Goal: Task Accomplishment & Management: Manage account settings

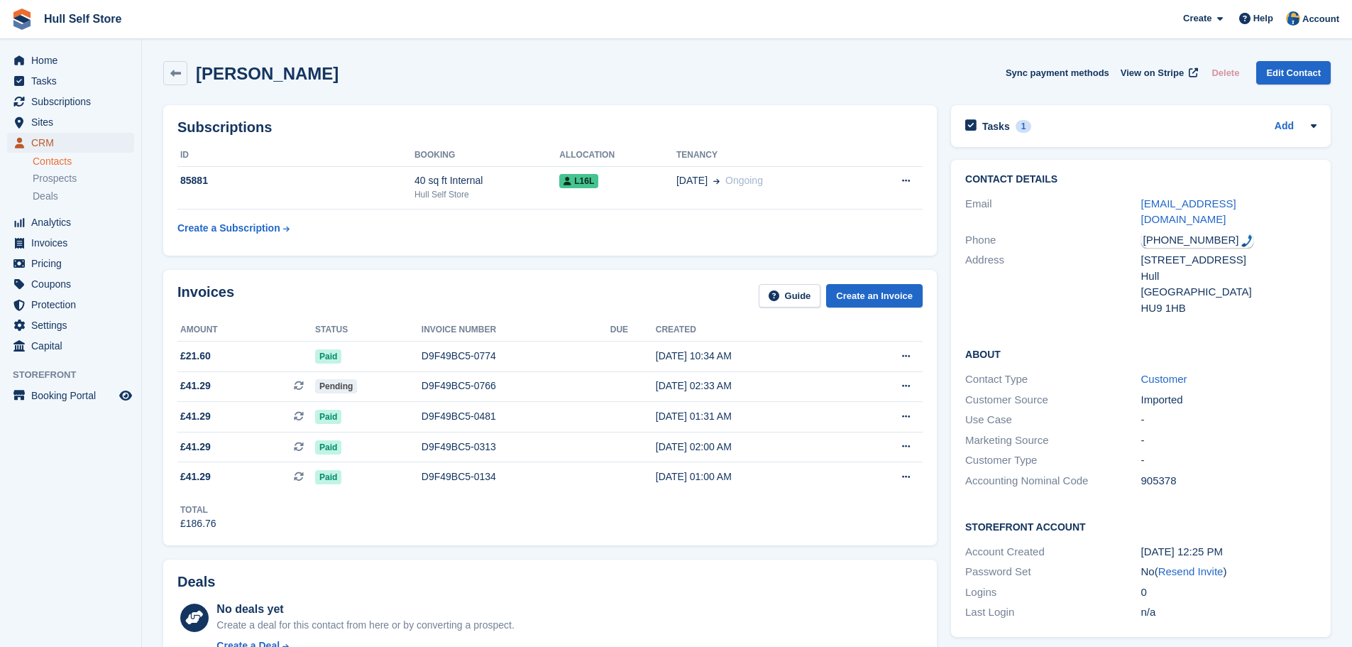
click at [60, 145] on span "CRM" at bounding box center [73, 143] width 85 height 20
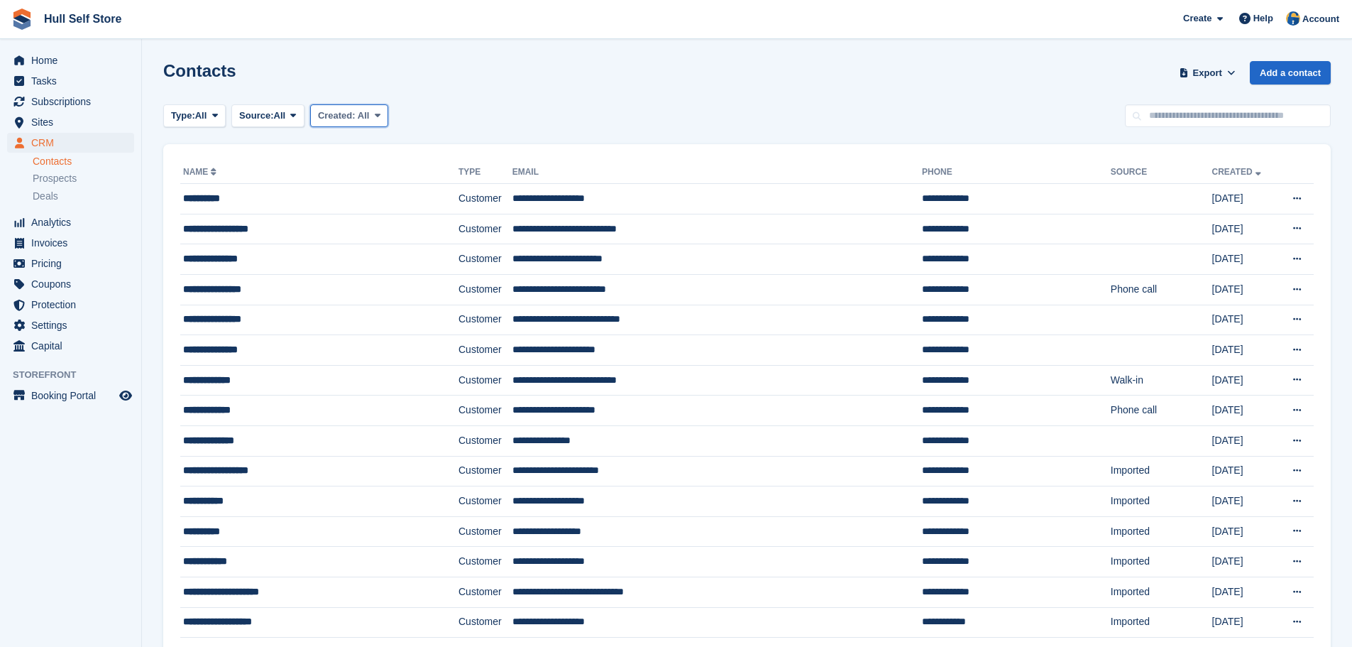
click at [332, 106] on button "Created: All" at bounding box center [349, 115] width 78 height 23
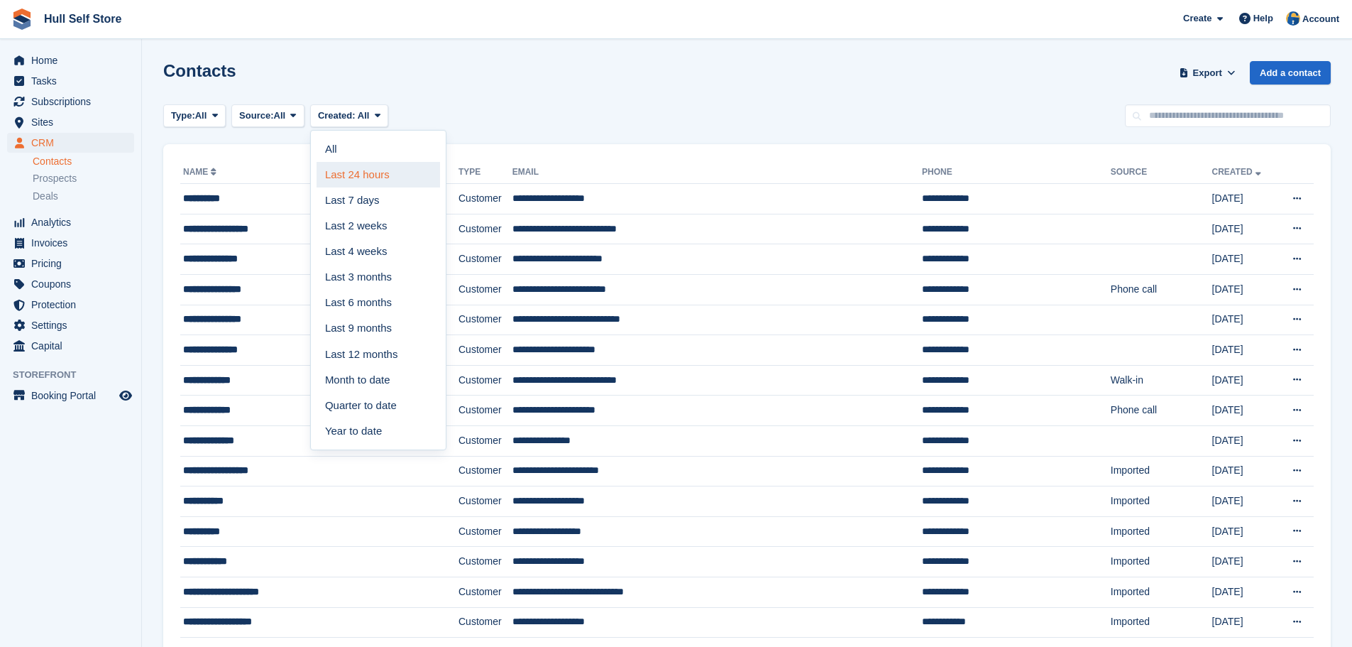
click at [348, 172] on link "Last 24 hours" at bounding box center [378, 175] width 123 height 26
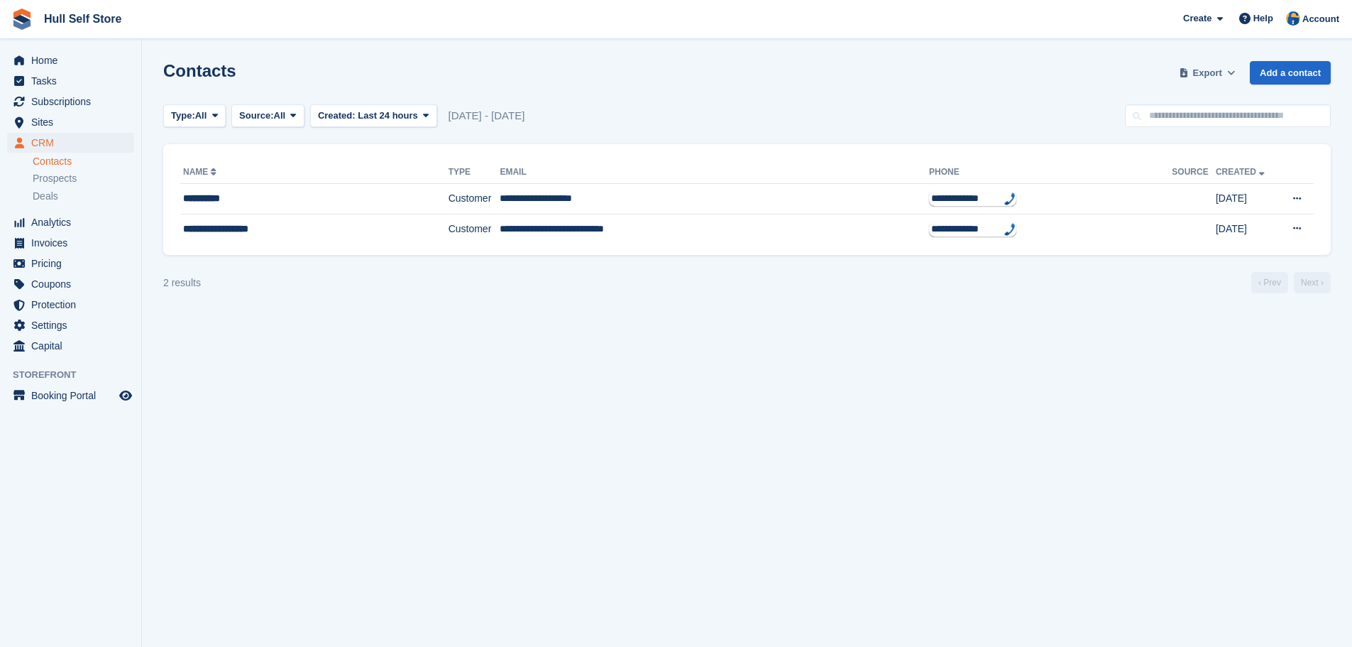
click at [1204, 66] on span "Export" at bounding box center [1207, 73] width 29 height 14
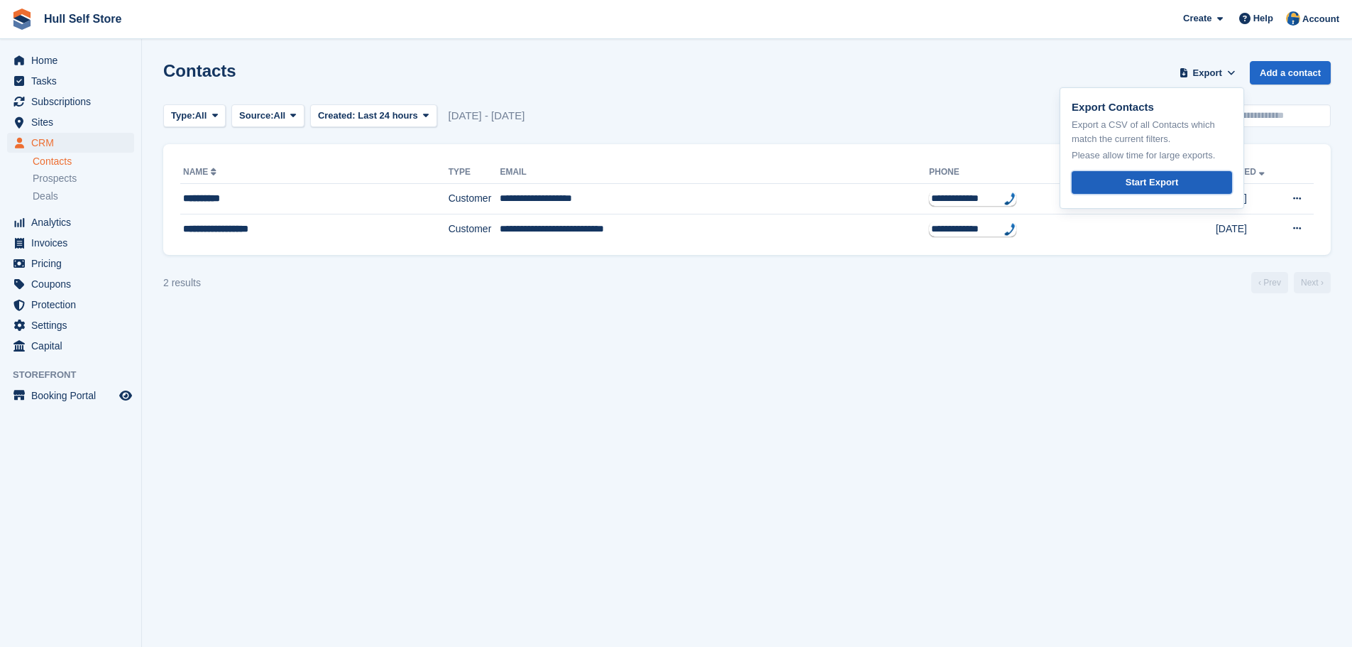
click at [1136, 180] on div "Start Export" at bounding box center [1152, 182] width 53 height 14
click at [49, 236] on span "Invoices" at bounding box center [73, 243] width 85 height 20
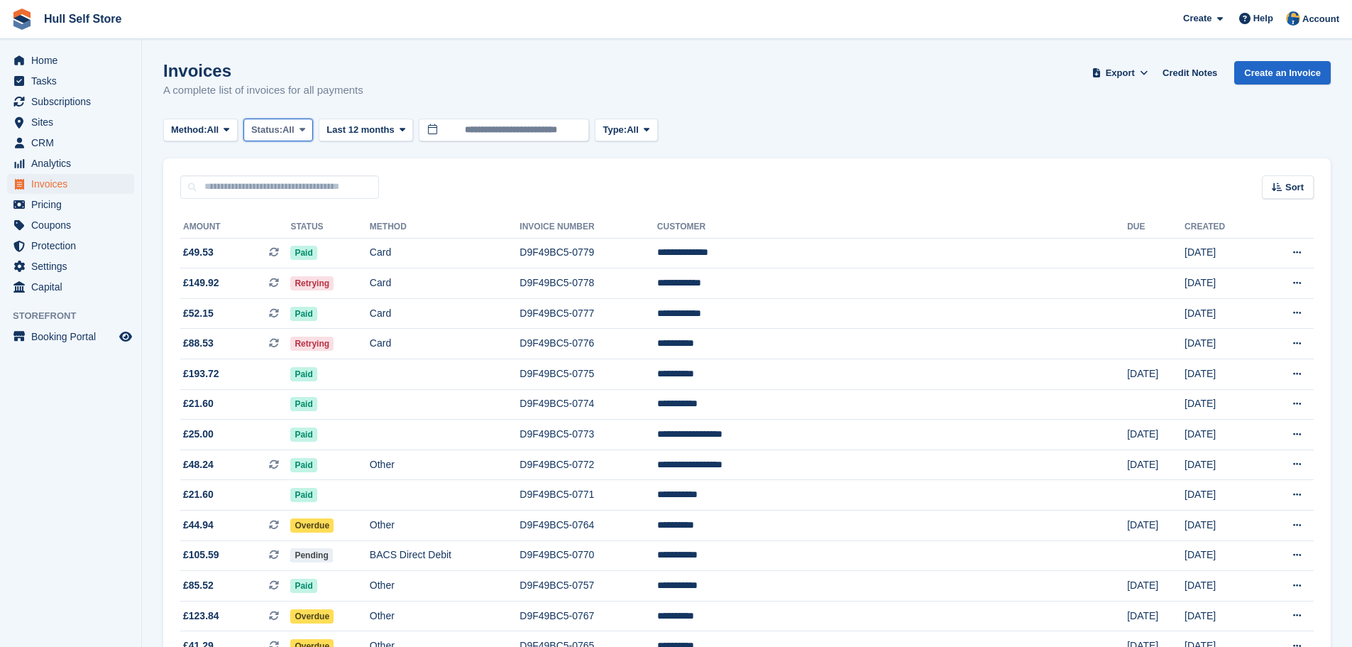
click at [282, 129] on span "Status:" at bounding box center [266, 130] width 31 height 14
click at [358, 128] on span "Last 12 months" at bounding box center [359, 130] width 67 height 14
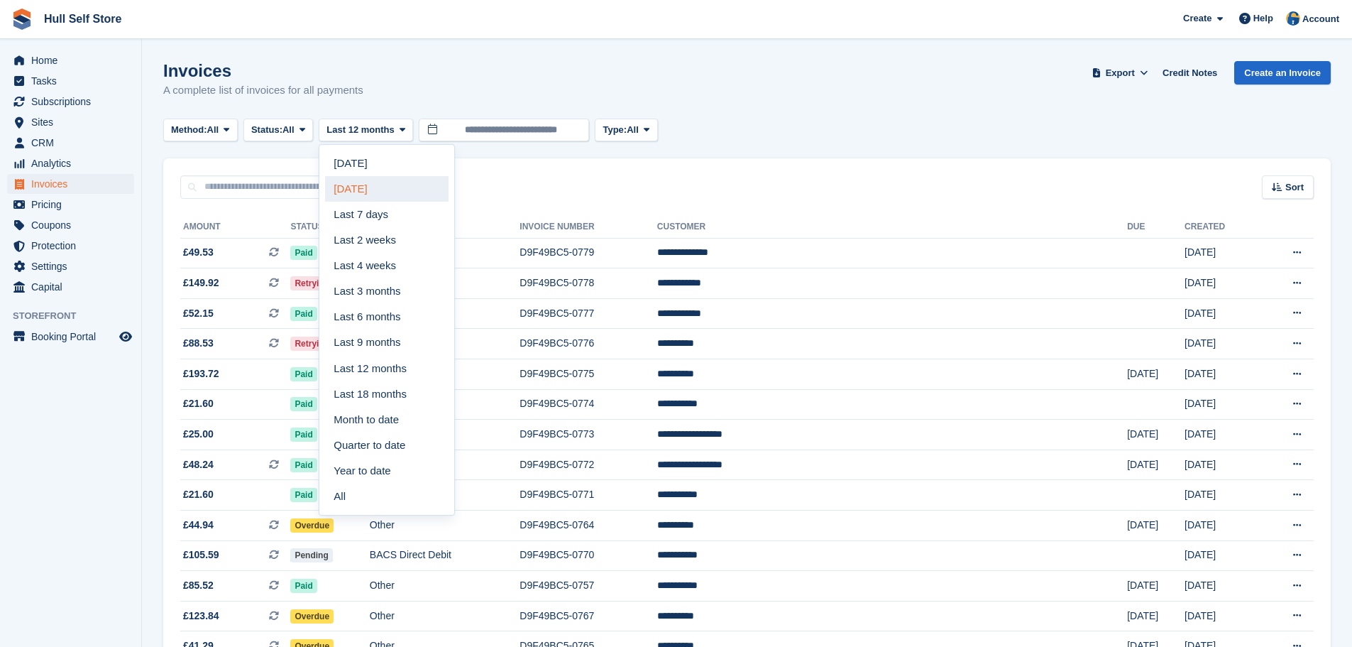
click at [368, 185] on link "Yesterday" at bounding box center [386, 189] width 123 height 26
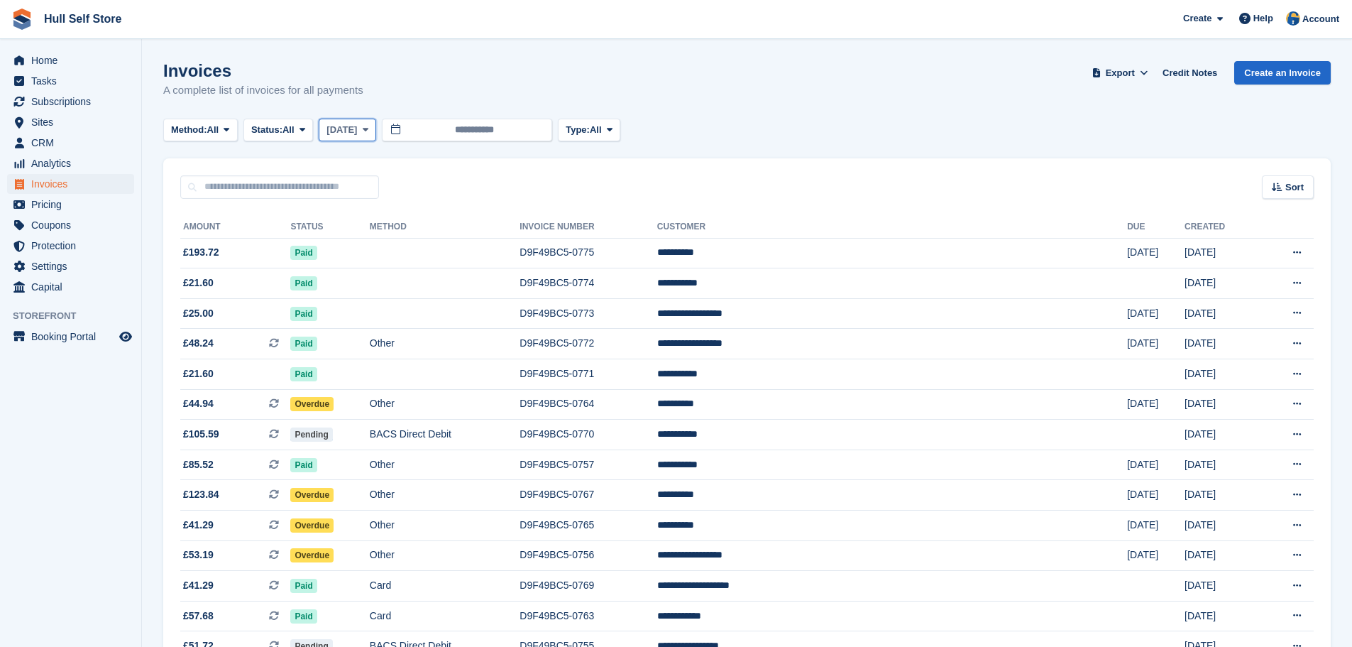
click at [357, 133] on span "Yesterday" at bounding box center [341, 130] width 31 height 14
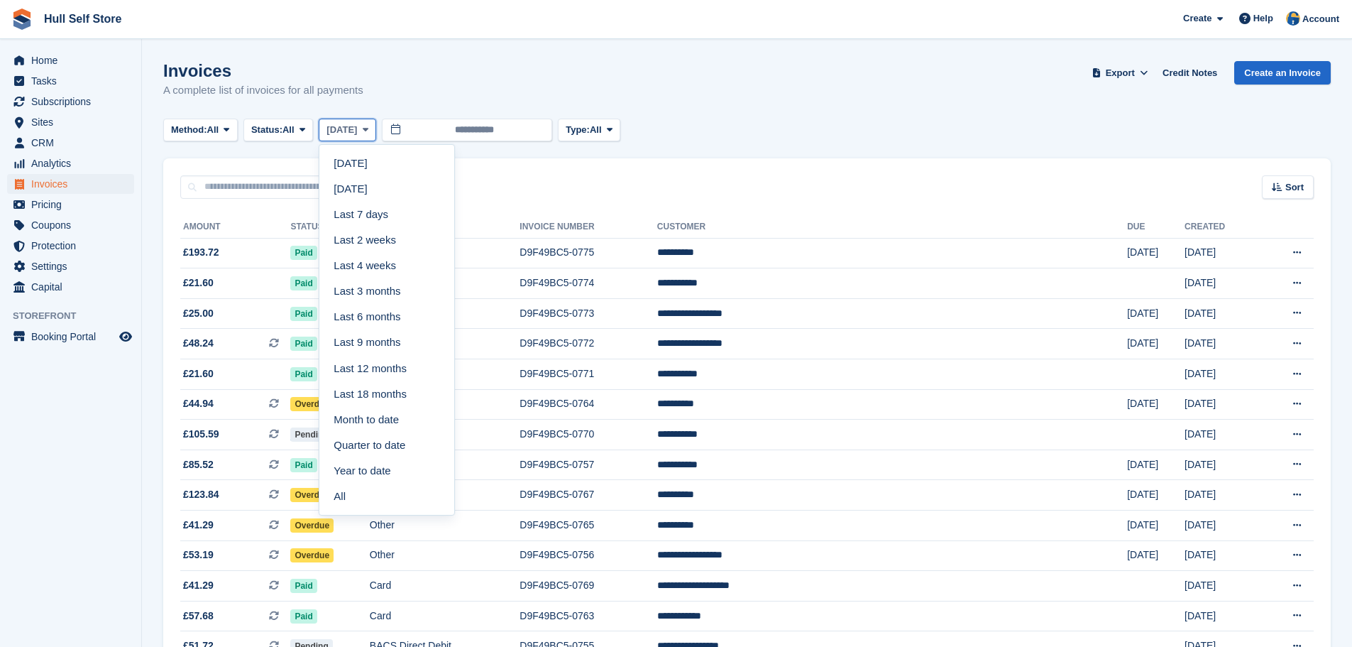
click at [357, 133] on span "Yesterday" at bounding box center [341, 130] width 31 height 14
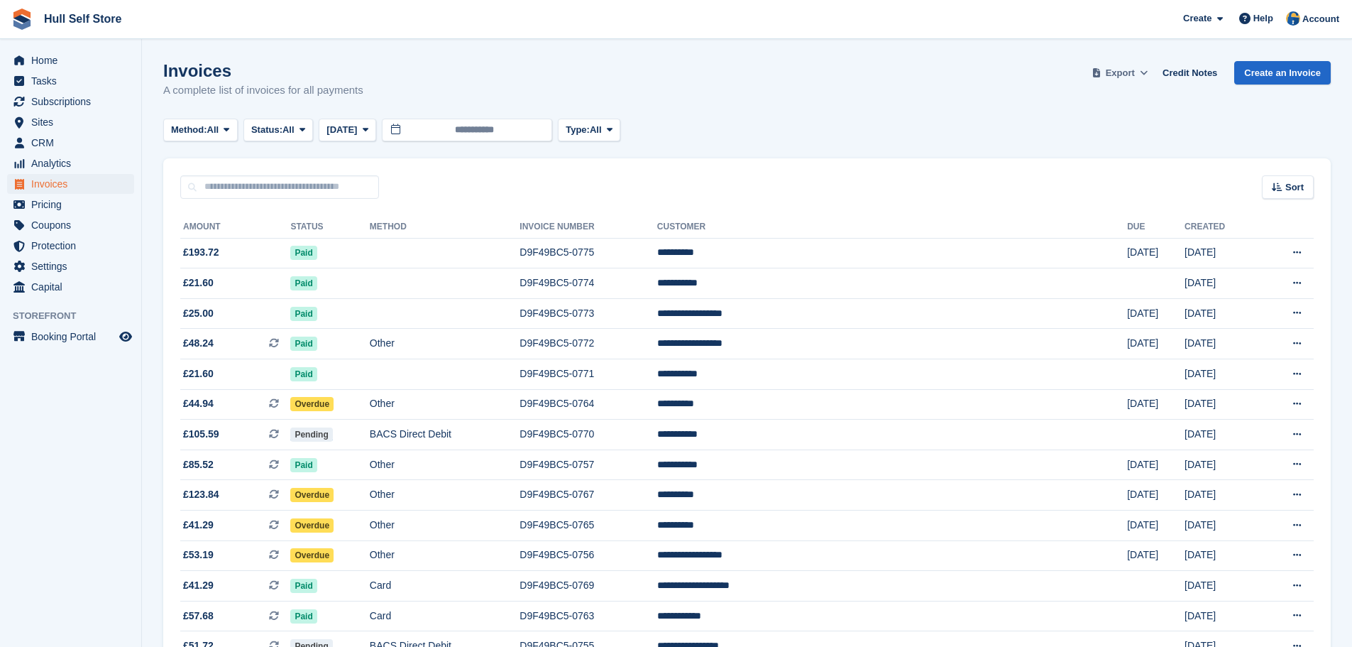
click at [1135, 75] on span "Export" at bounding box center [1120, 73] width 29 height 14
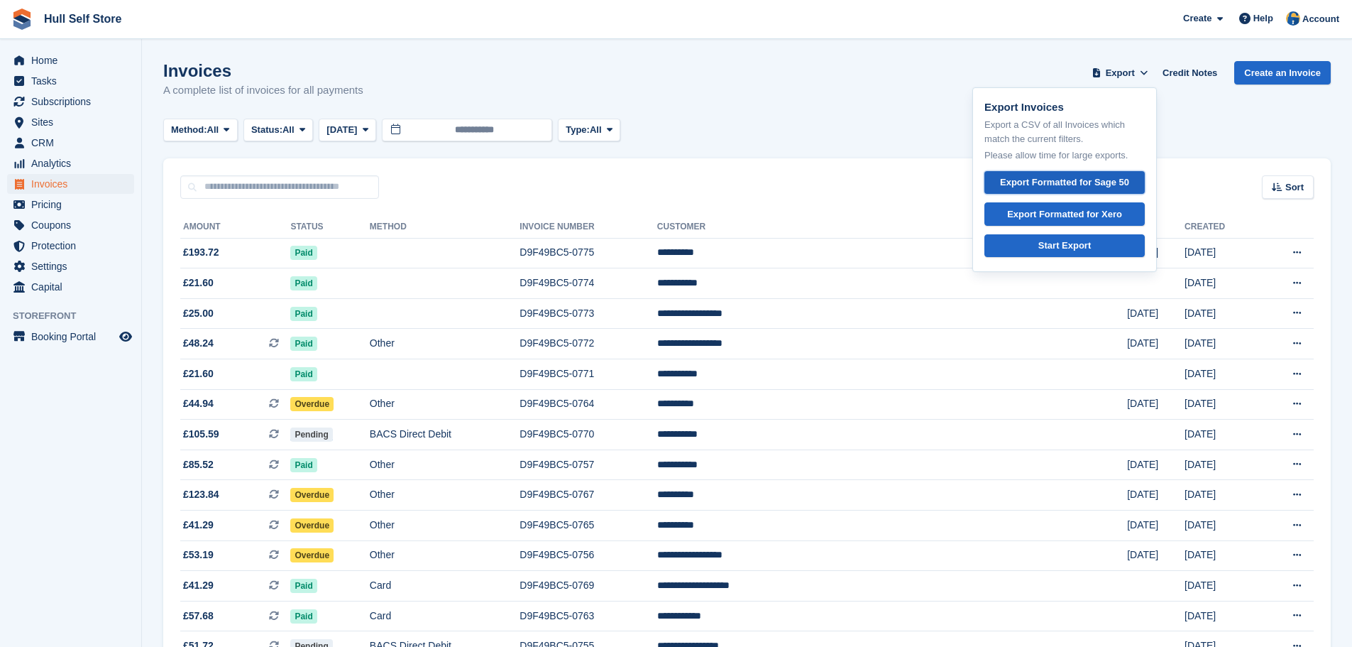
click at [1072, 180] on div "Export Formatted for Sage 50" at bounding box center [1064, 182] width 129 height 14
click at [520, 251] on td at bounding box center [445, 253] width 150 height 31
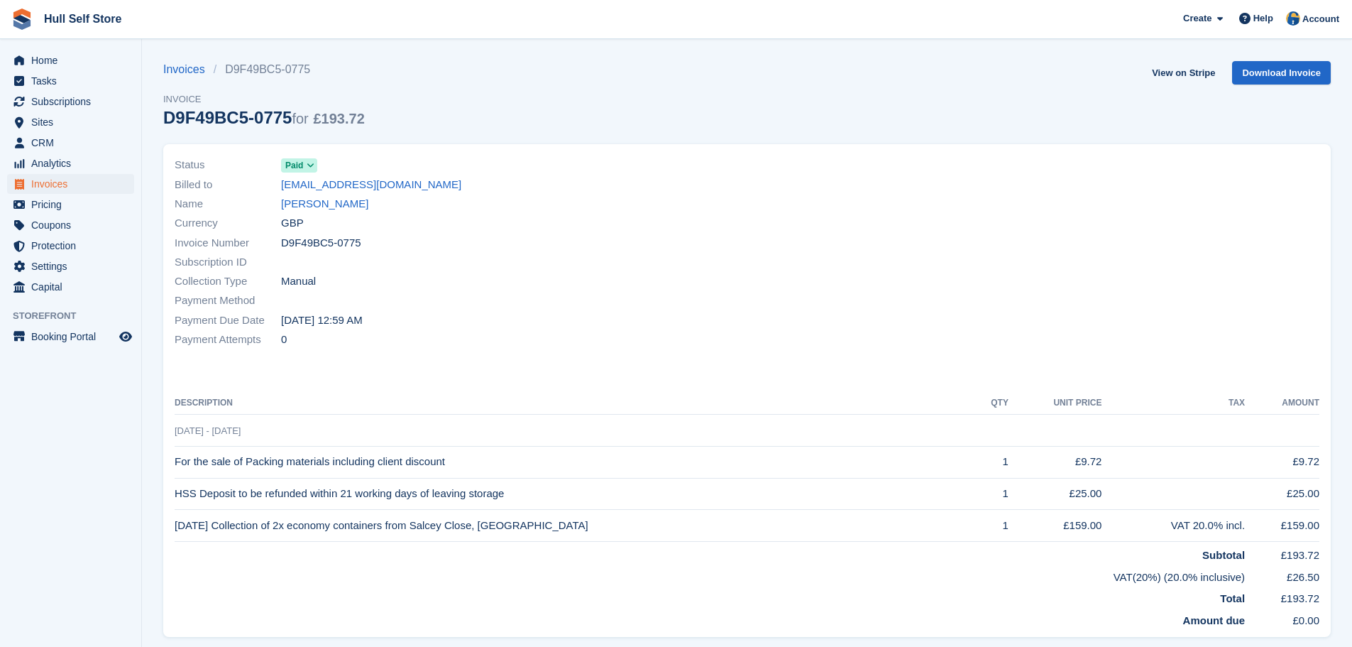
click at [582, 304] on div "Payment Method" at bounding box center [457, 300] width 564 height 19
click at [51, 183] on span "Invoices" at bounding box center [73, 184] width 85 height 20
click at [309, 168] on icon at bounding box center [311, 165] width 8 height 9
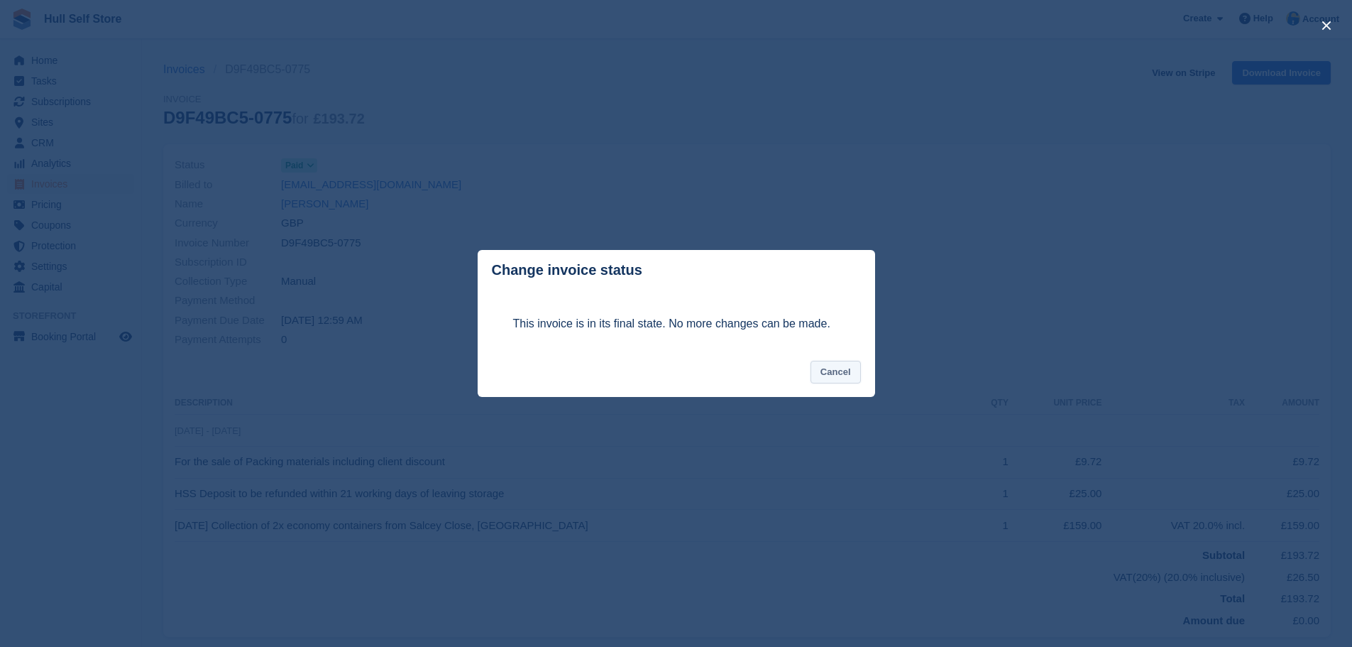
click at [842, 380] on button "Cancel" at bounding box center [836, 372] width 50 height 23
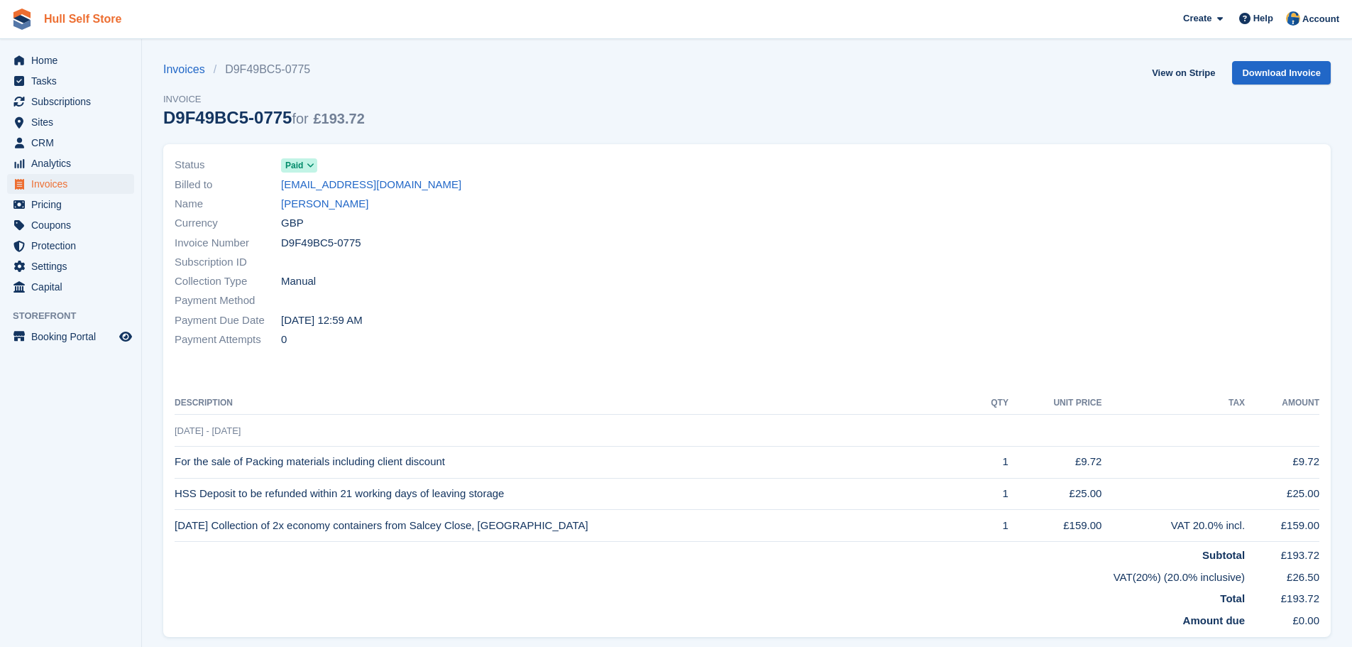
click at [79, 18] on link "Hull Self Store" at bounding box center [82, 18] width 89 height 23
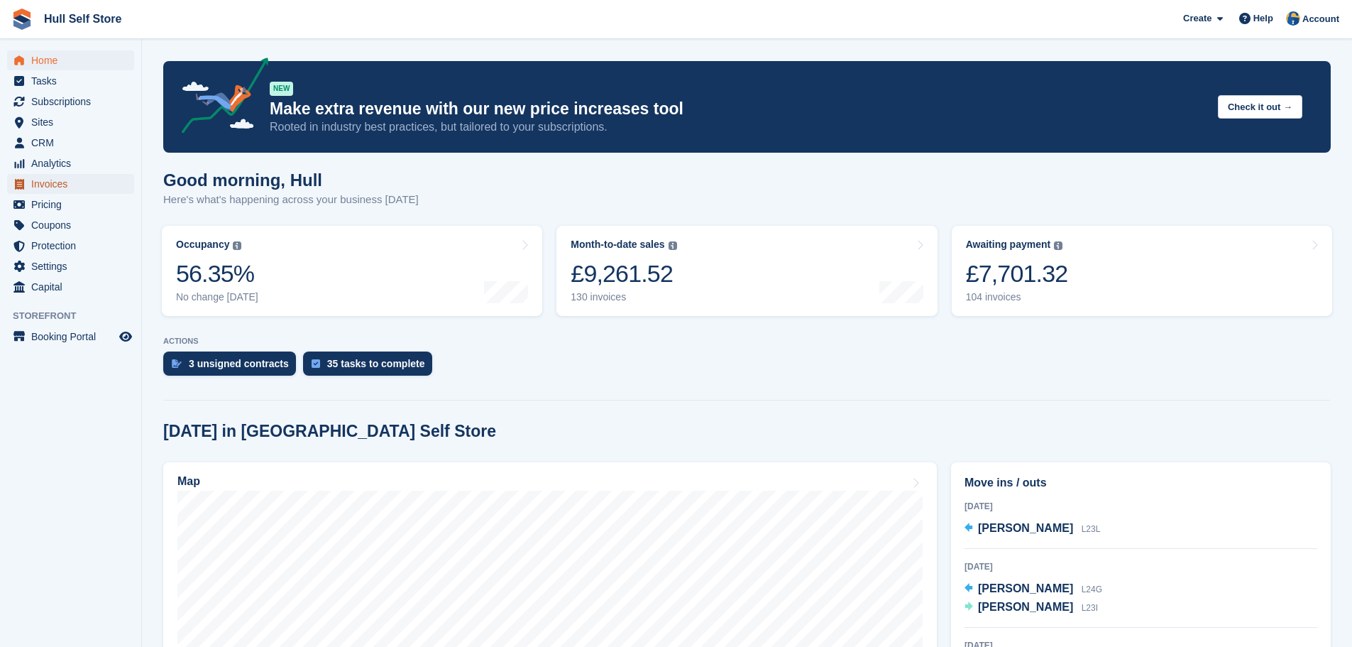
click at [41, 187] on span "Invoices" at bounding box center [73, 184] width 85 height 20
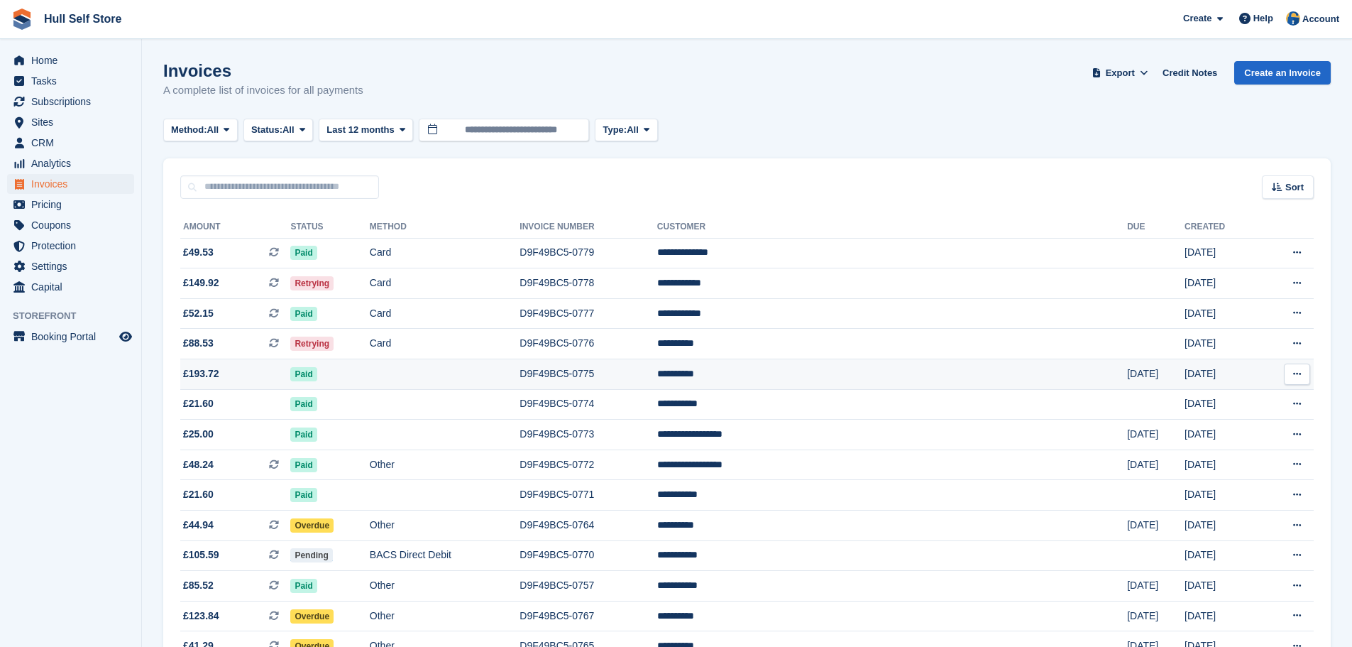
click at [520, 372] on td at bounding box center [445, 374] width 150 height 31
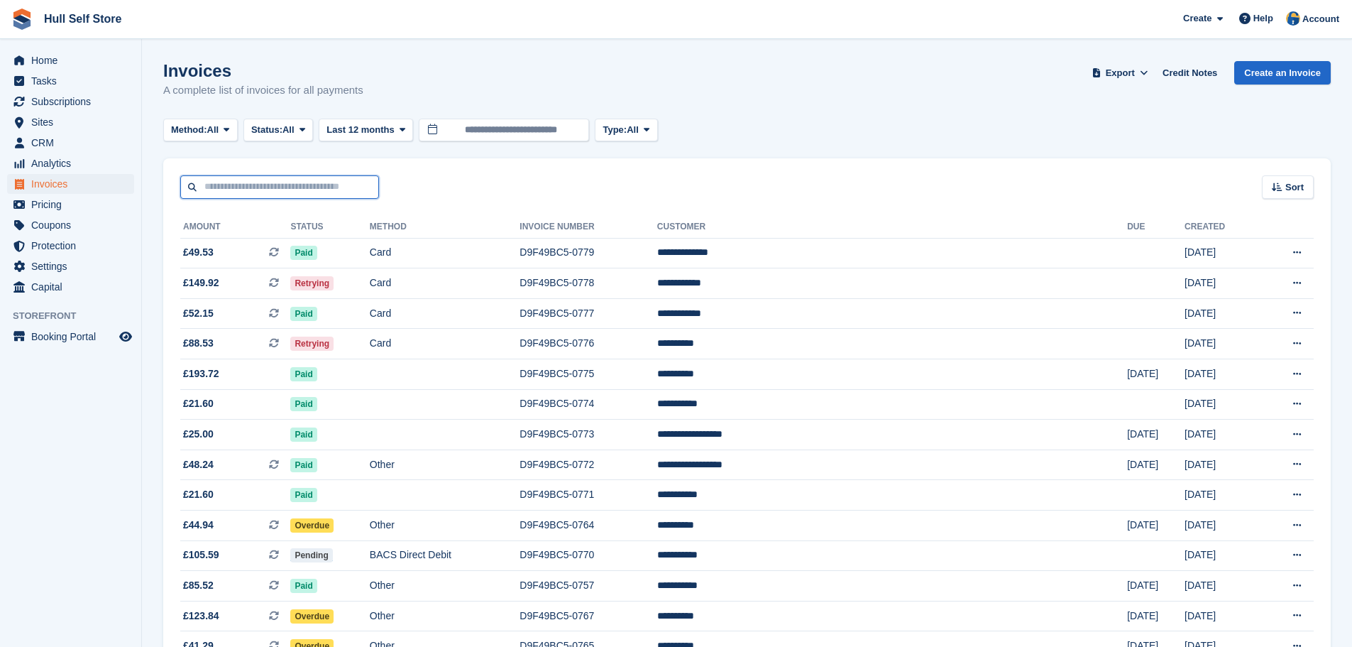
click at [297, 177] on input "text" at bounding box center [279, 186] width 199 height 23
type input "********"
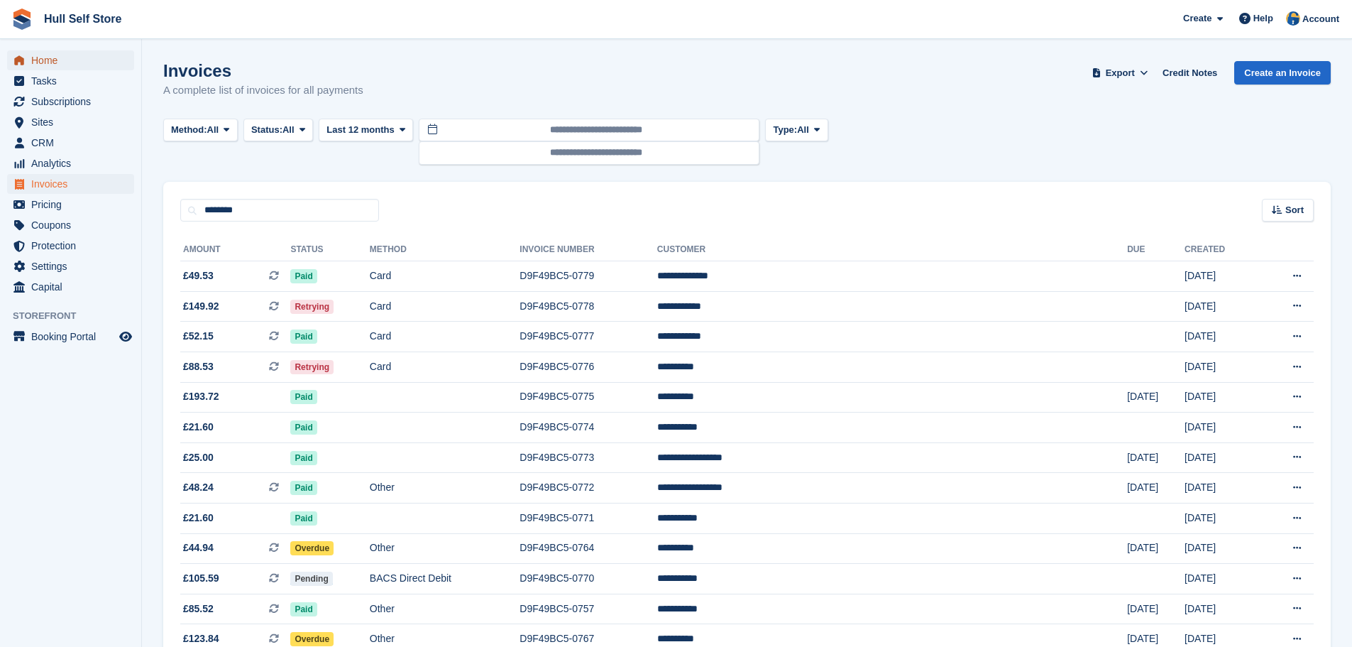
click at [63, 64] on span "Home" at bounding box center [73, 60] width 85 height 20
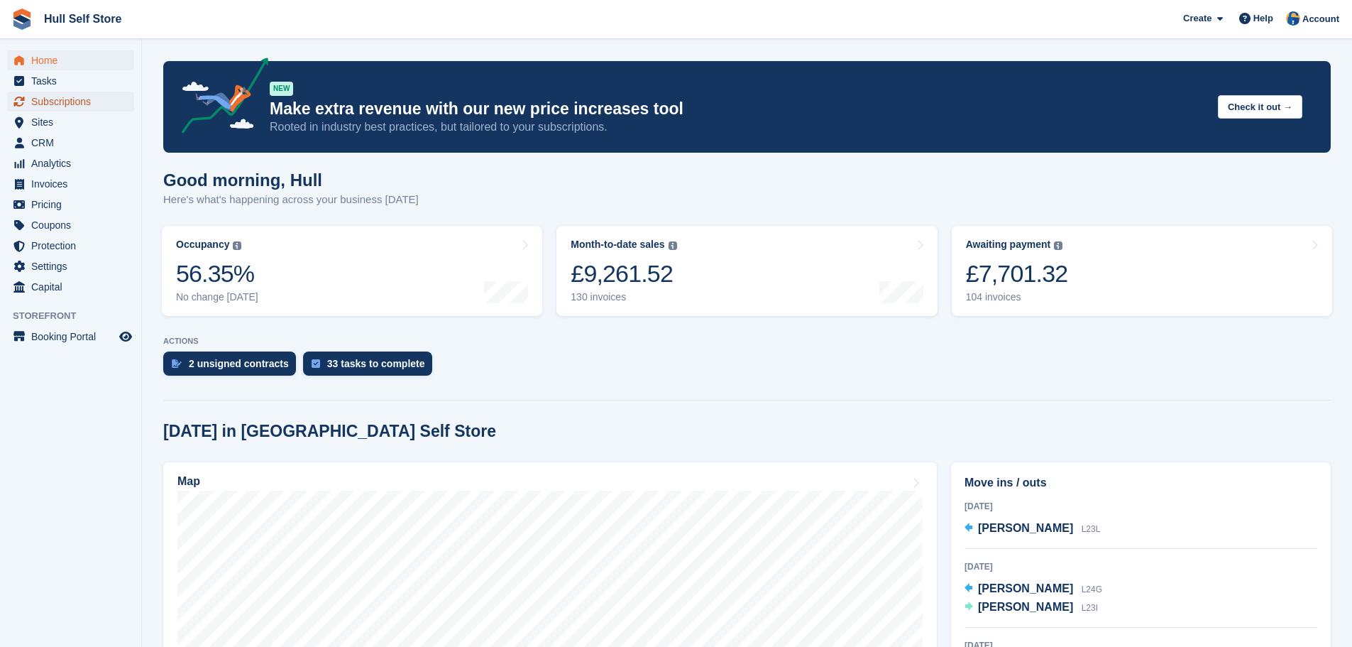
click at [73, 107] on span "Subscriptions" at bounding box center [73, 102] width 85 height 20
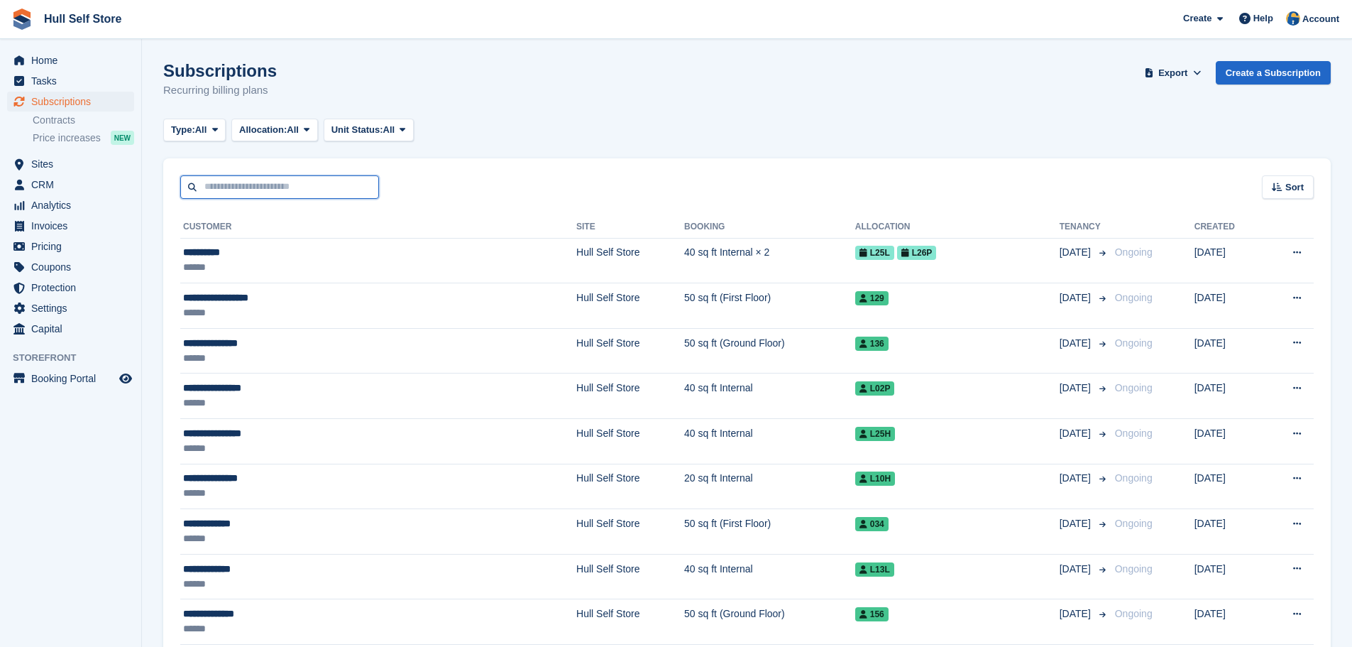
click at [324, 184] on input "text" at bounding box center [279, 186] width 199 height 23
type input "*****"
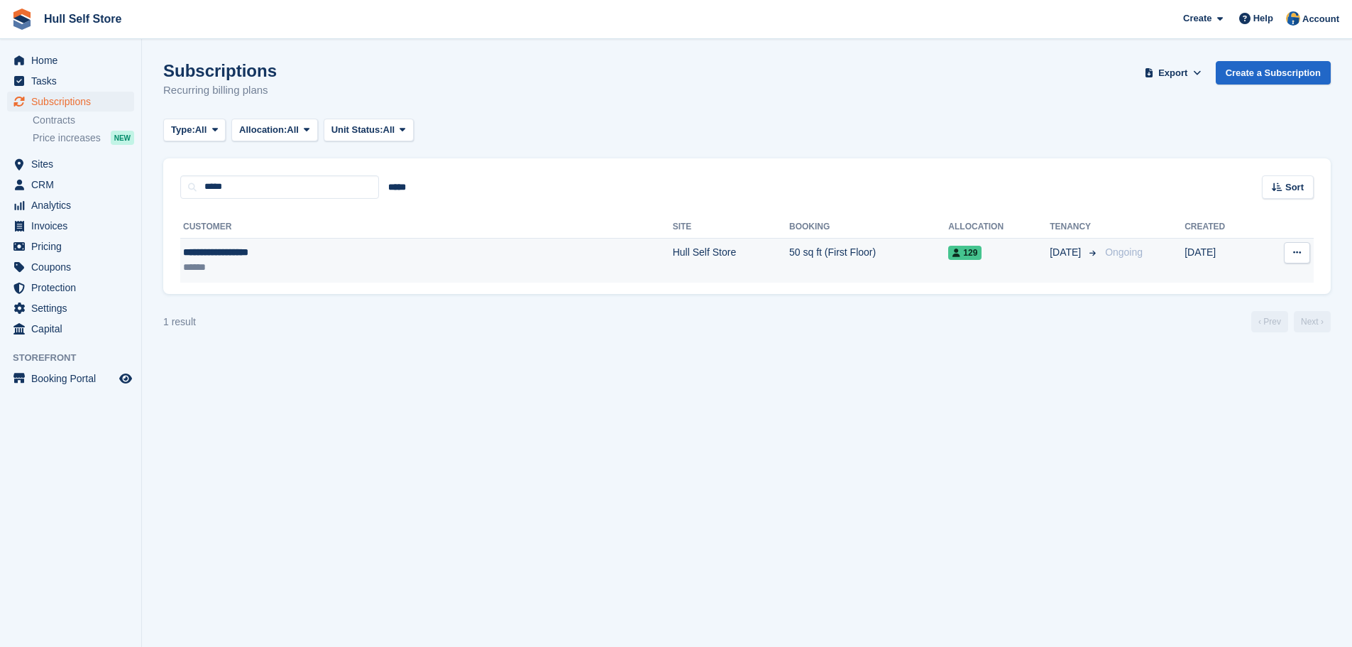
click at [276, 276] on td "**********" at bounding box center [426, 260] width 493 height 45
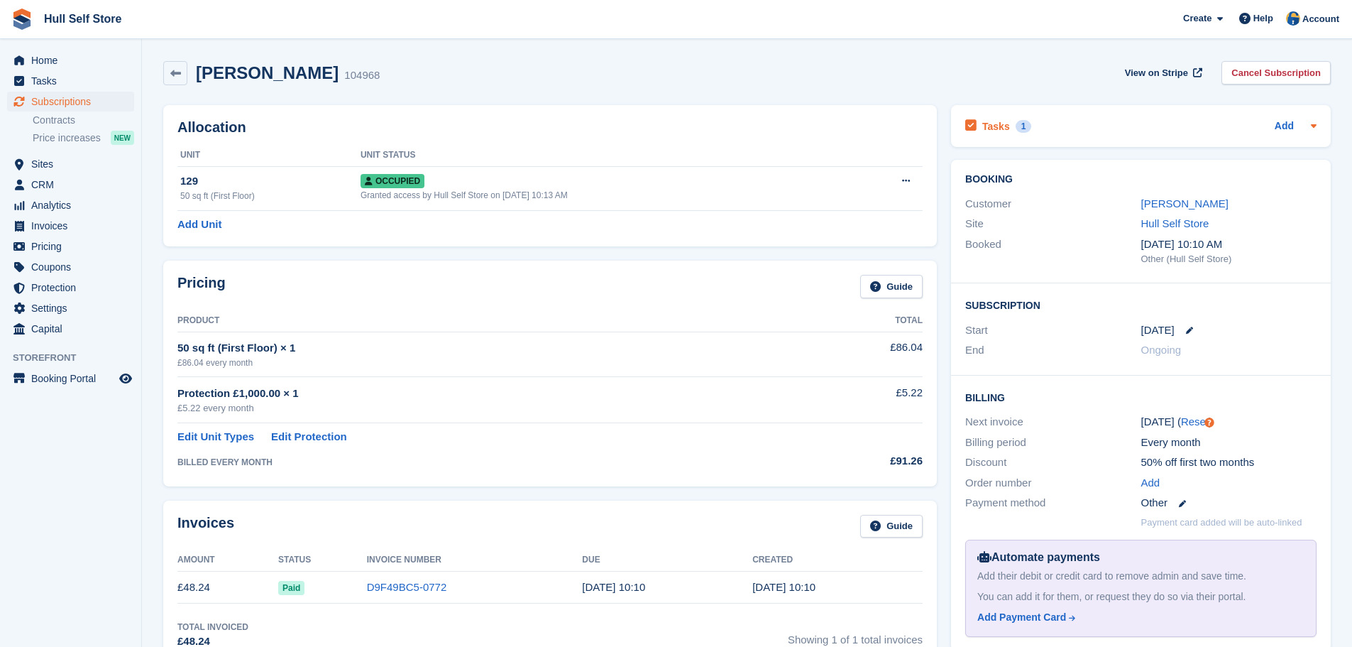
click at [1116, 125] on div "Tasks 1 Add" at bounding box center [1140, 125] width 351 height 19
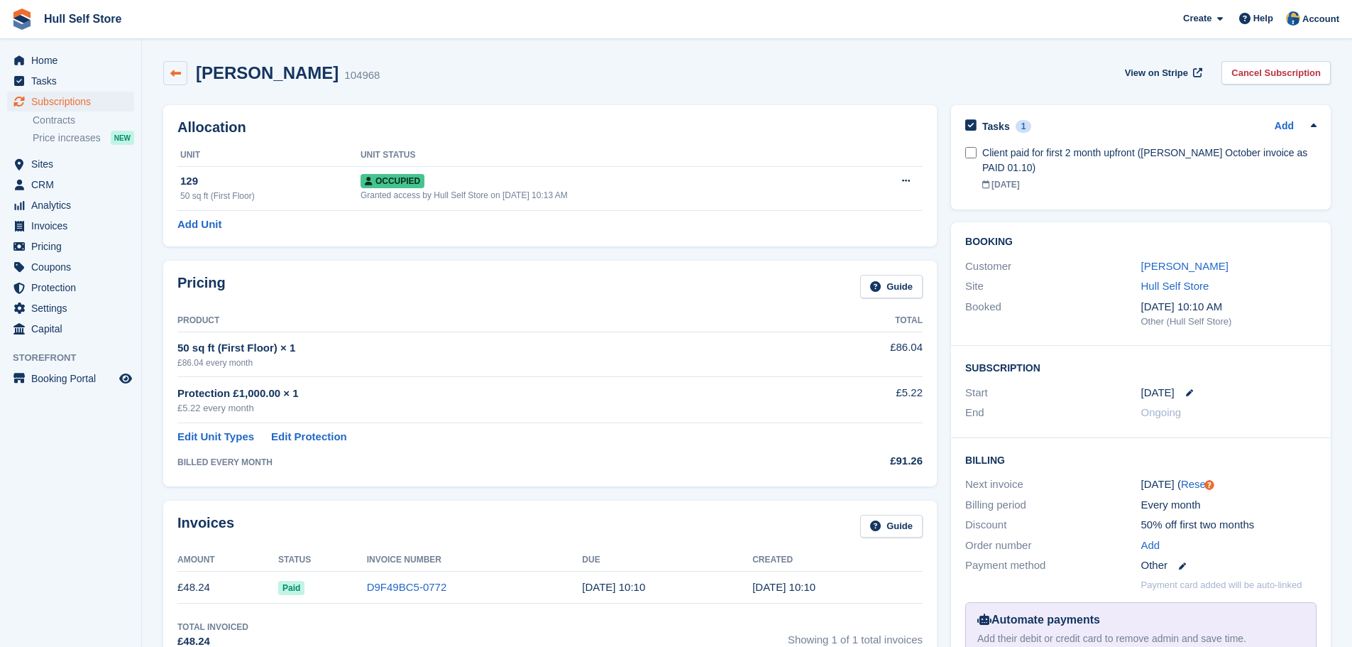
click at [178, 73] on icon at bounding box center [175, 73] width 11 height 11
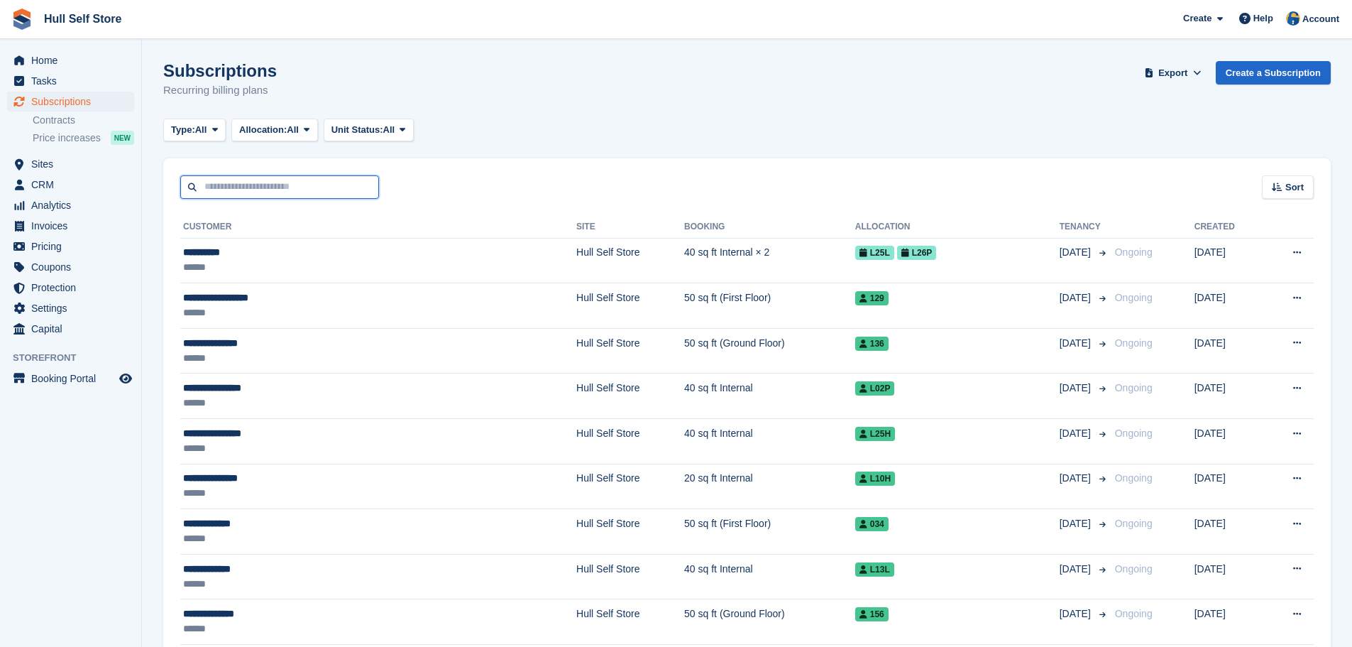
click at [319, 188] on input "text" at bounding box center [279, 186] width 199 height 23
type input "****"
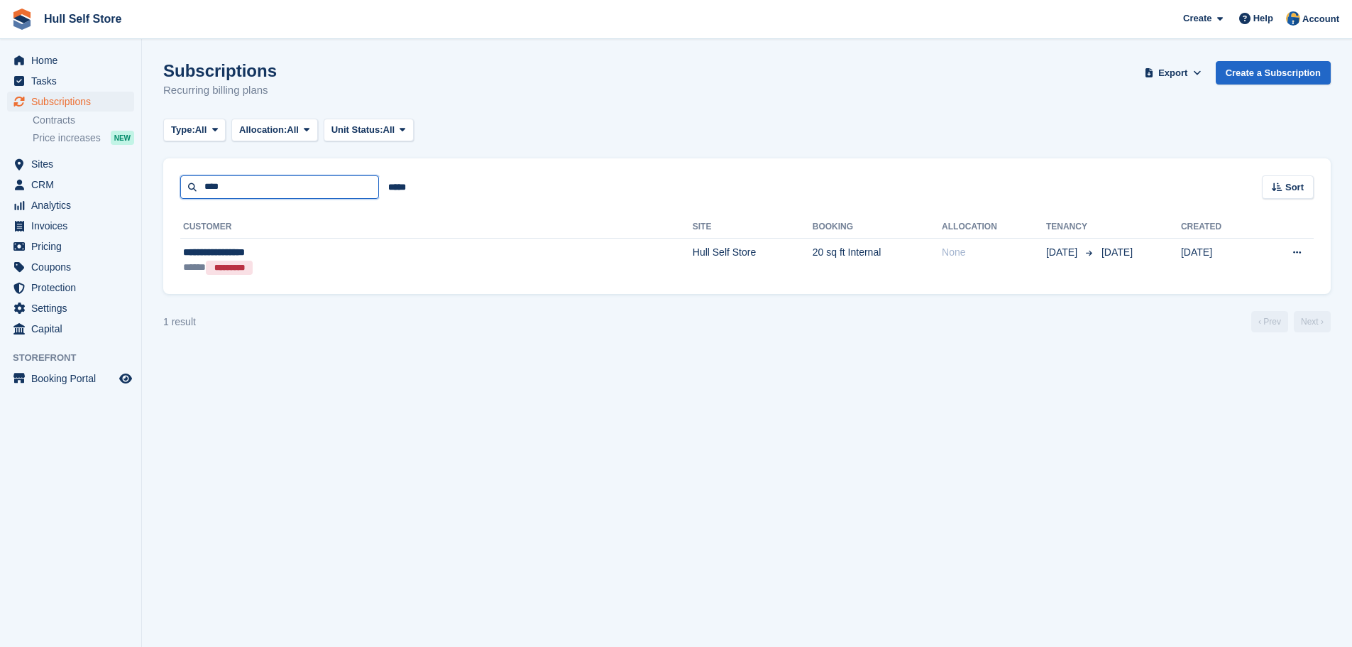
click at [280, 190] on input "****" at bounding box center [279, 186] width 199 height 23
type input "***"
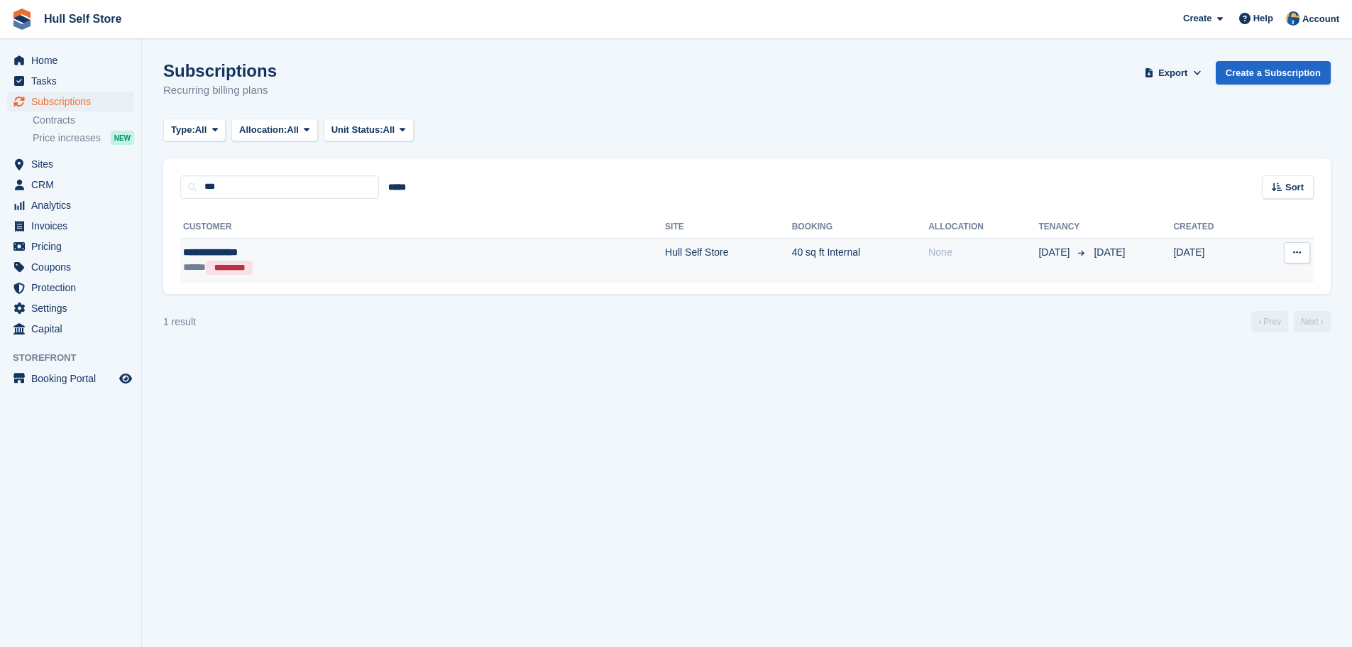
click at [273, 273] on div "***** *********" at bounding box center [303, 267] width 240 height 15
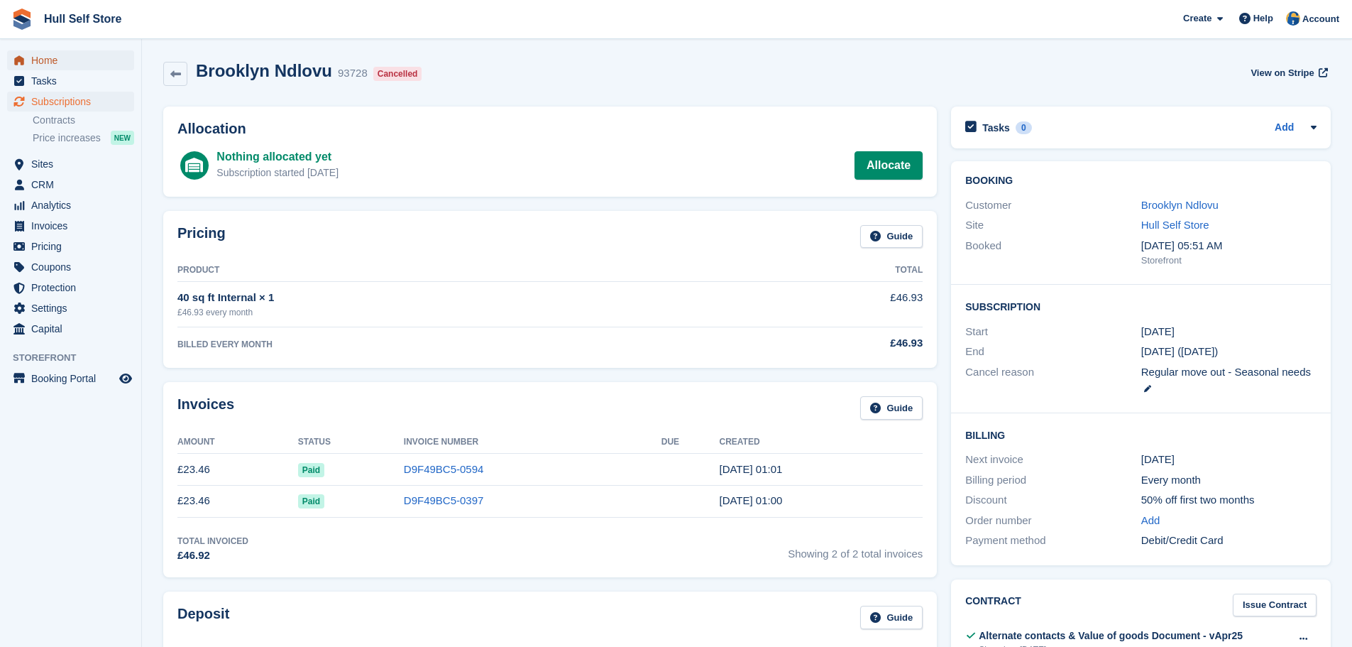
click at [74, 55] on span "Home" at bounding box center [73, 60] width 85 height 20
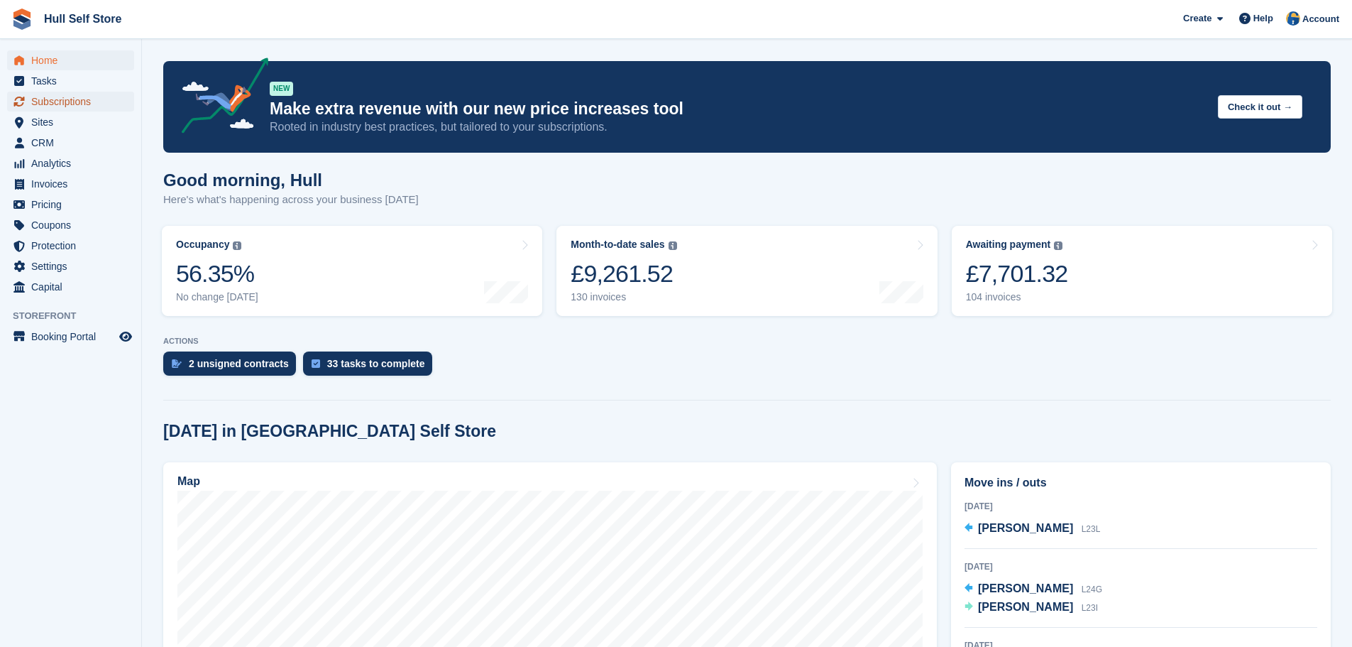
click at [58, 103] on span "Subscriptions" at bounding box center [73, 102] width 85 height 20
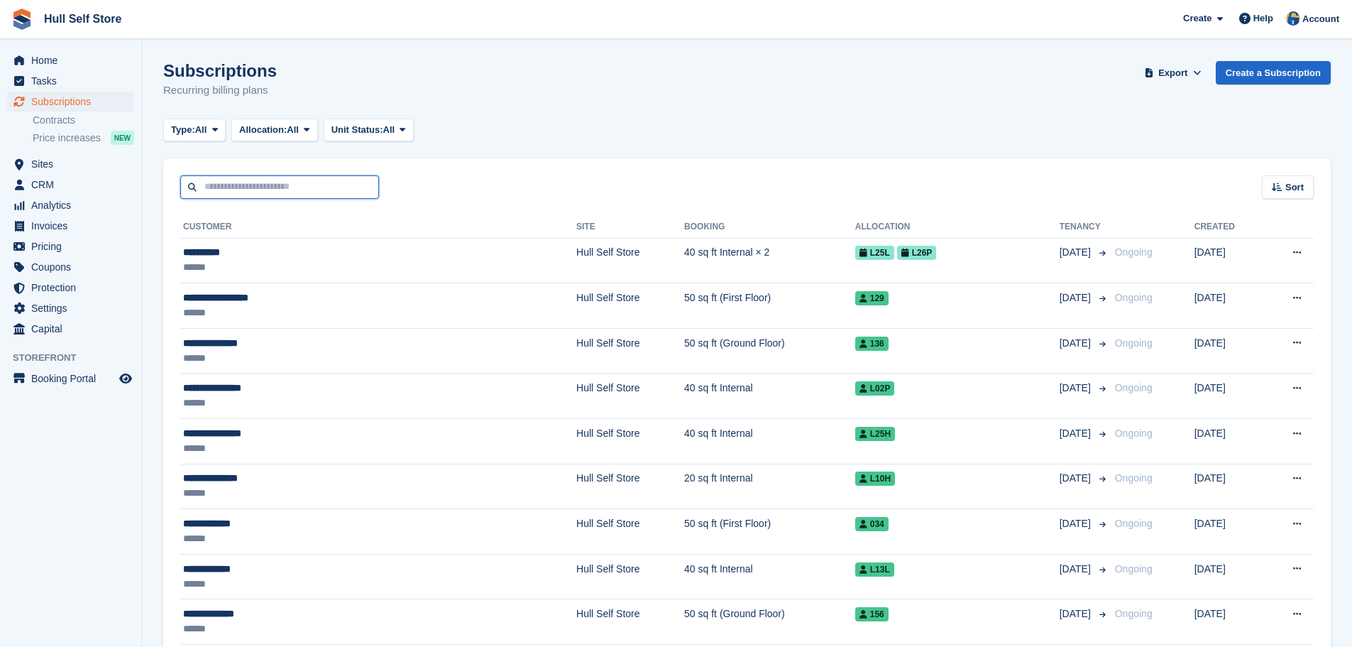
click at [356, 188] on input "text" at bounding box center [279, 186] width 199 height 23
type input "*****"
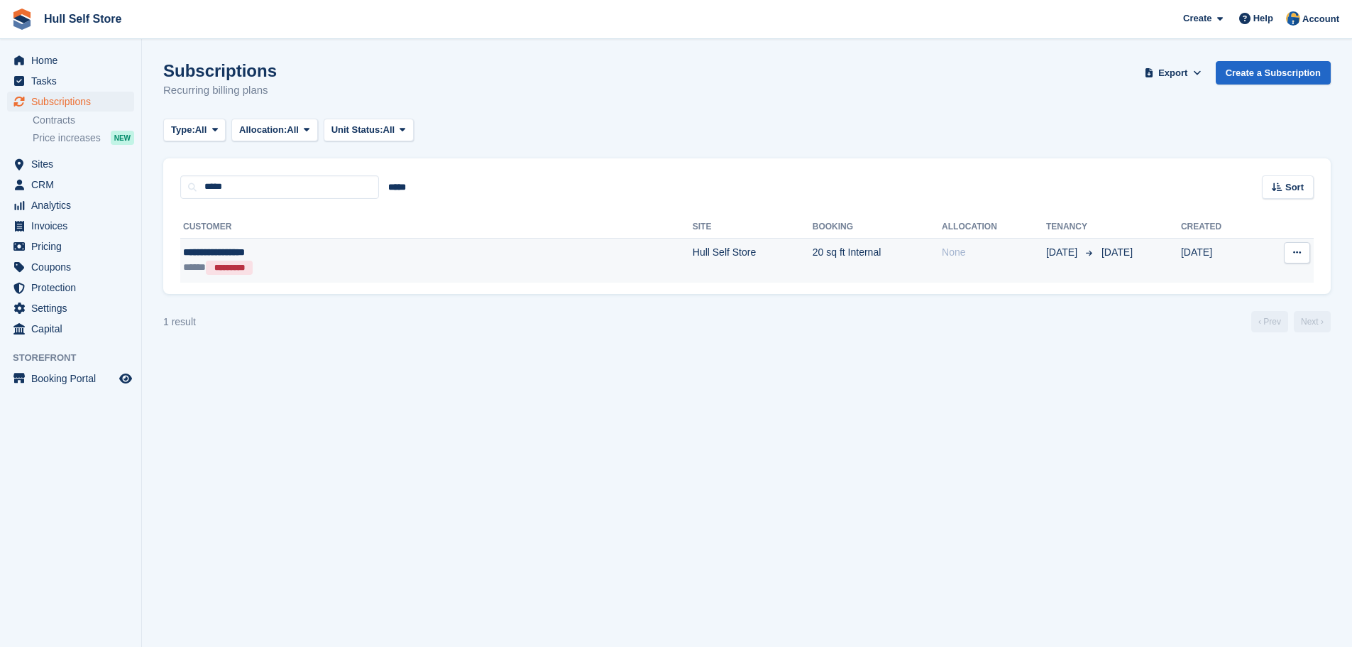
click at [301, 259] on div "**********" at bounding box center [317, 252] width 268 height 15
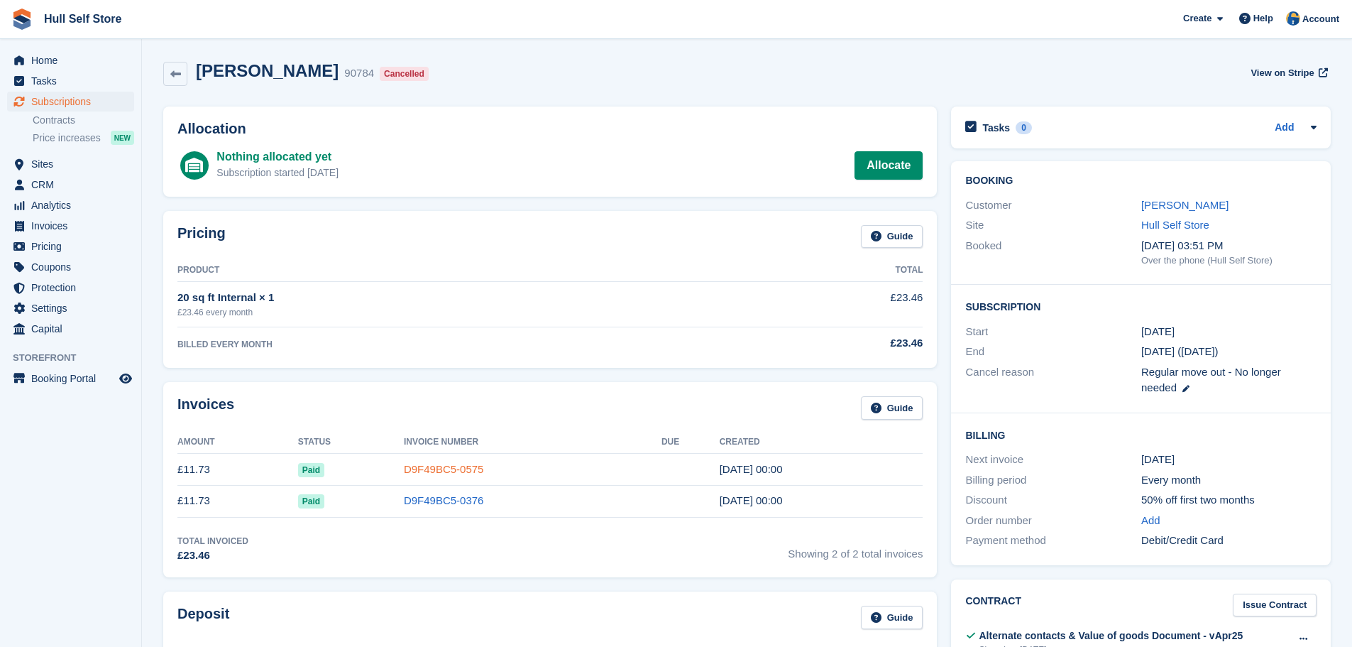
click at [434, 471] on link "D9F49BC5-0575" at bounding box center [444, 469] width 80 height 12
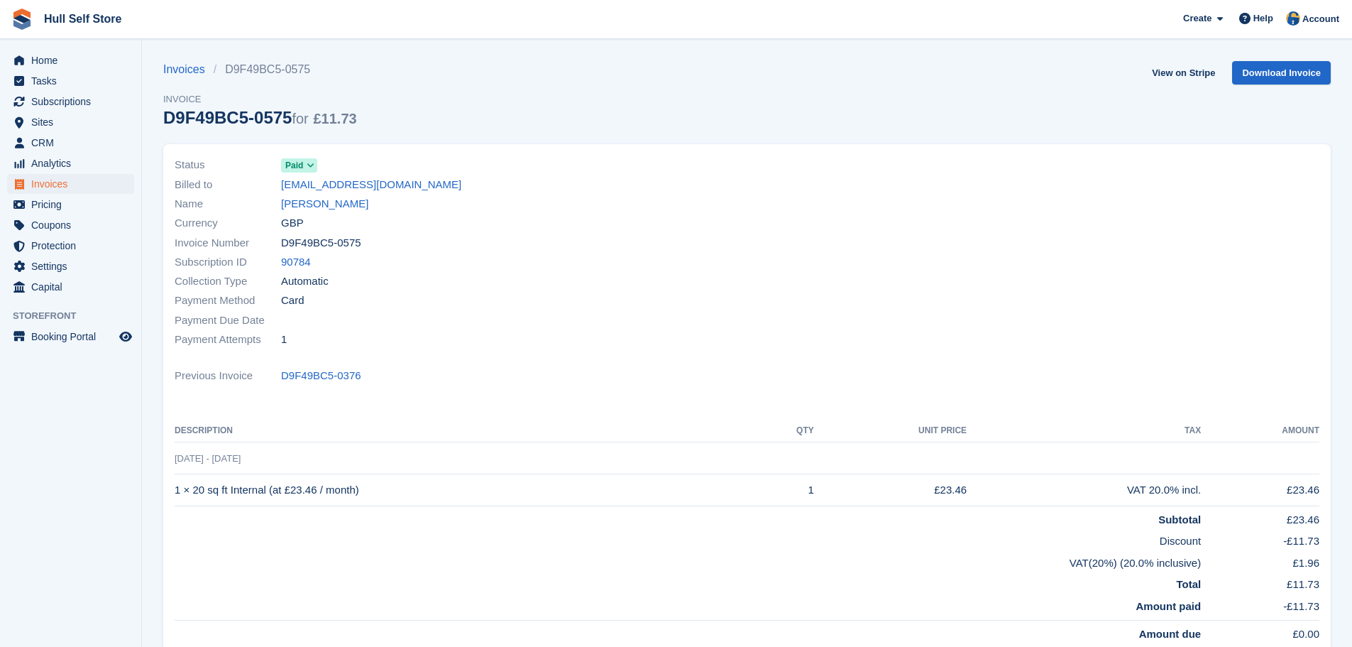
scroll to position [71, 0]
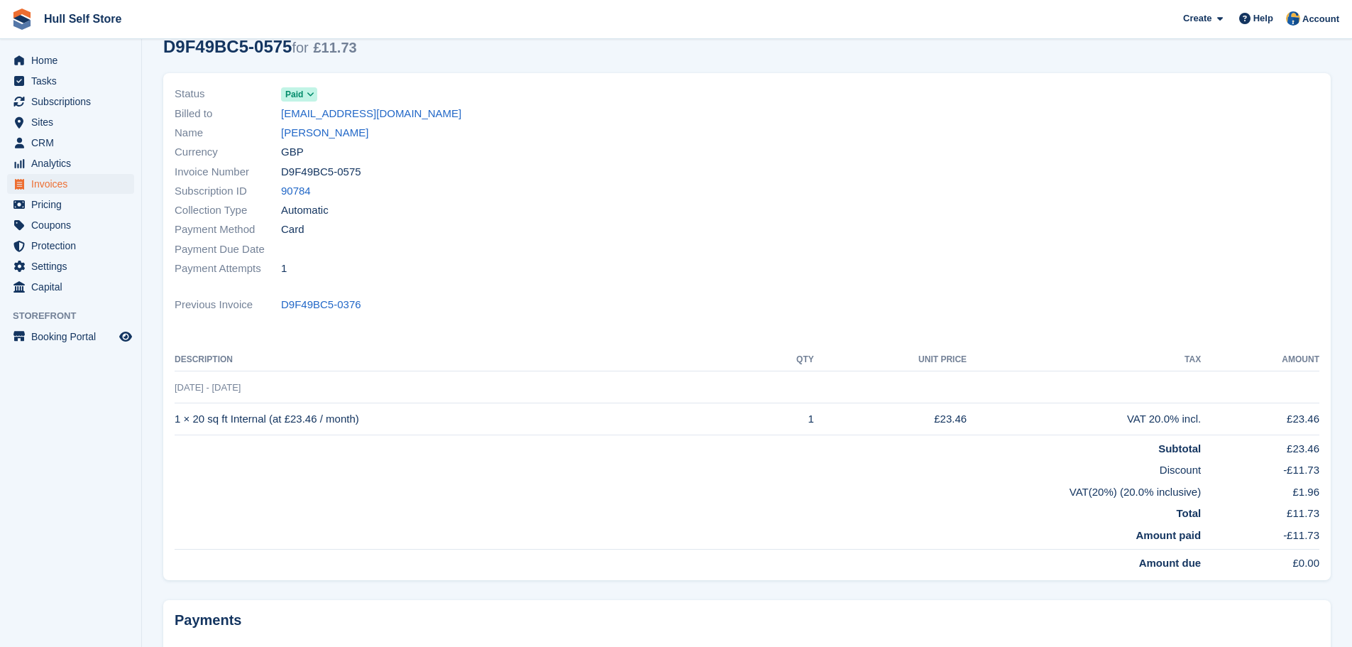
drag, startPoint x: 1283, startPoint y: 418, endPoint x: 1317, endPoint y: 422, distance: 34.3
click at [1317, 422] on td "£23.46" at bounding box center [1260, 419] width 119 height 32
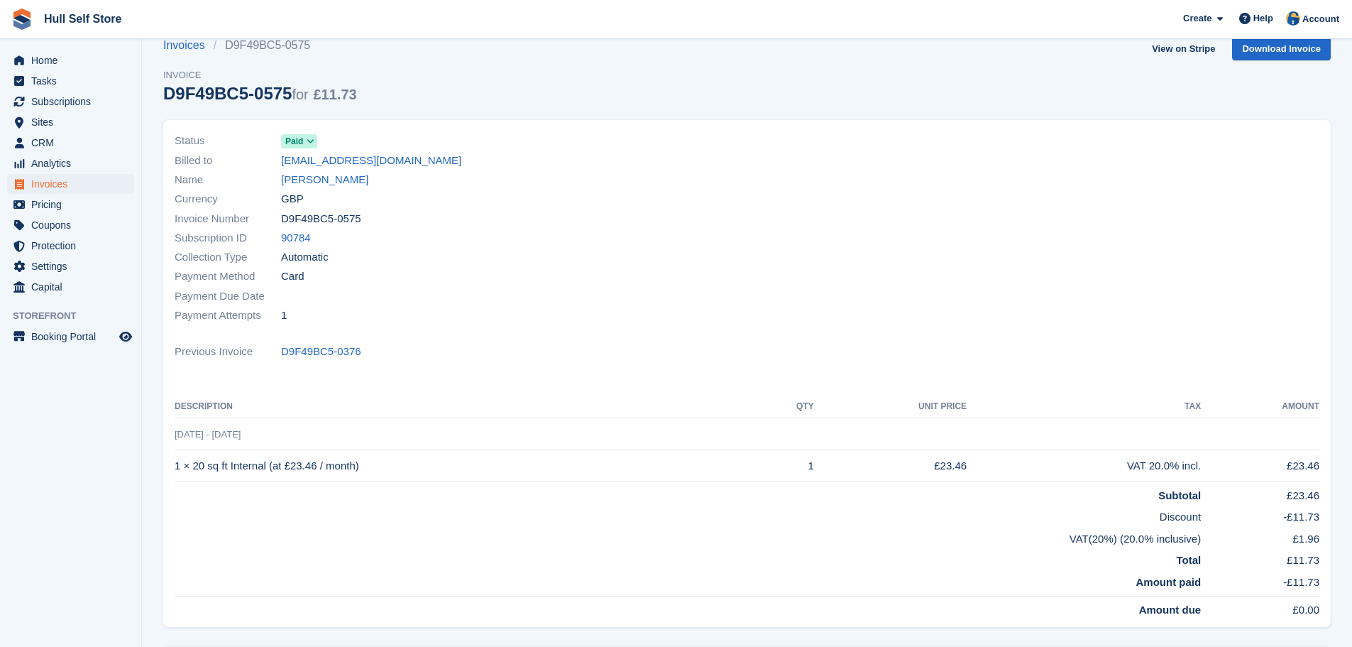
scroll to position [0, 0]
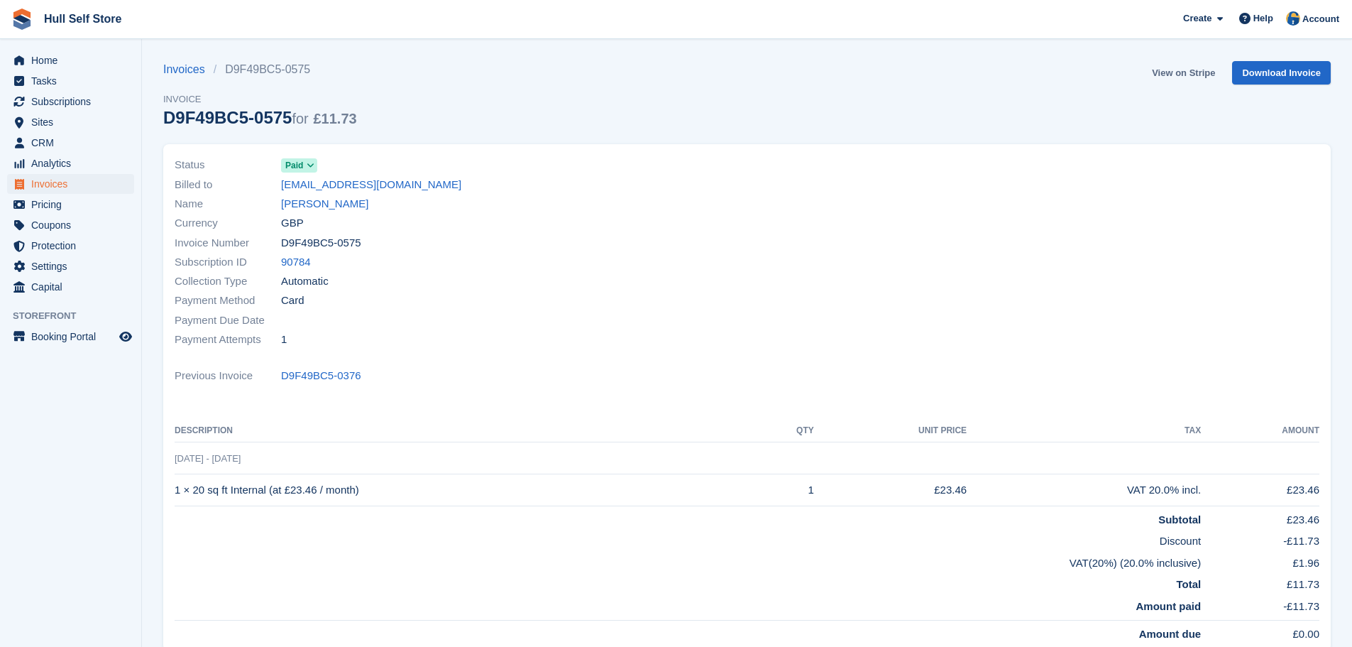
click at [1187, 70] on link "View on Stripe" at bounding box center [1183, 72] width 75 height 23
click at [301, 202] on link "Humayrah Siddique" at bounding box center [324, 204] width 87 height 16
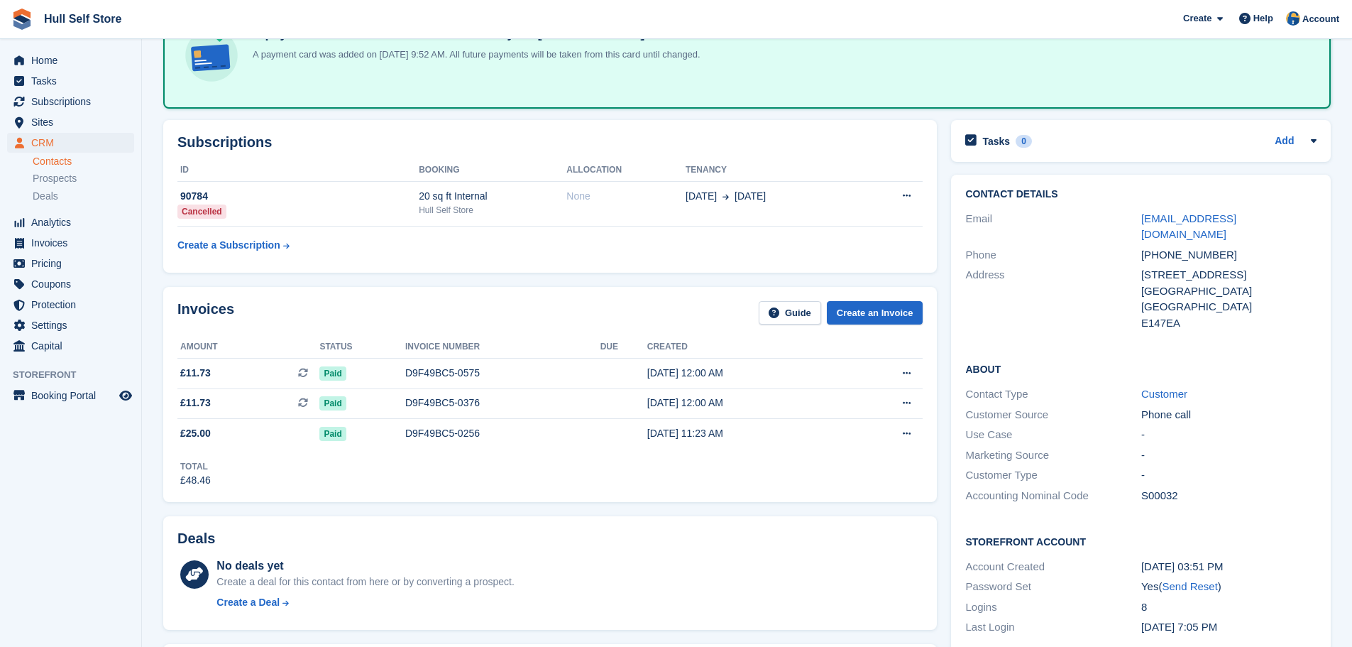
scroll to position [213, 0]
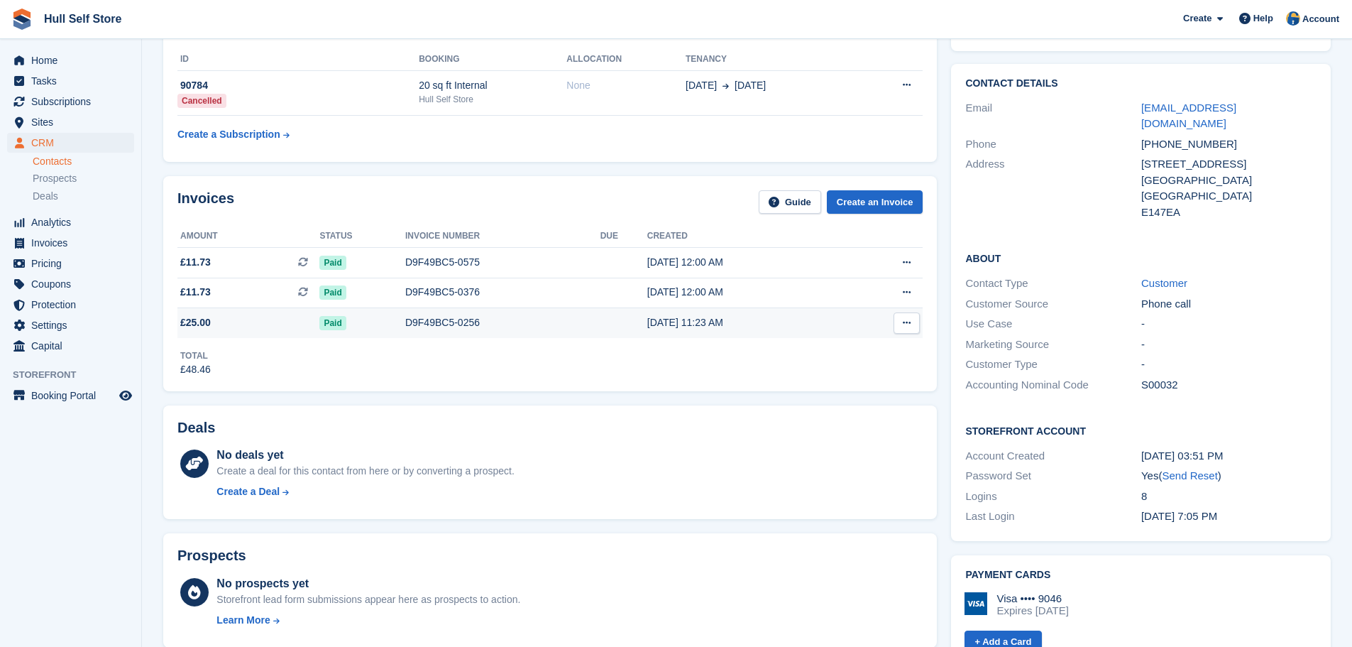
click at [442, 329] on div "D9F49BC5-0256" at bounding box center [502, 322] width 195 height 15
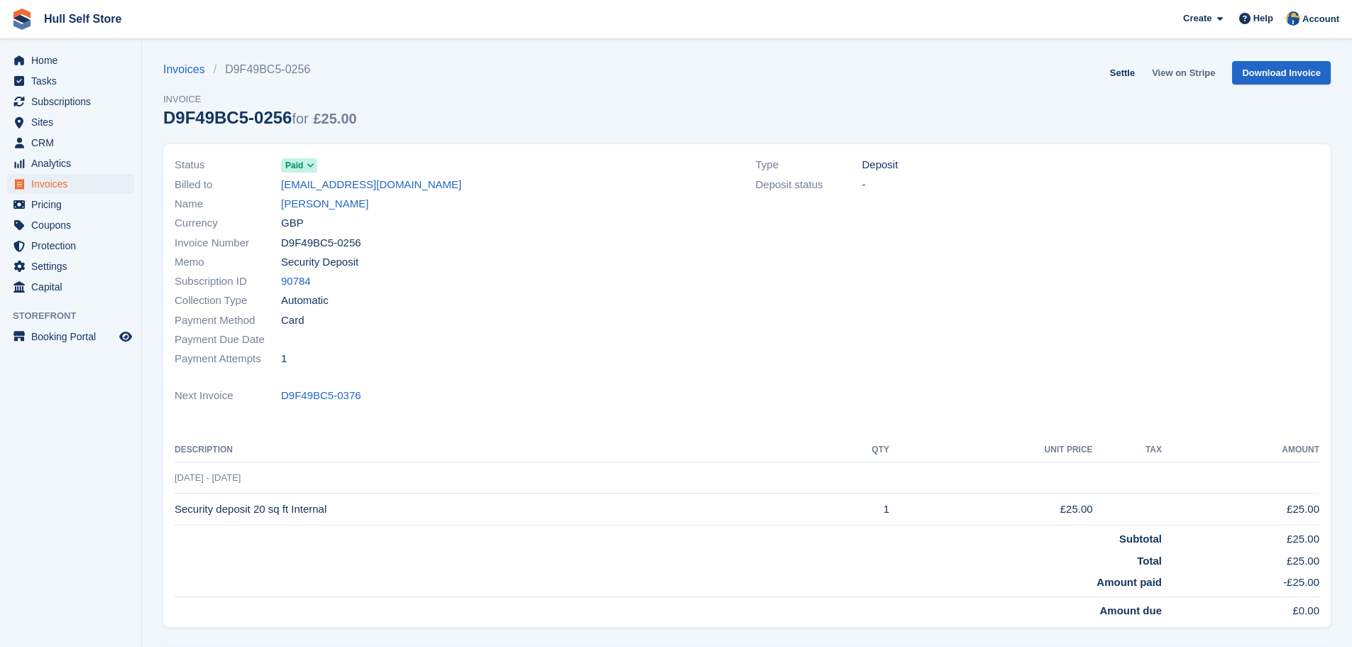
click at [1181, 72] on link "View on Stripe" at bounding box center [1183, 72] width 75 height 23
click at [368, 203] on link "Humayrah Siddique" at bounding box center [324, 204] width 87 height 16
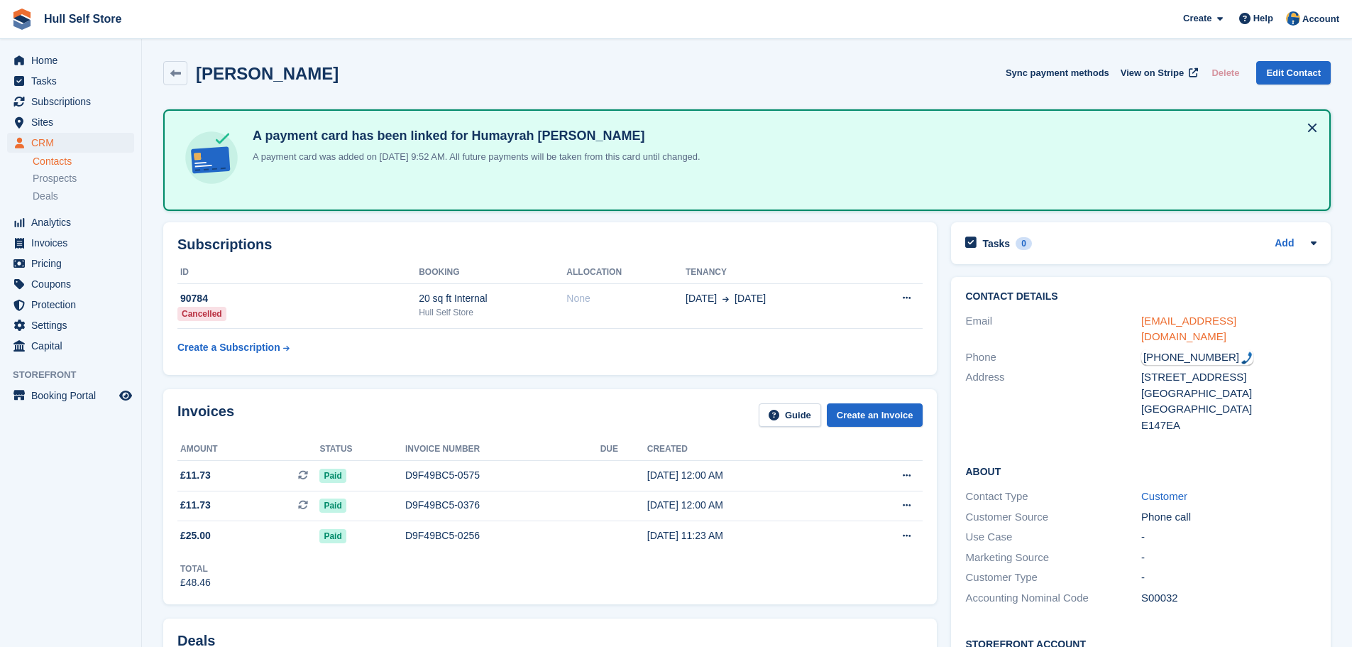
click at [1204, 324] on link "humayrahsiddique@gmail.com" at bounding box center [1188, 328] width 95 height 28
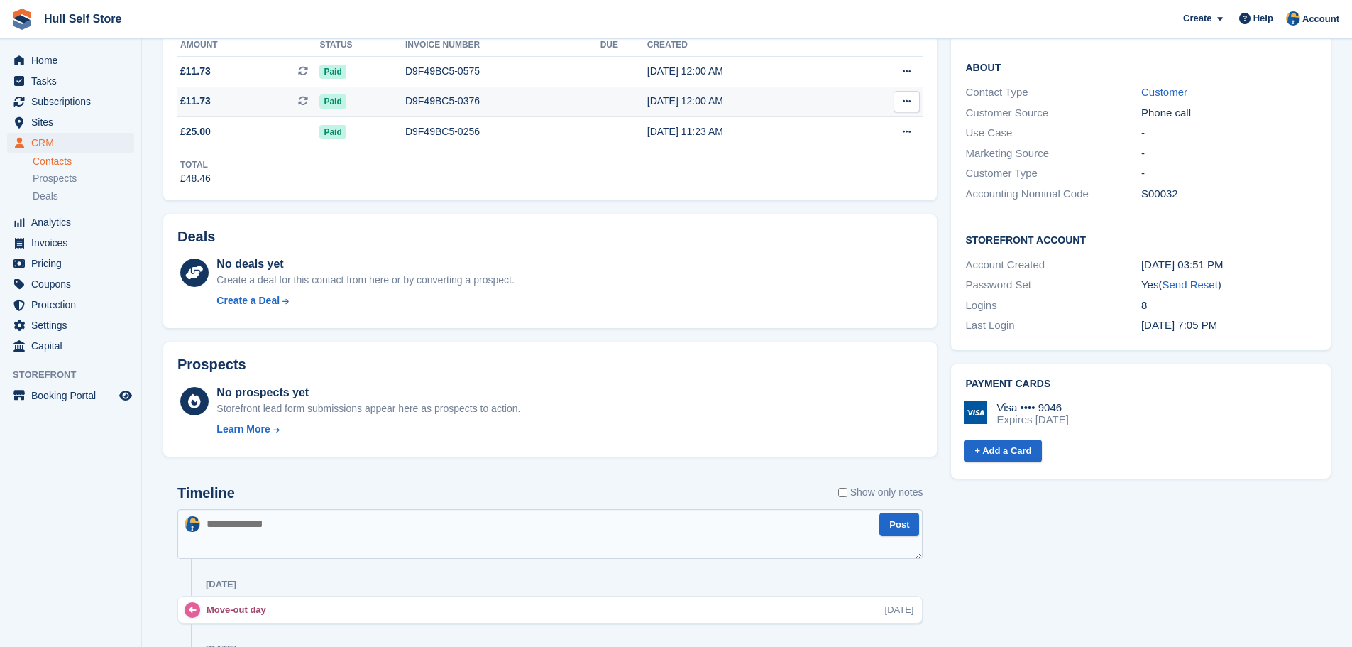
scroll to position [639, 0]
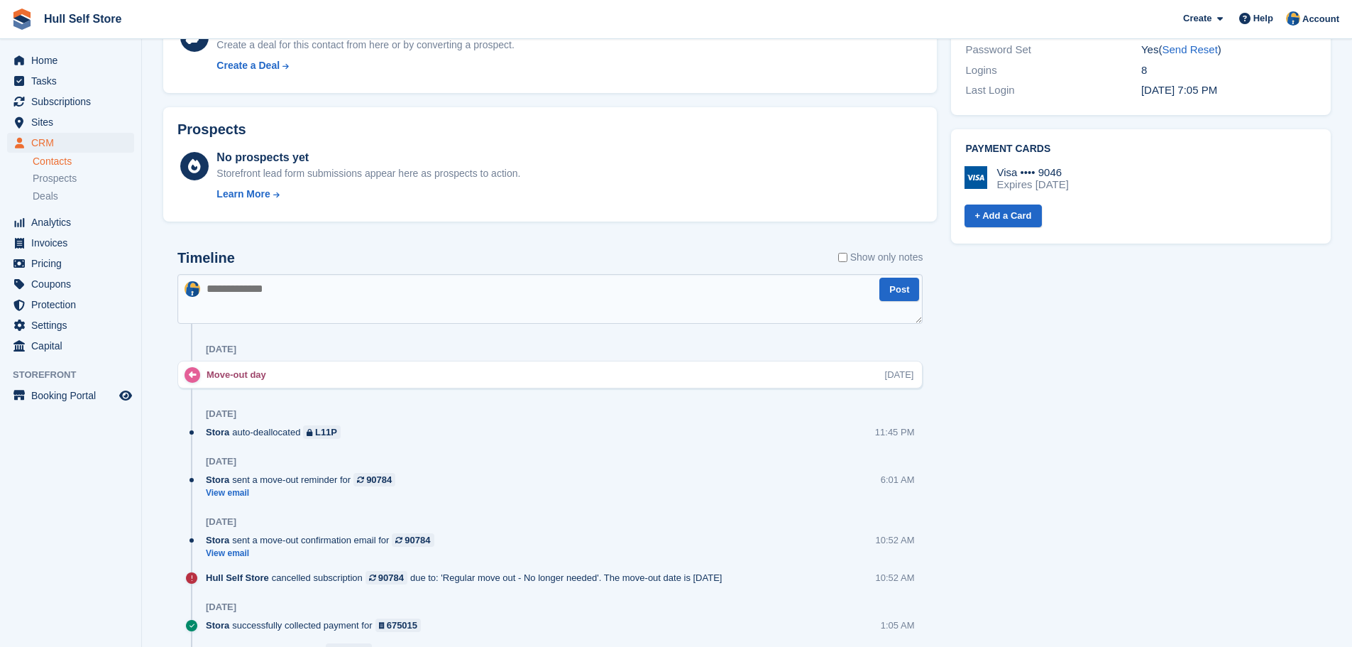
click at [571, 297] on textarea at bounding box center [549, 299] width 745 height 50
type textarea "*"
type textarea "**********"
click at [571, 297] on textarea "**********" at bounding box center [549, 299] width 745 height 50
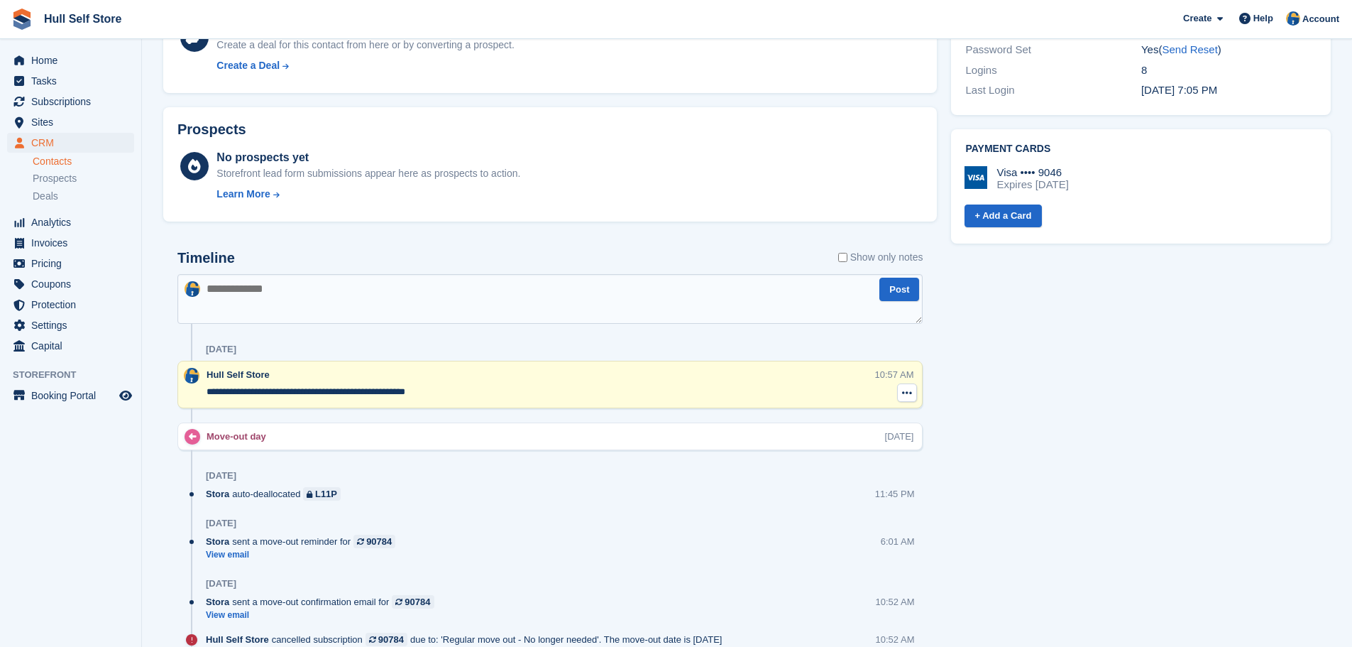
click at [908, 388] on icon at bounding box center [907, 392] width 10 height 11
click at [724, 386] on textarea "**********" at bounding box center [541, 392] width 669 height 14
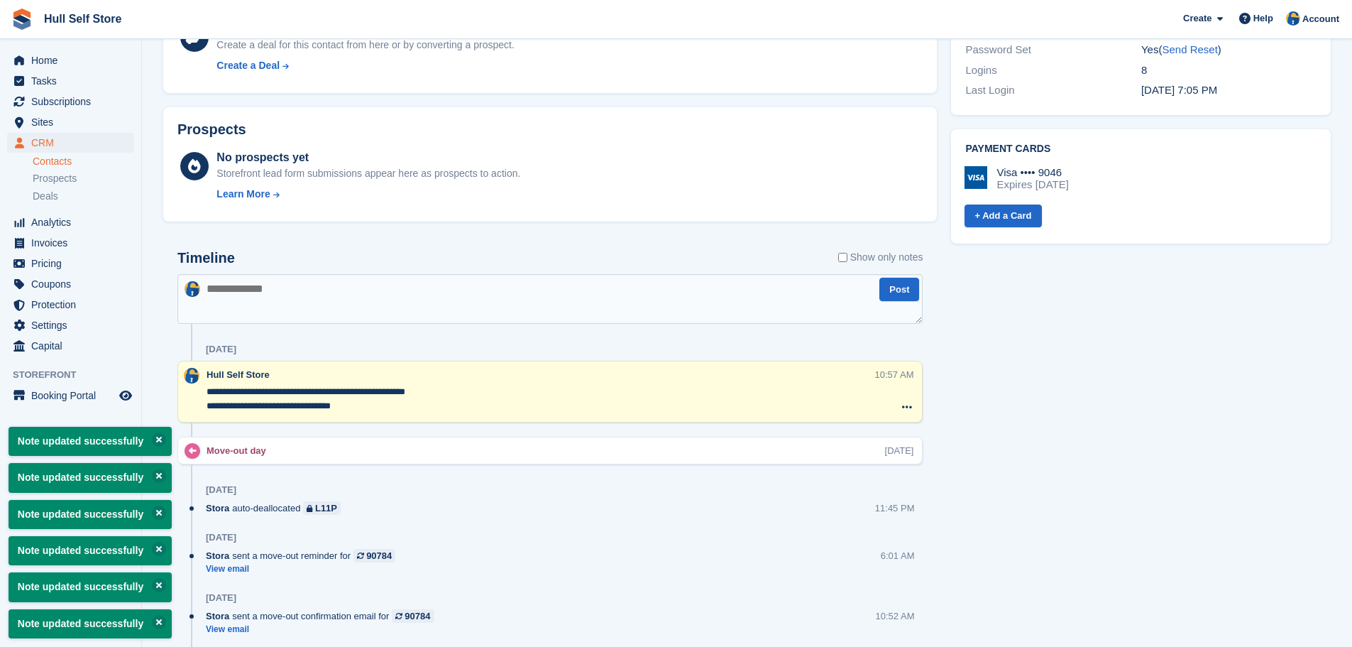
type textarea "**********"
click at [974, 427] on div "Tasks 0 Add No tasks related to Humayrah Siddique Contact Details Email humayra…" at bounding box center [1141, 580] width 394 height 2008
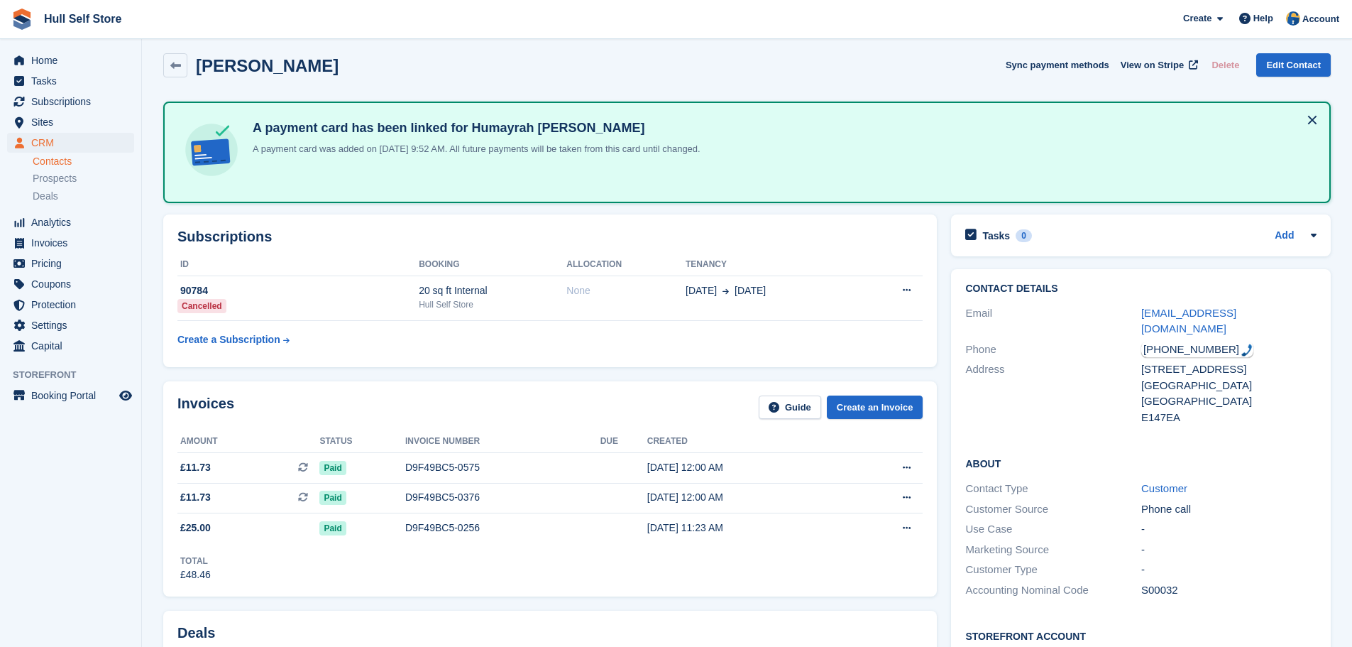
scroll to position [0, 0]
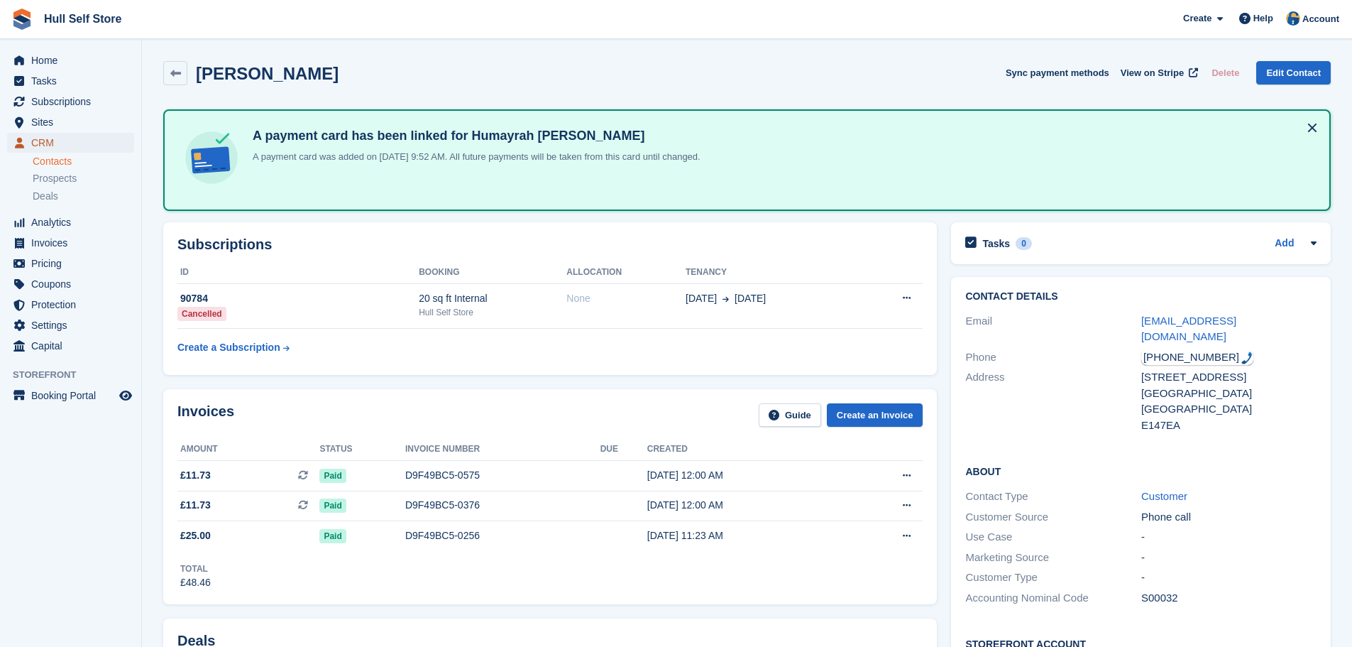
click at [94, 142] on span "CRM" at bounding box center [73, 143] width 85 height 20
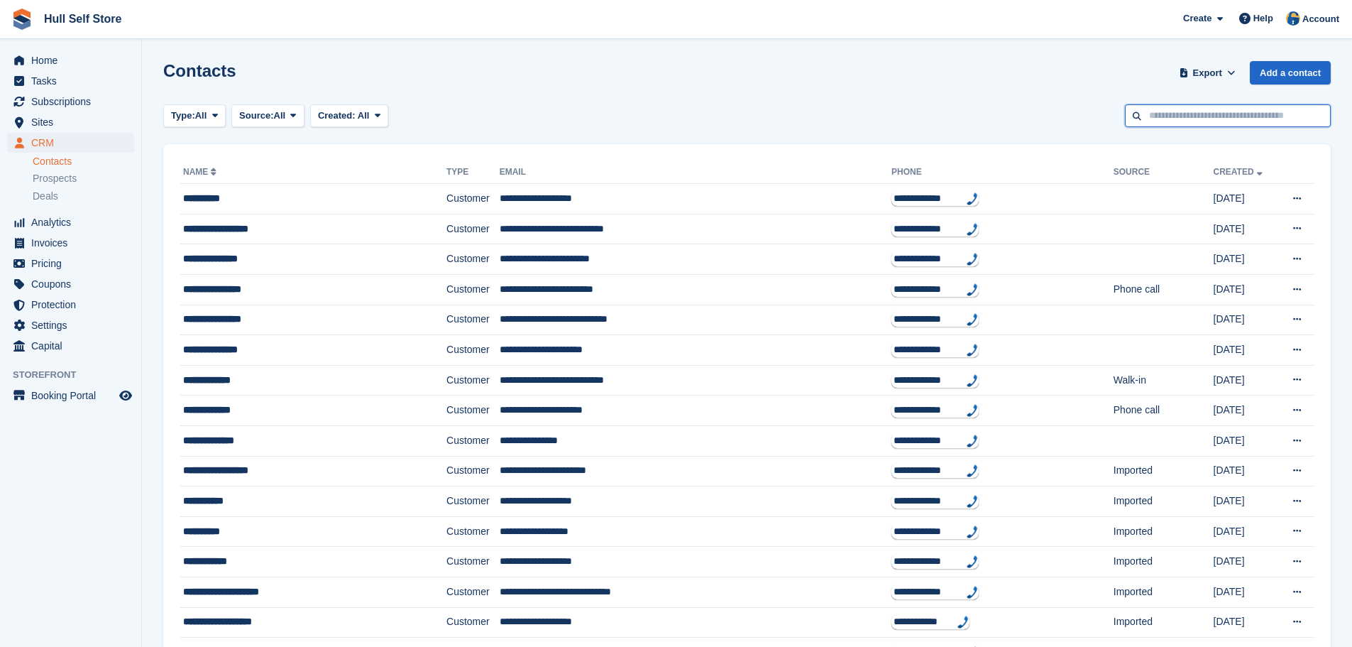
click at [1229, 119] on input "text" at bounding box center [1228, 115] width 206 height 23
type input "******"
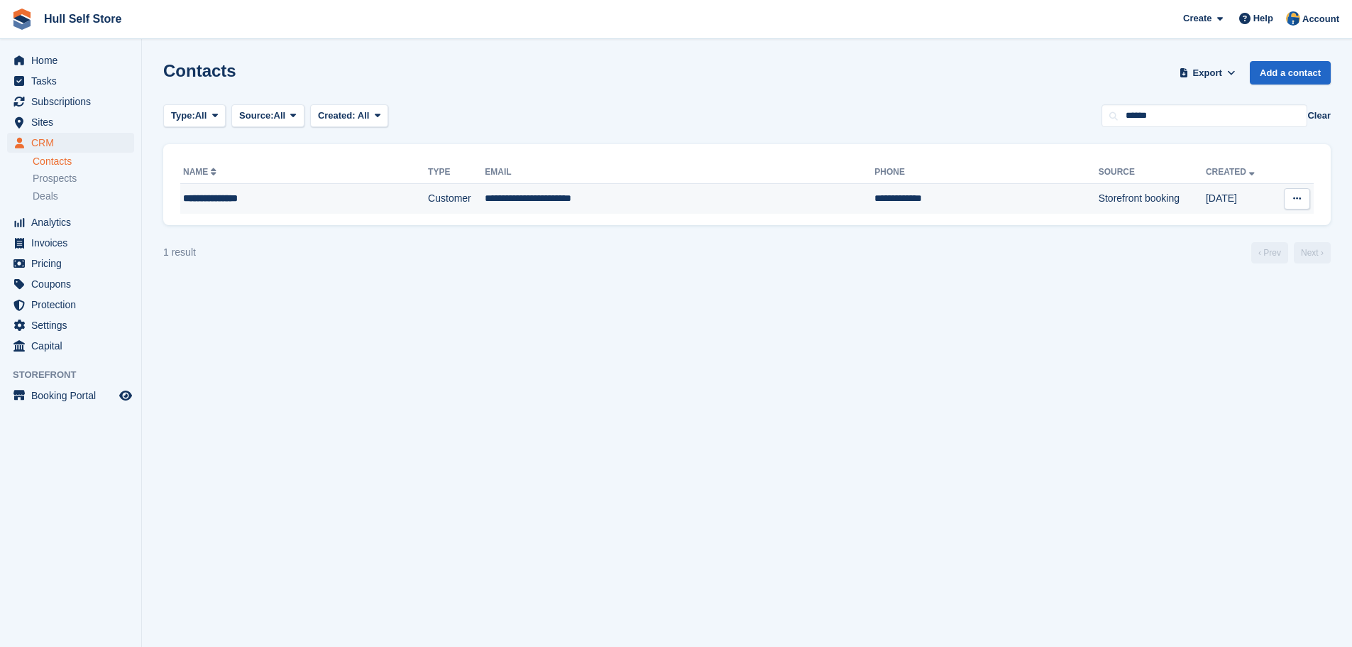
click at [630, 200] on td "**********" at bounding box center [680, 199] width 390 height 30
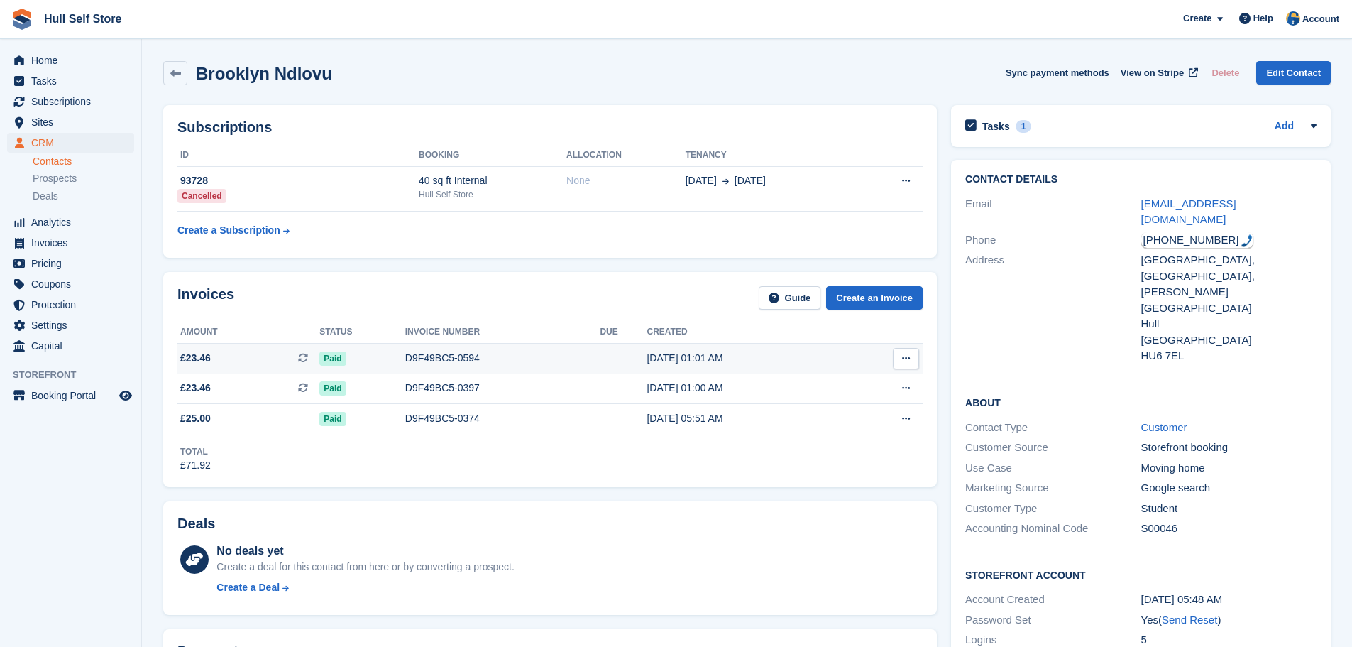
click at [496, 366] on td "D9F49BC5-0594" at bounding box center [502, 358] width 195 height 31
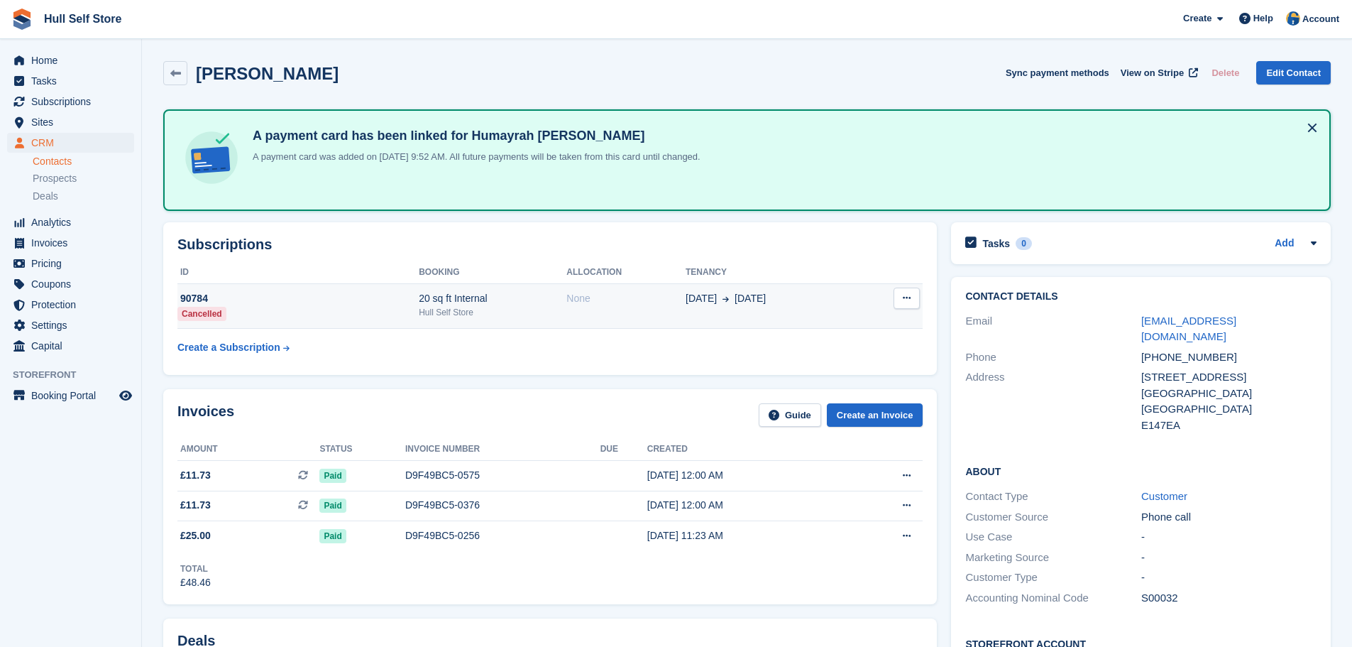
click at [732, 313] on td "04 Jul 1 Sep" at bounding box center [772, 305] width 173 height 45
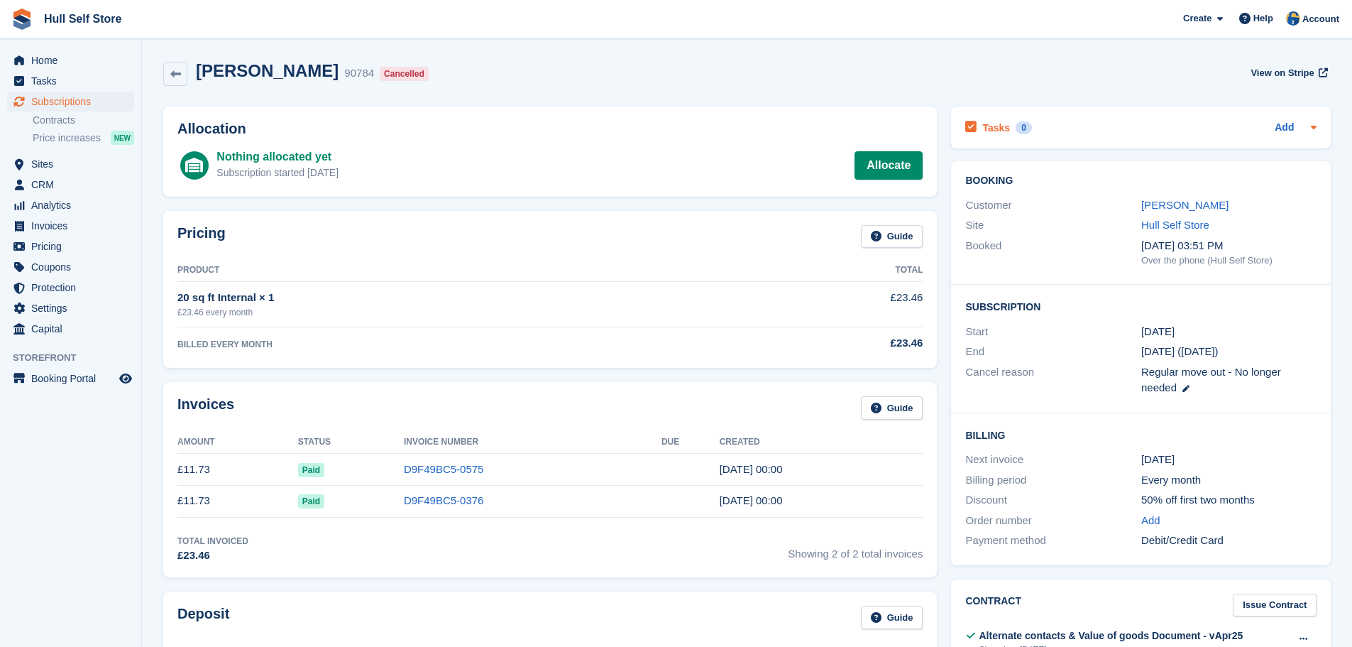
click at [1095, 127] on div "Tasks 0 Add" at bounding box center [1140, 127] width 351 height 19
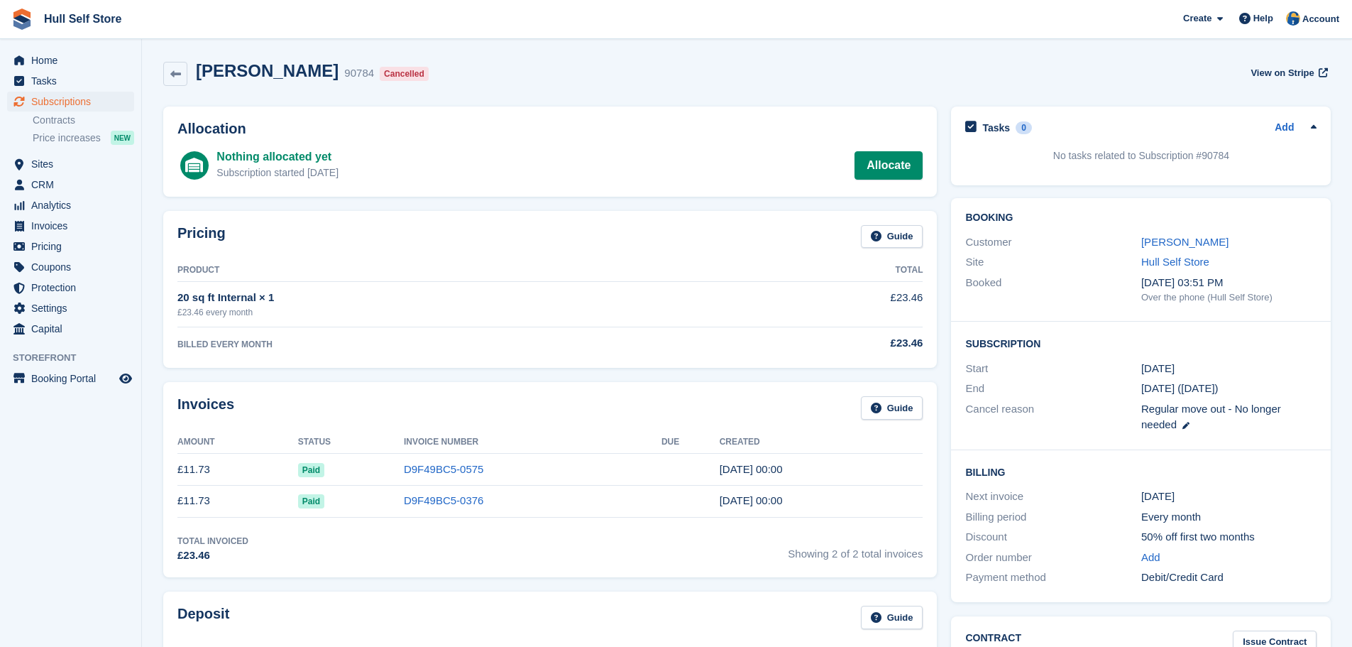
click at [1095, 127] on div "Tasks 0 Add" at bounding box center [1140, 127] width 351 height 19
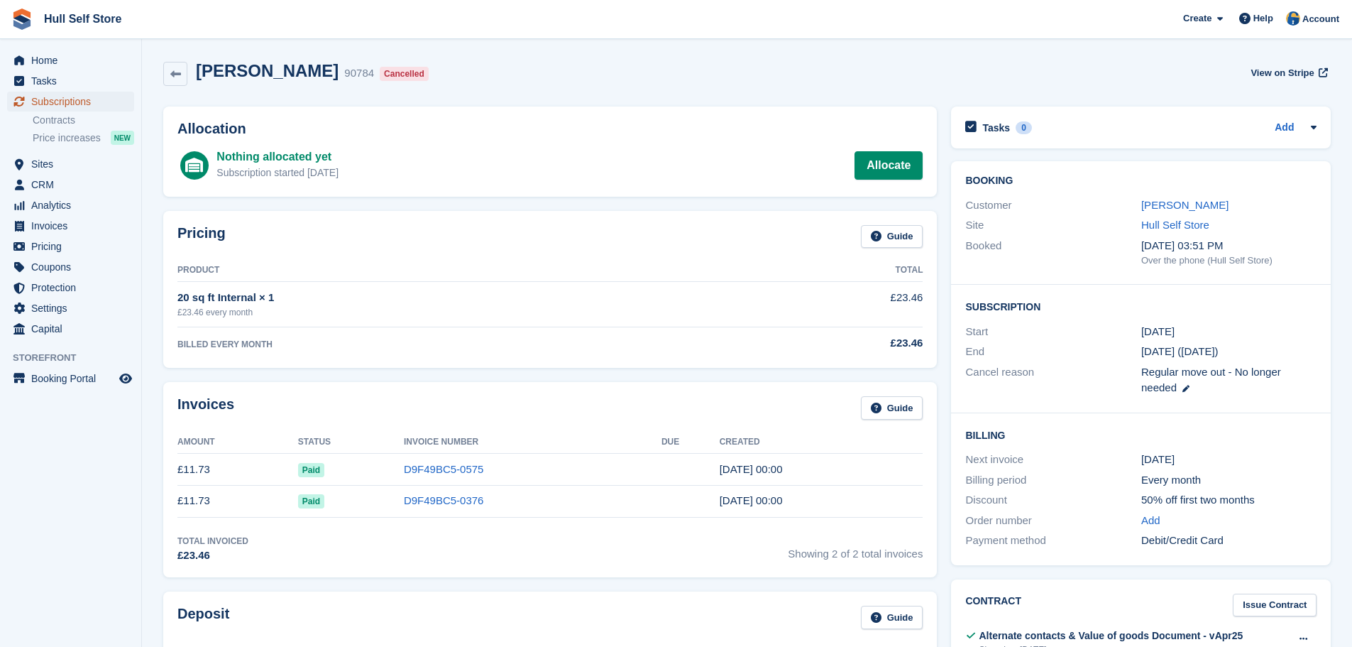
click at [48, 99] on span "Subscriptions" at bounding box center [73, 102] width 85 height 20
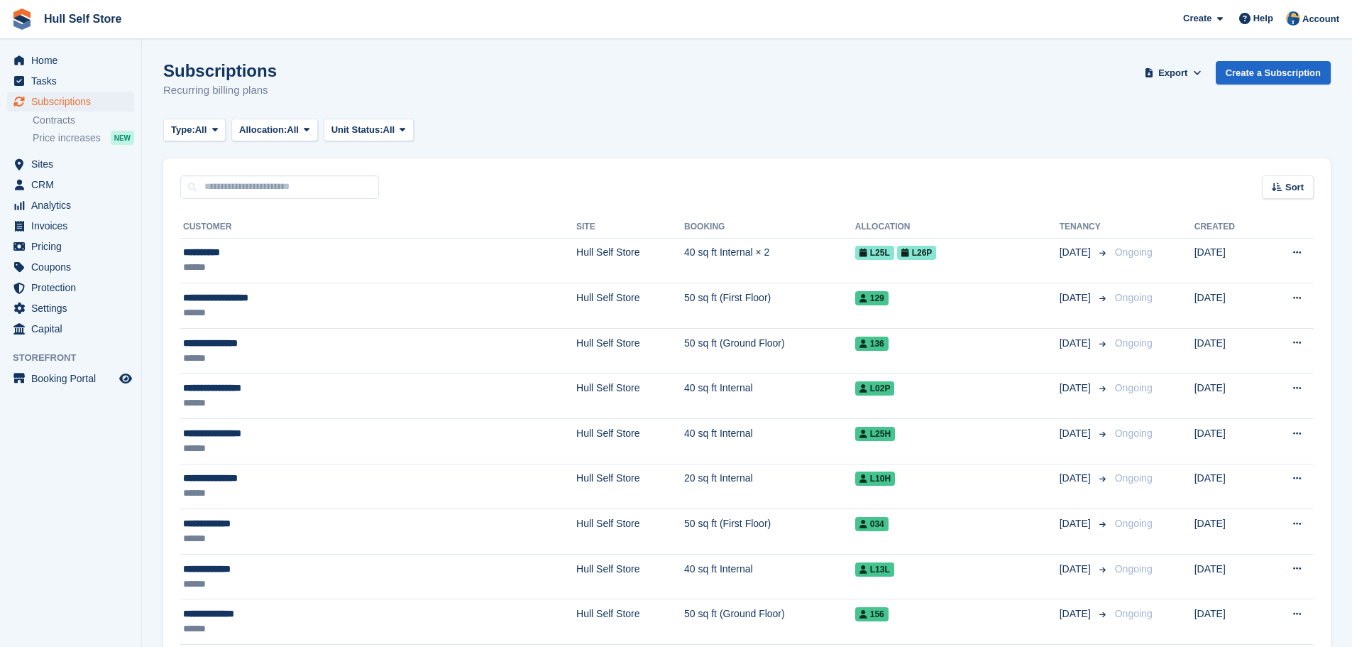
click at [295, 191] on input "text" at bounding box center [279, 186] width 199 height 23
type input "****"
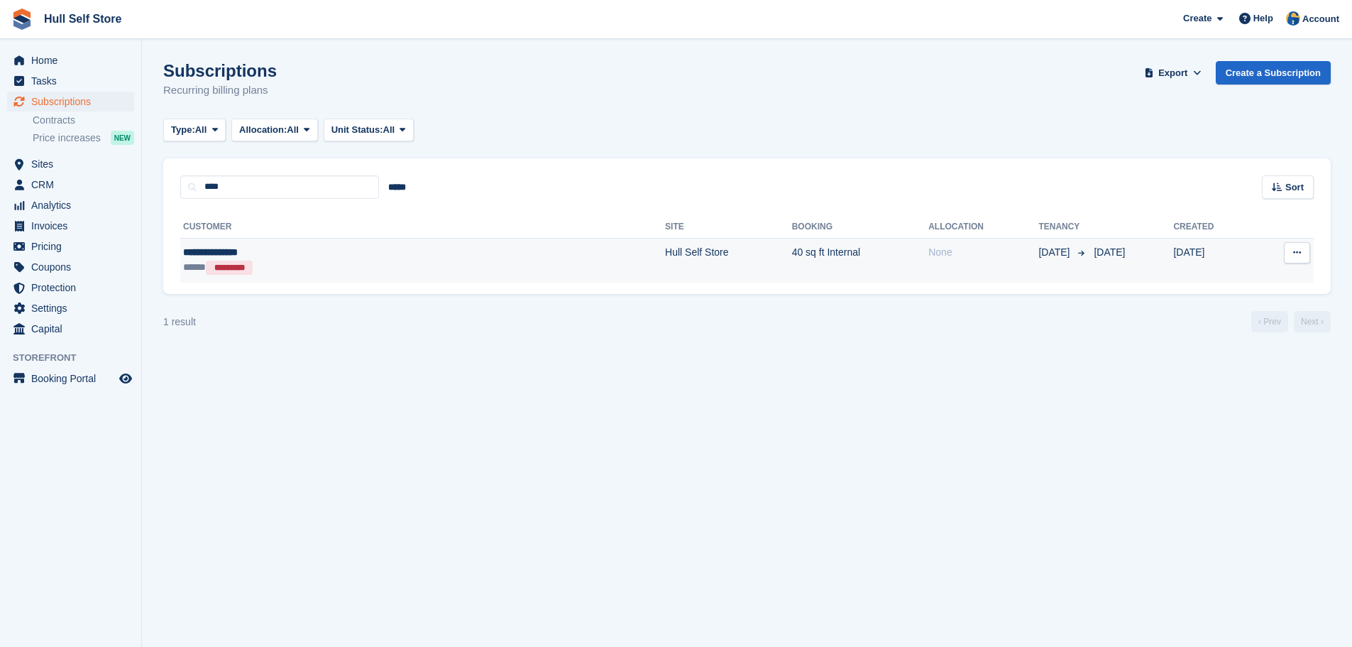
click at [303, 280] on td "**********" at bounding box center [422, 260] width 485 height 45
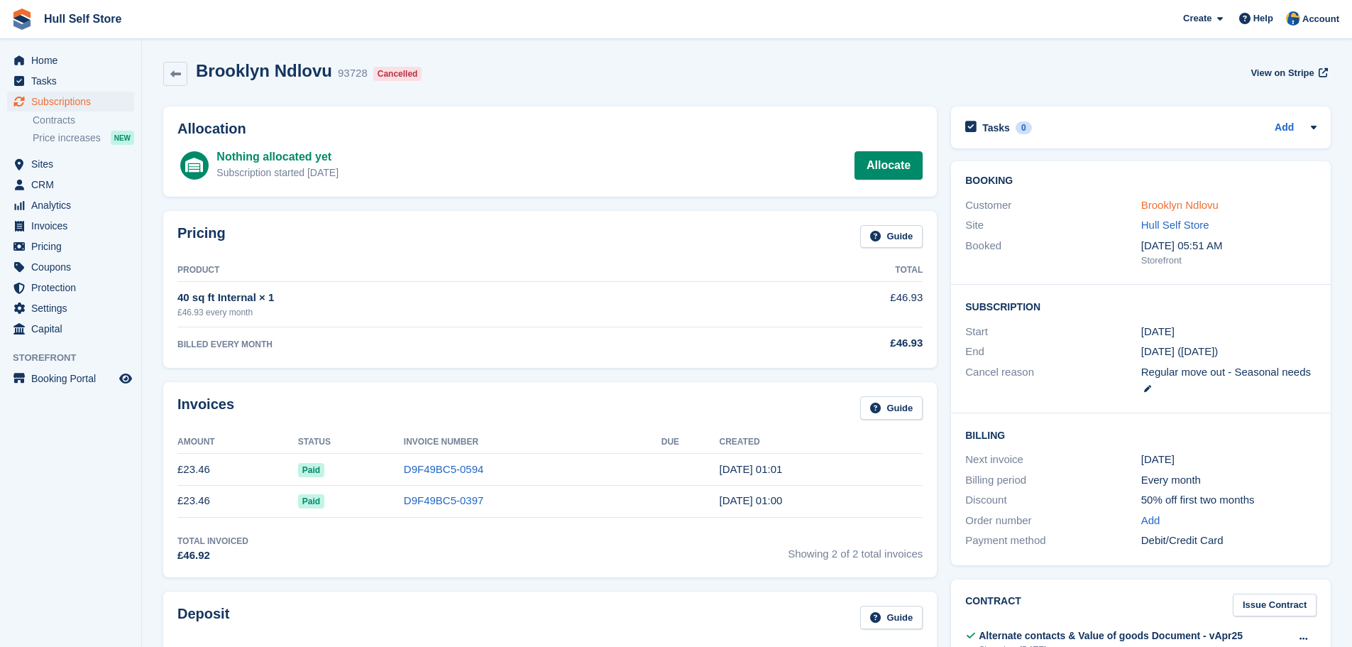
click at [1181, 201] on link "Brooklyn Ndlovu" at bounding box center [1179, 205] width 77 height 12
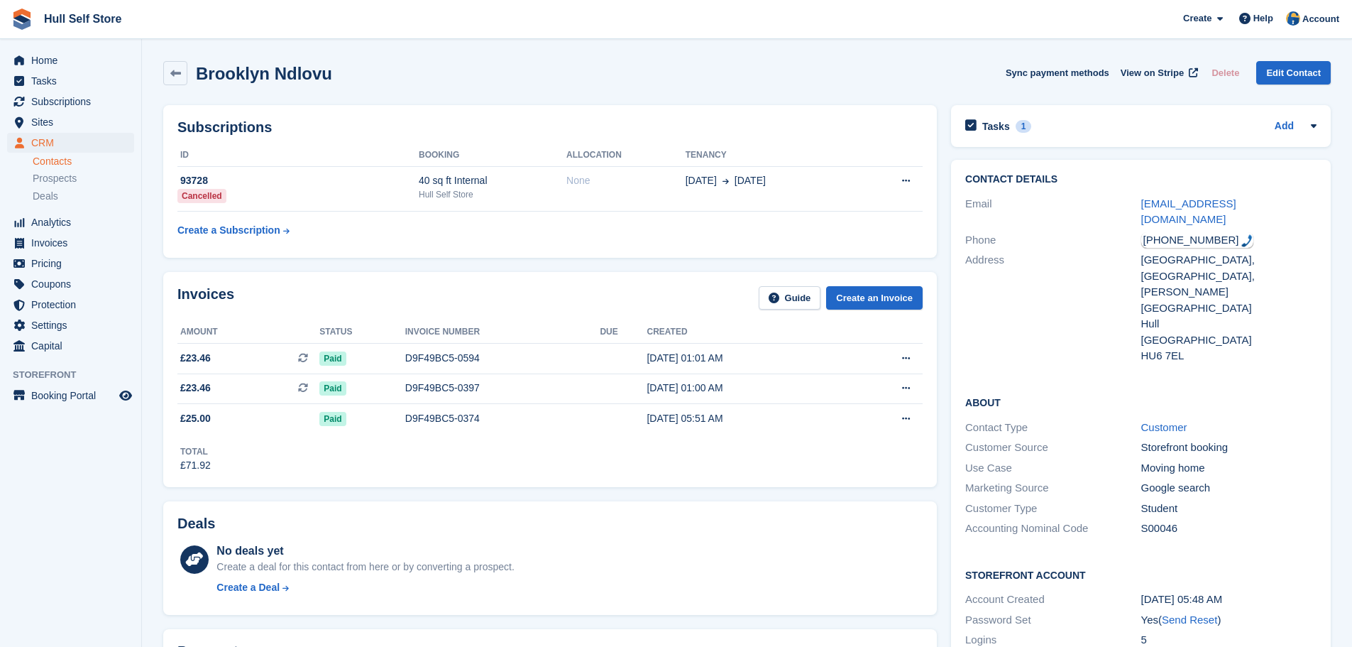
click at [1090, 136] on div "Tasks 1 Add OOS 01/09 - Raise credit for £6.94 storage (input £13.89) 02 Sep" at bounding box center [1141, 126] width 380 height 42
click at [1090, 124] on div "Tasks 1 Add" at bounding box center [1140, 125] width 351 height 19
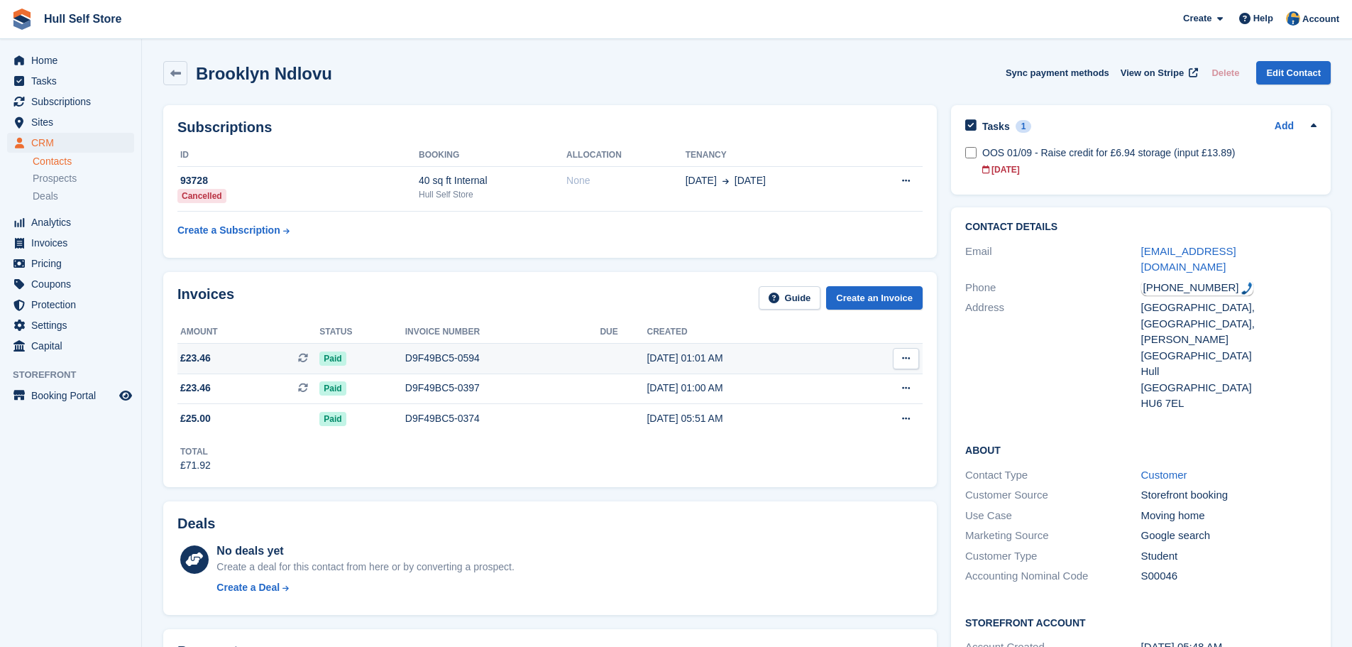
click at [565, 360] on div "D9F49BC5-0594" at bounding box center [502, 358] width 195 height 15
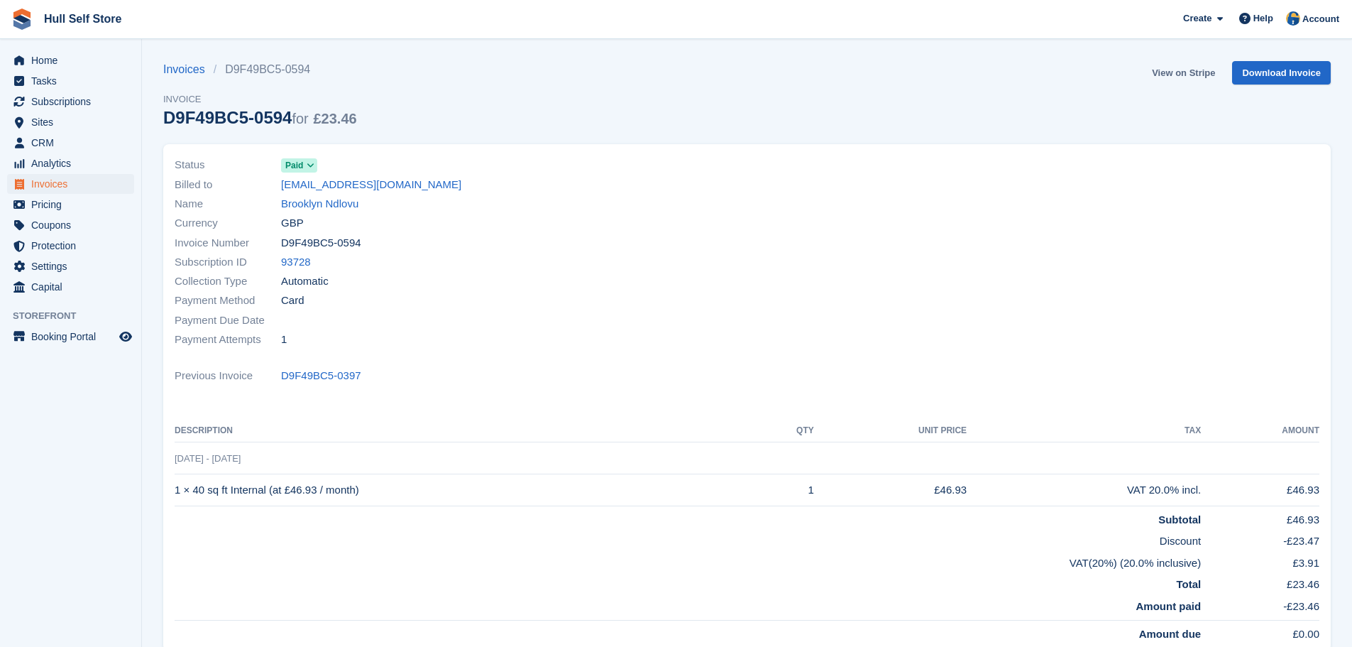
click at [1182, 69] on link "View on Stripe" at bounding box center [1183, 72] width 75 height 23
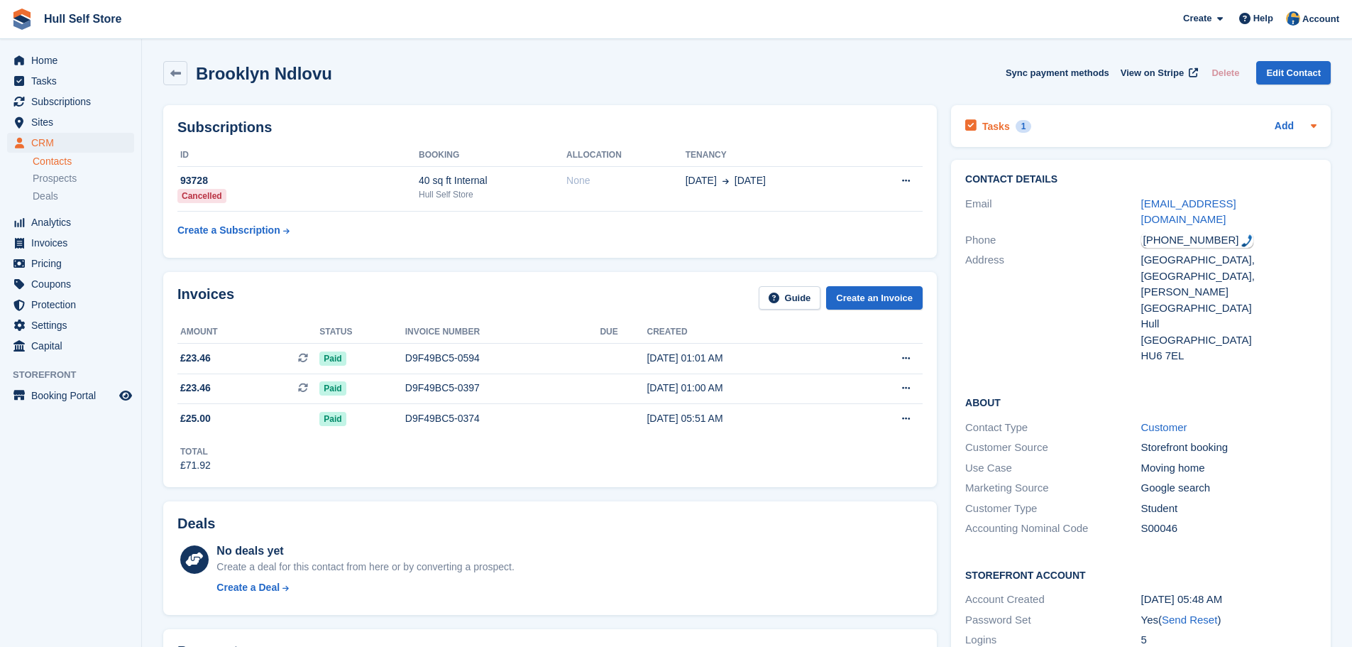
click at [1100, 130] on div "Tasks 1 Add" at bounding box center [1140, 125] width 351 height 19
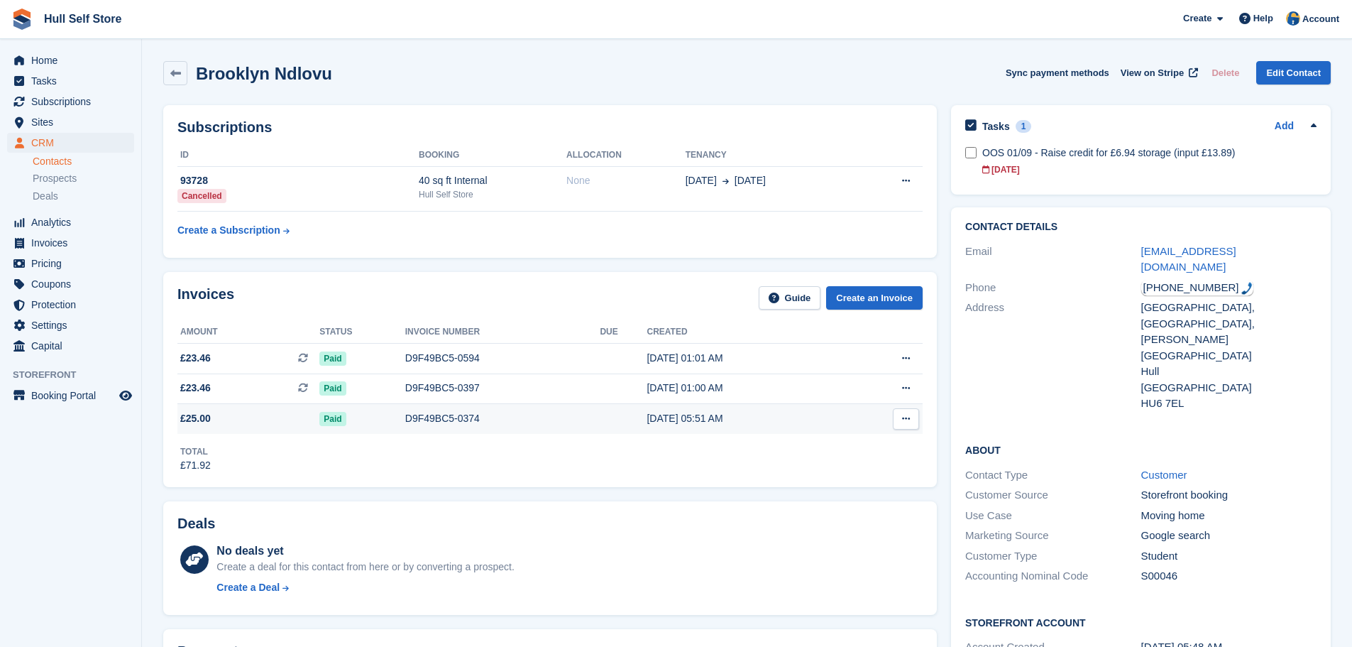
click at [341, 421] on span "Paid" at bounding box center [332, 419] width 26 height 14
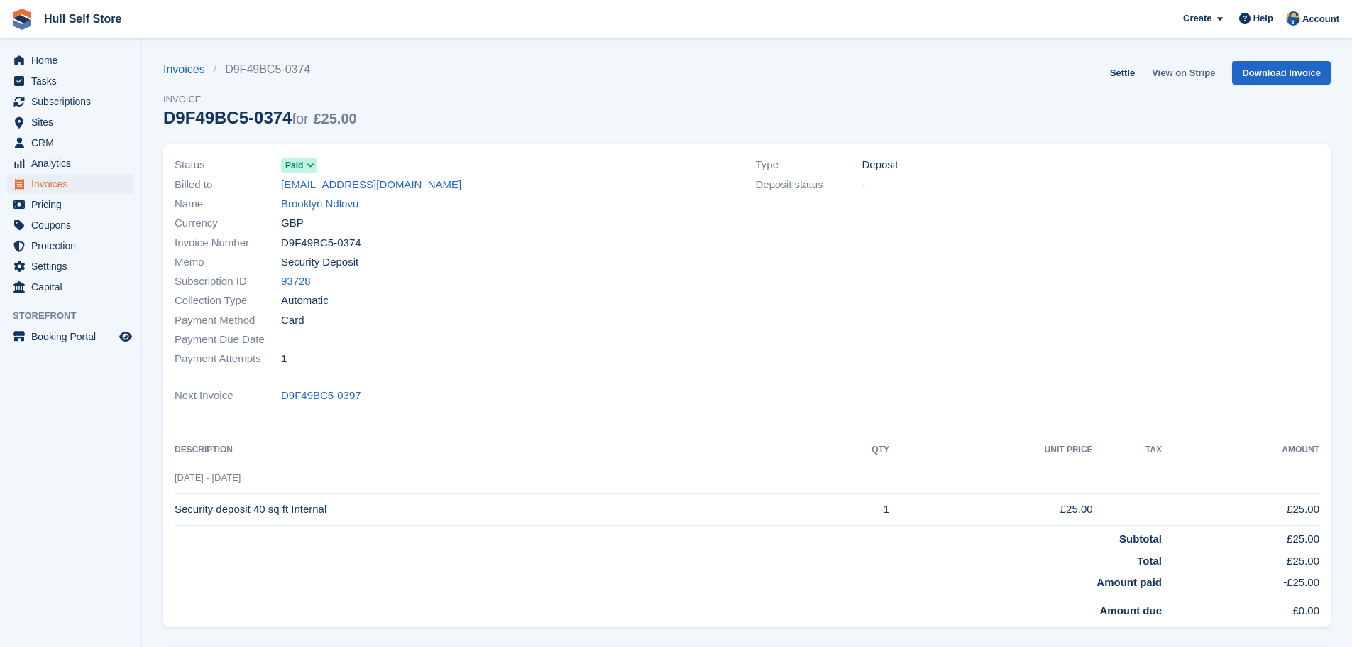
click at [1182, 73] on link "View on Stripe" at bounding box center [1183, 72] width 75 height 23
click at [334, 187] on link "brooklynndlovu@gmail.com" at bounding box center [371, 185] width 180 height 16
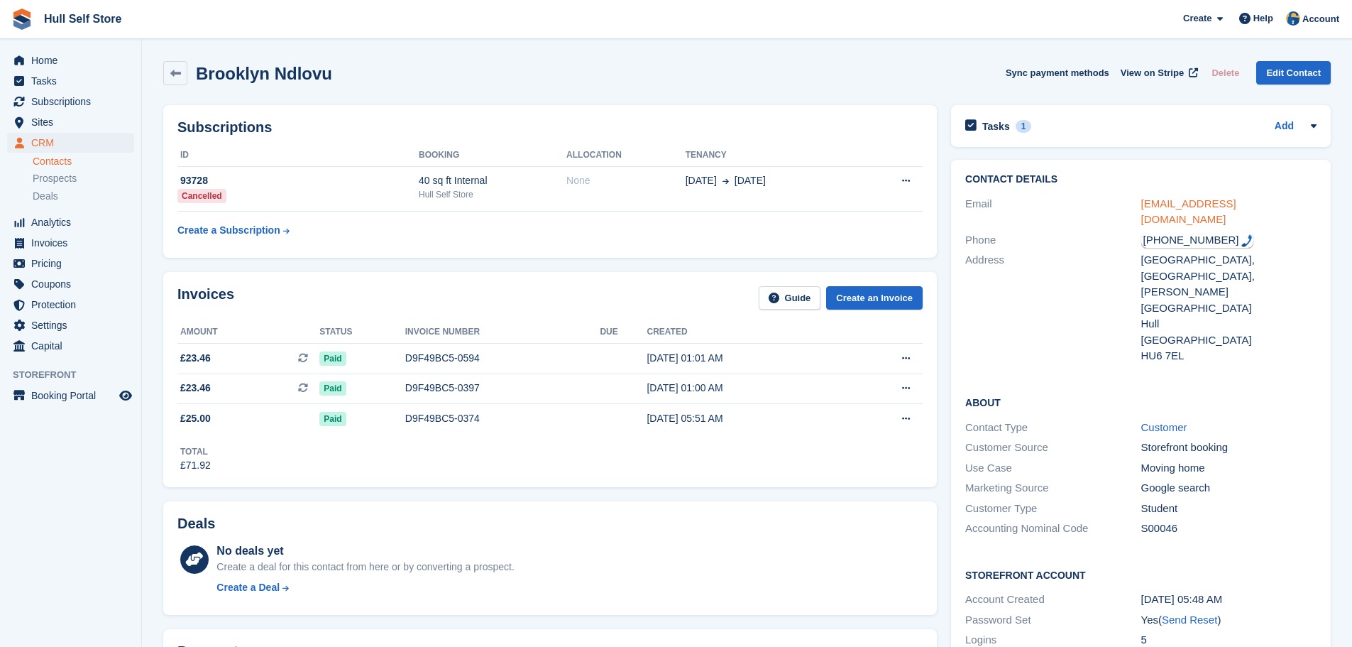
click at [1236, 206] on link "brooklynndlovu@gmail.com" at bounding box center [1188, 211] width 95 height 28
click at [1229, 121] on div "Tasks 1 Add" at bounding box center [1140, 125] width 351 height 19
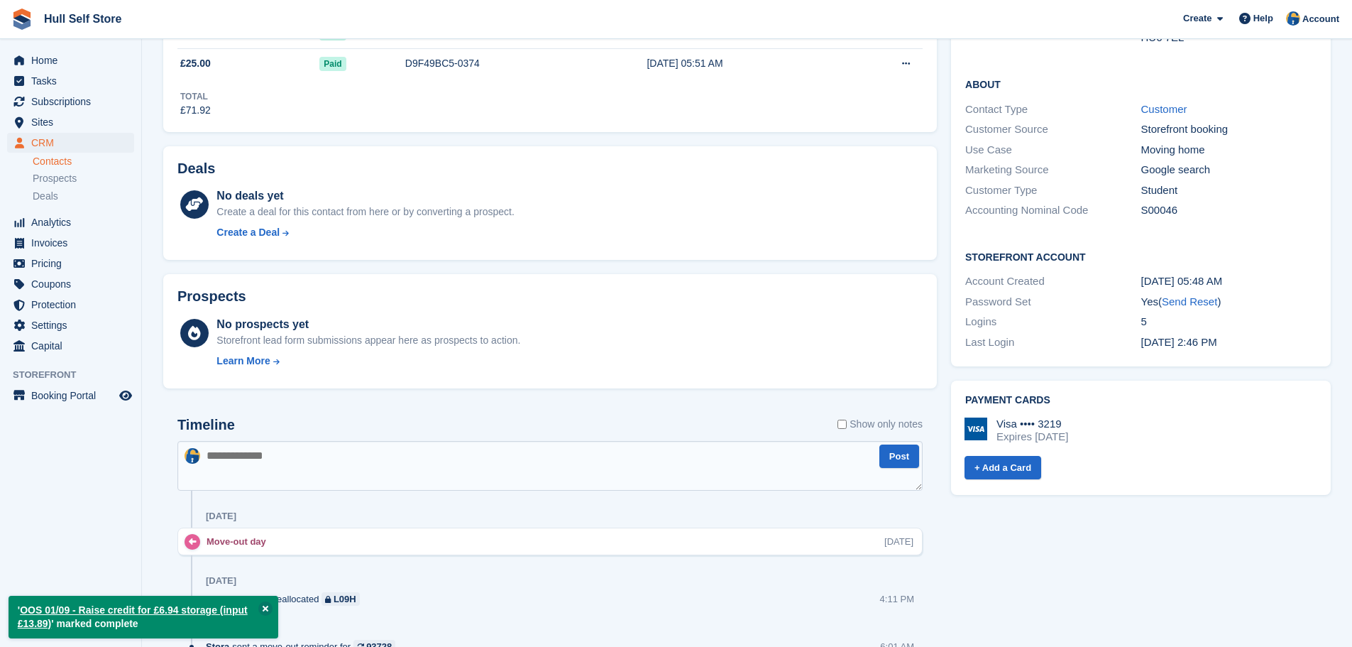
scroll to position [497, 0]
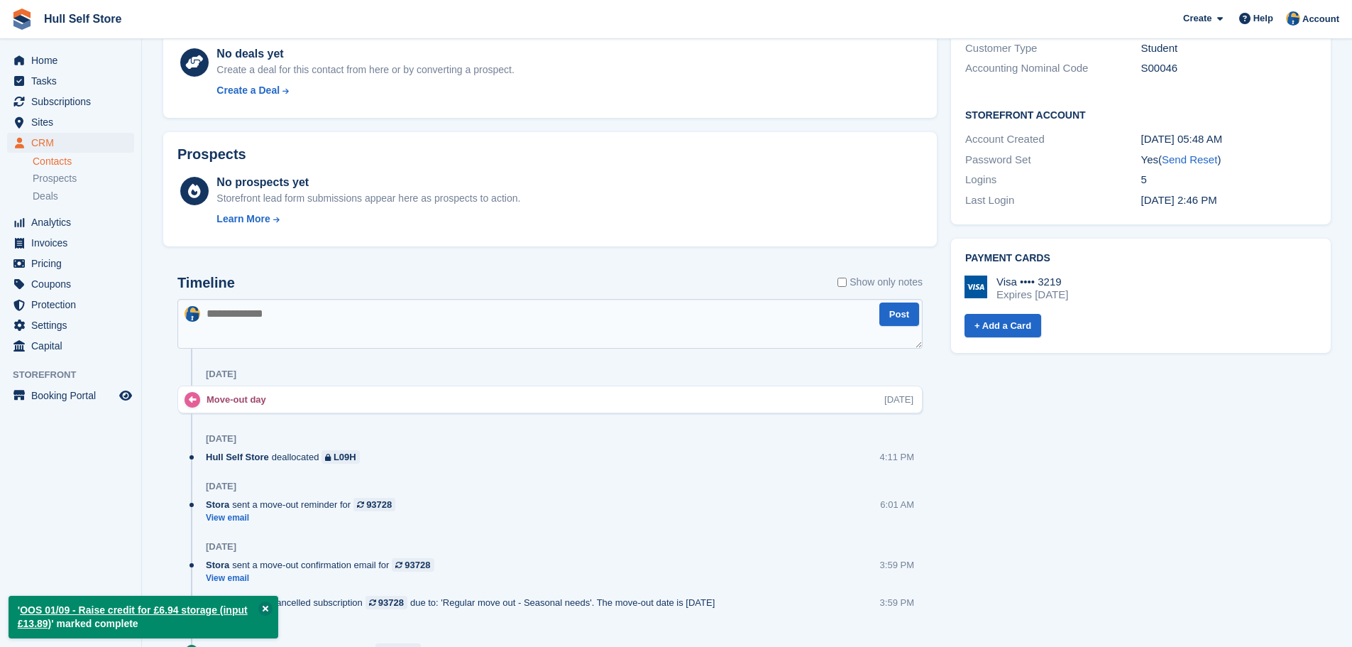
click at [393, 307] on textarea at bounding box center [549, 324] width 745 height 50
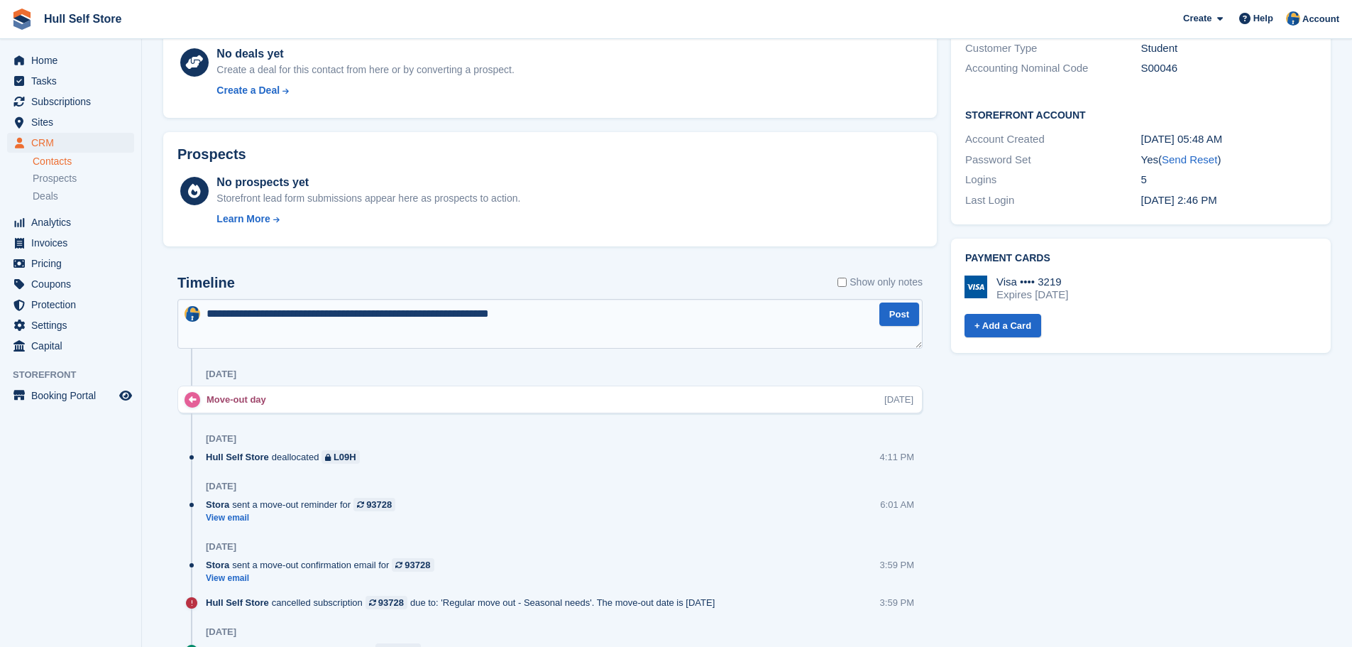
click at [459, 312] on textarea "**********" at bounding box center [549, 324] width 745 height 50
type textarea "**********"
click at [891, 312] on button "Post" at bounding box center [899, 313] width 40 height 23
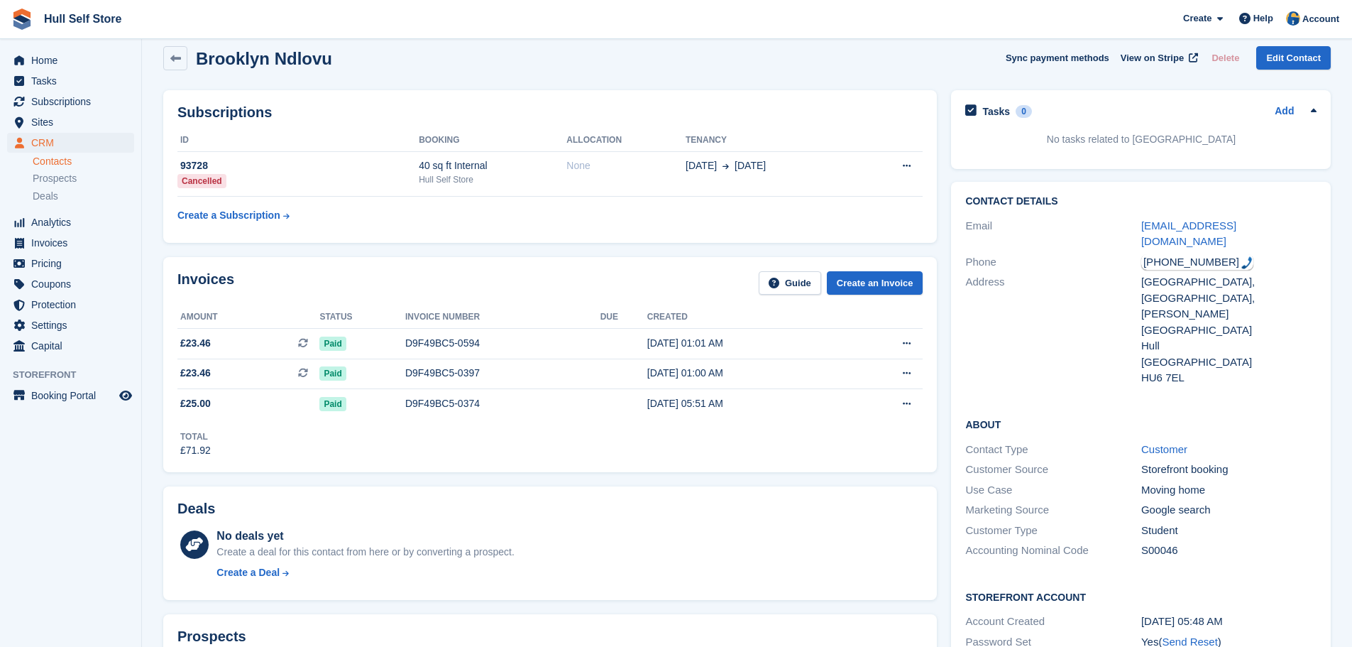
scroll to position [0, 0]
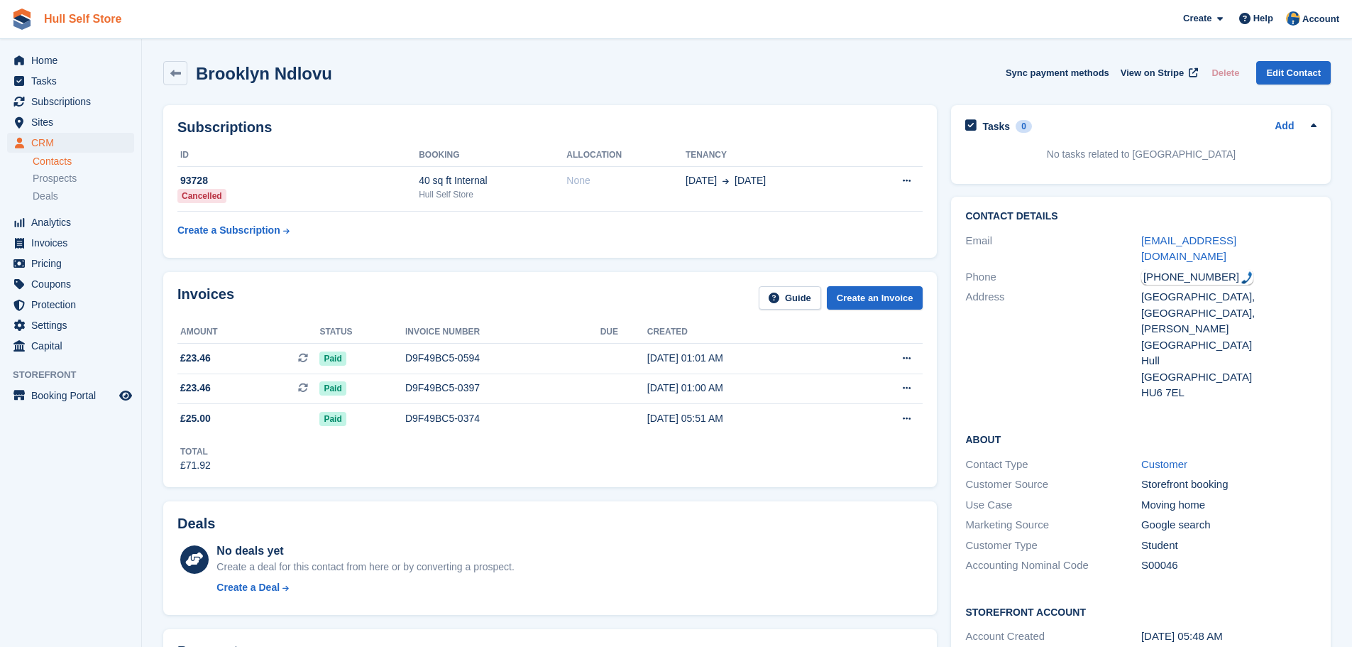
click at [49, 17] on link "Hull Self Store" at bounding box center [82, 18] width 89 height 23
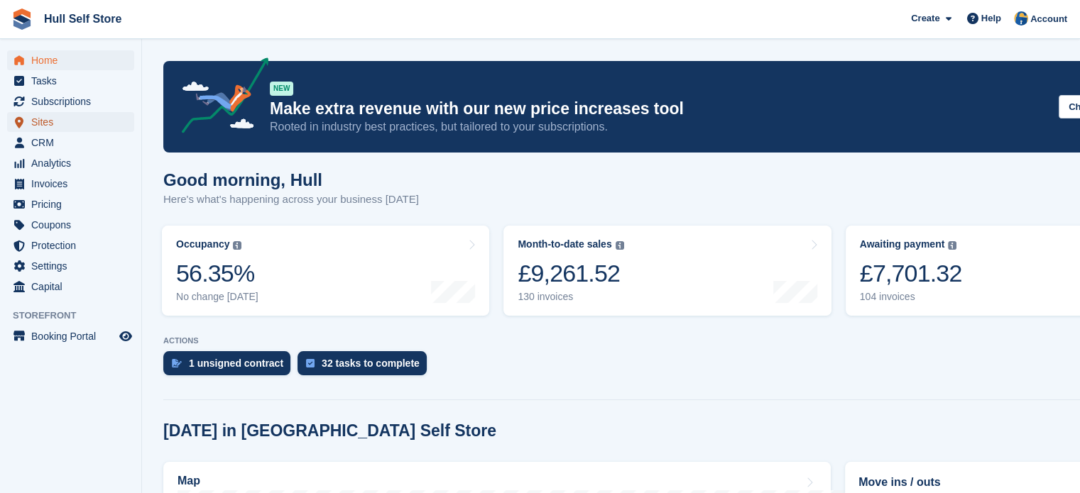
click at [85, 118] on span "Sites" at bounding box center [73, 122] width 85 height 20
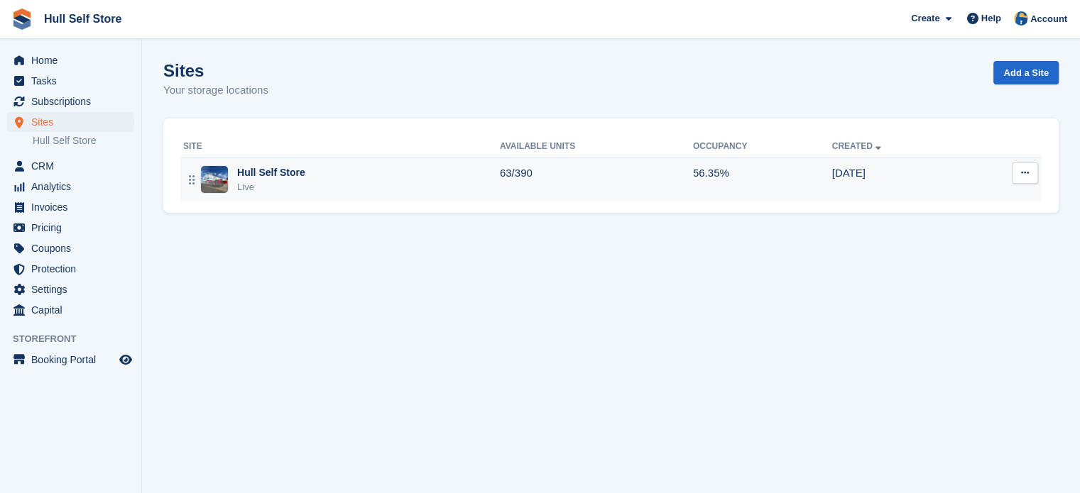
click at [265, 177] on div "Hull Self Store" at bounding box center [271, 172] width 68 height 15
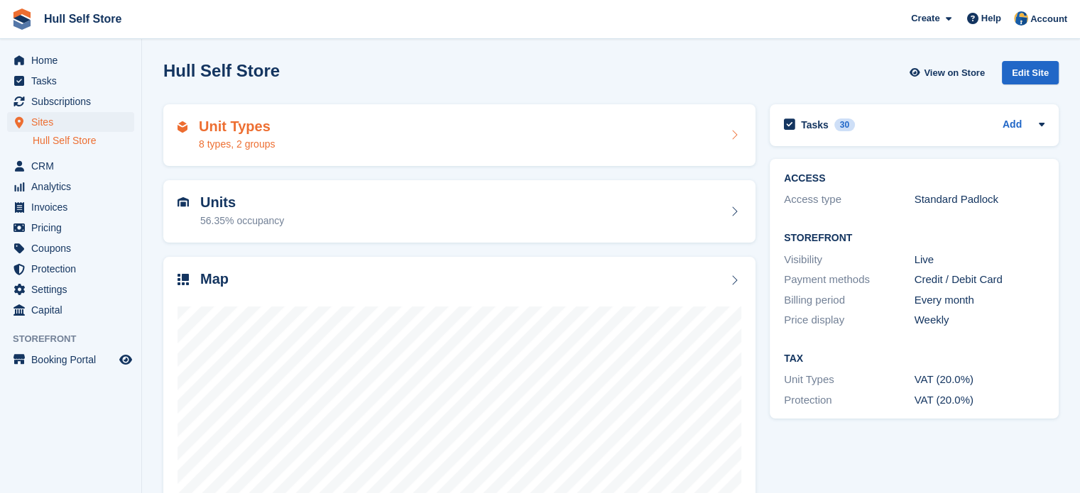
click at [360, 163] on div "Unit Types 8 types, 2 groups" at bounding box center [459, 135] width 592 height 62
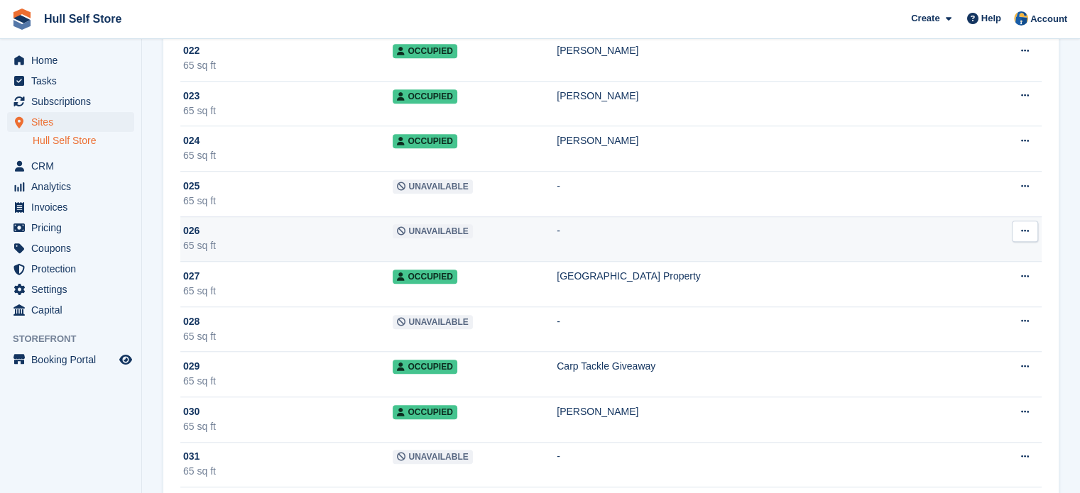
scroll to position [1092, 0]
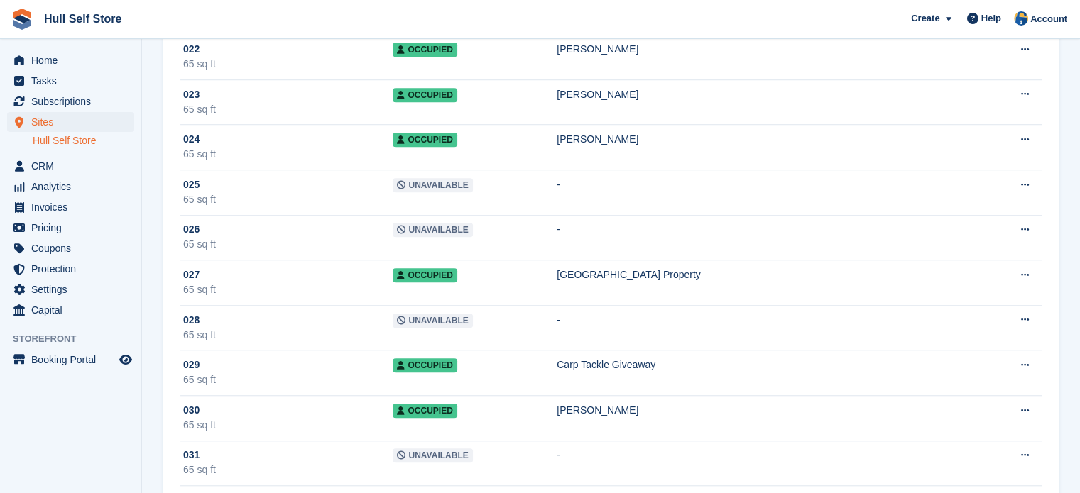
click at [178, 18] on span "Hull Self Store Create Subscription Invoice Contact Deal Discount Page Help Cha…" at bounding box center [540, 19] width 1080 height 38
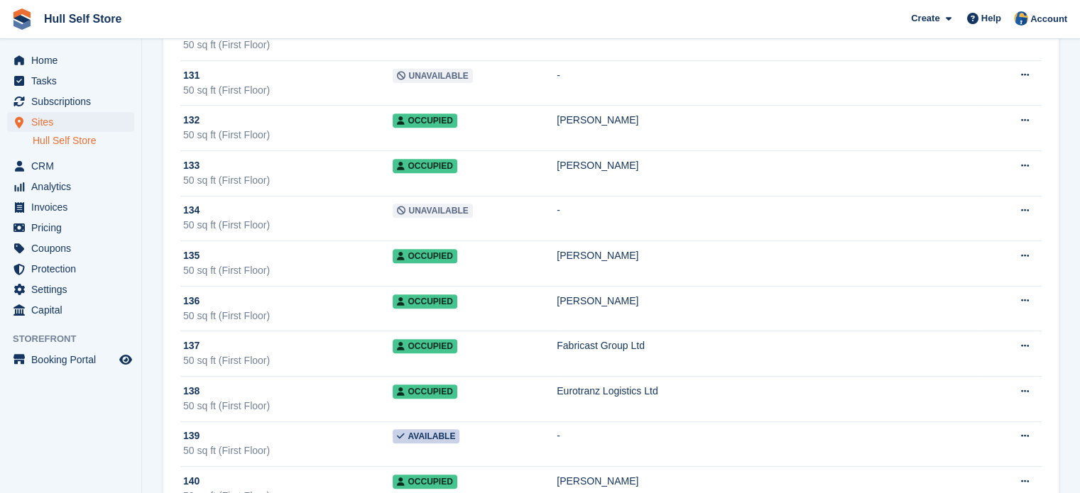
scroll to position [5987, 0]
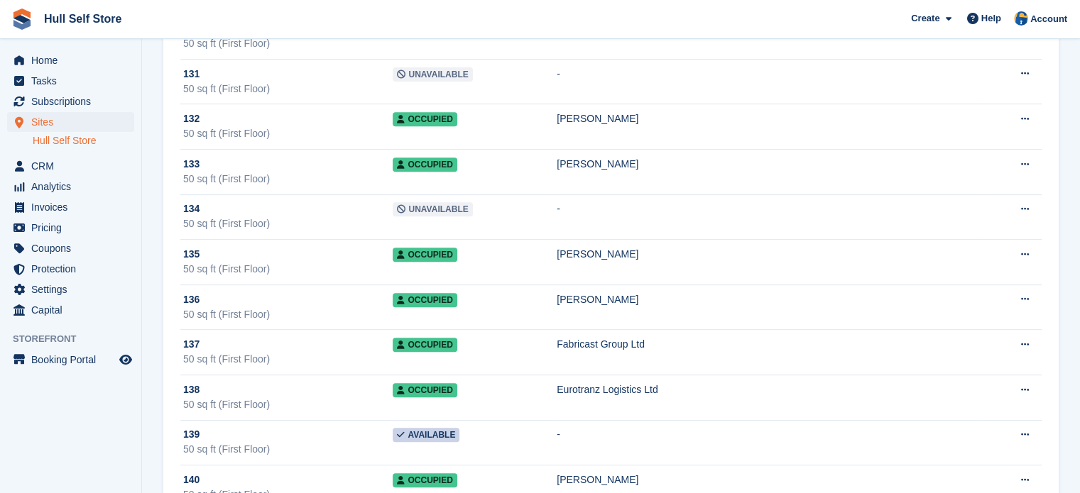
click at [179, 22] on span "Hull Self Store Create Subscription Invoice Contact Deal Discount Page Help Cha…" at bounding box center [540, 19] width 1080 height 38
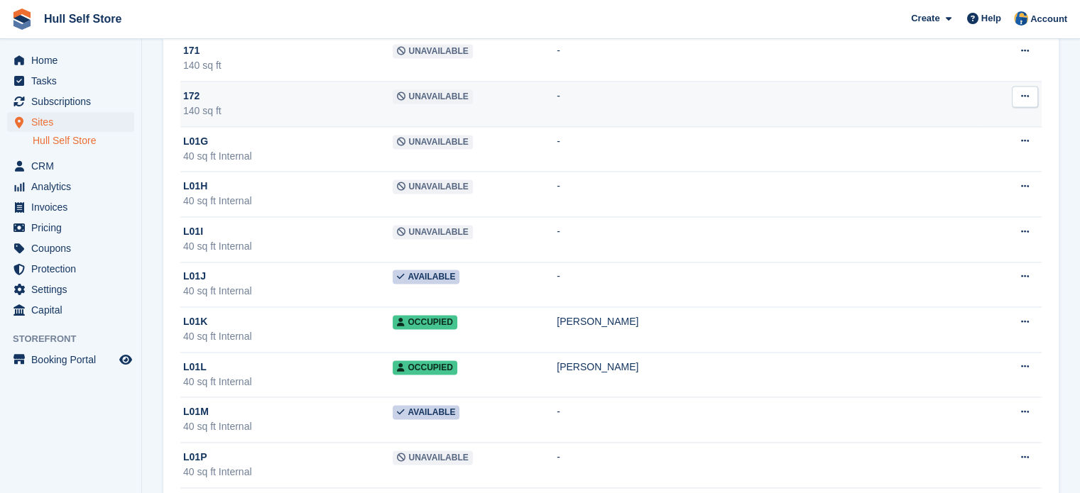
scroll to position [7583, 0]
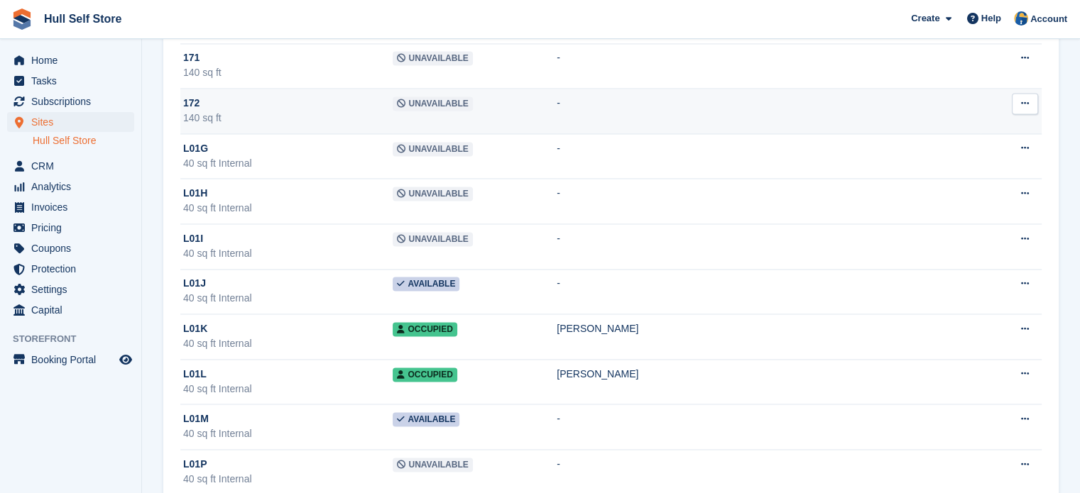
click at [508, 378] on td "Occupied" at bounding box center [474, 381] width 164 height 45
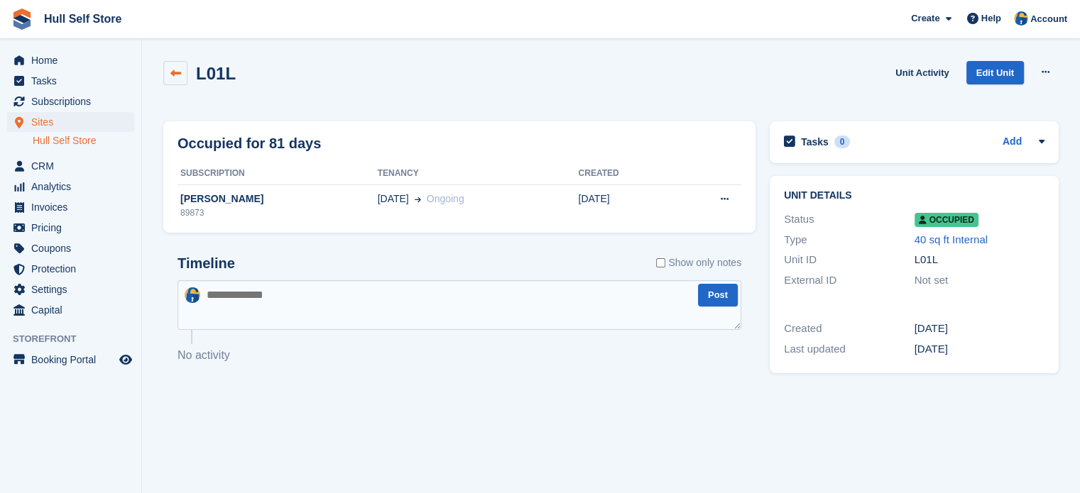
click at [179, 77] on icon at bounding box center [175, 73] width 11 height 11
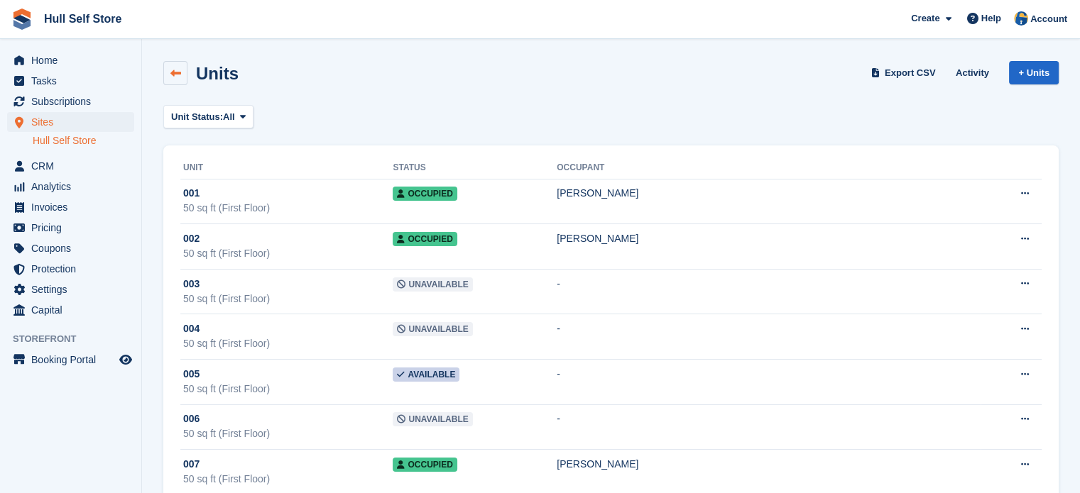
click at [176, 70] on icon at bounding box center [175, 73] width 11 height 11
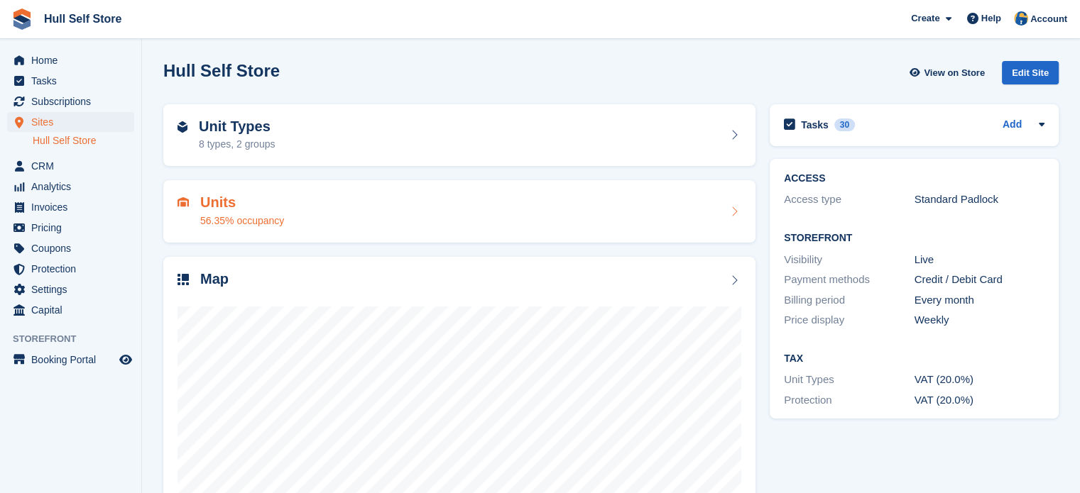
click at [227, 218] on div "56.35% occupancy" at bounding box center [242, 221] width 84 height 15
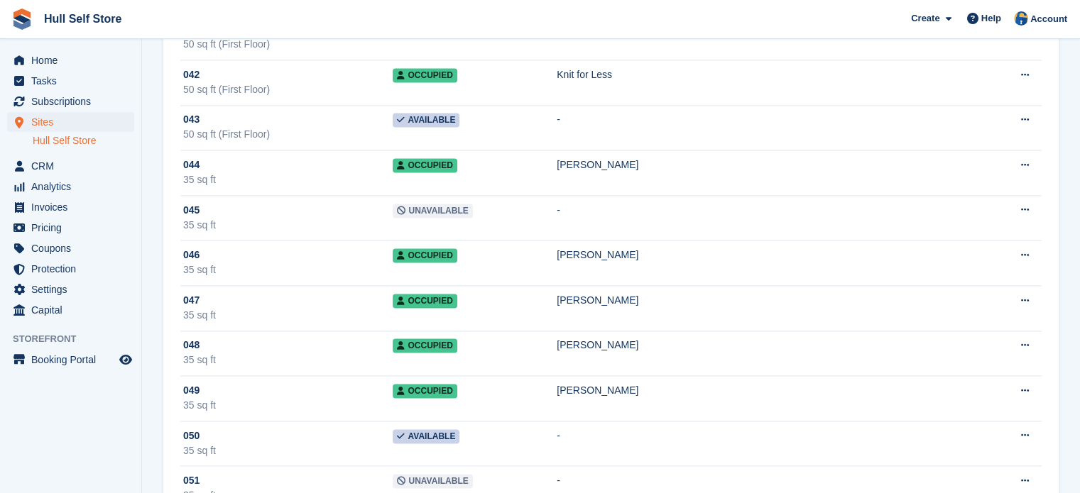
scroll to position [2271, 0]
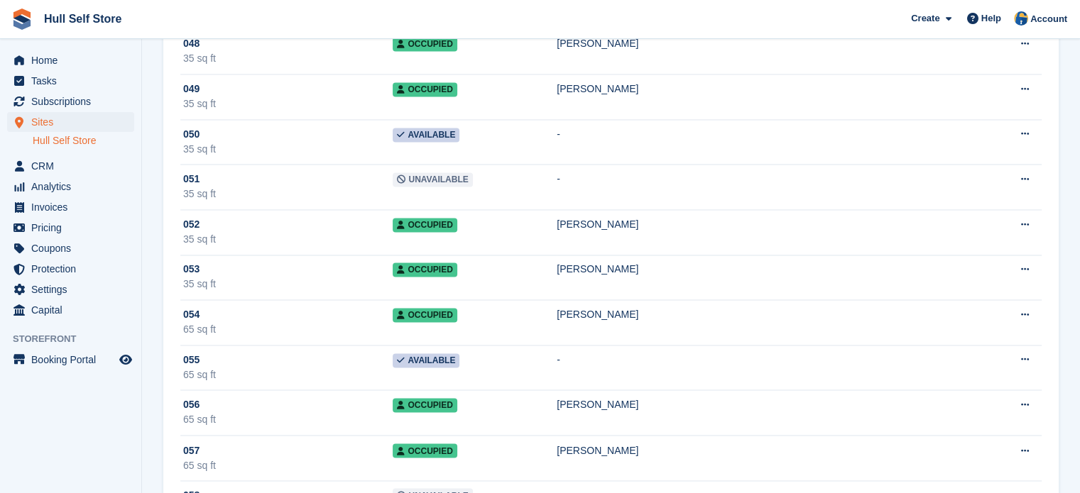
drag, startPoint x: 1065, startPoint y: 233, endPoint x: 1064, endPoint y: 211, distance: 22.0
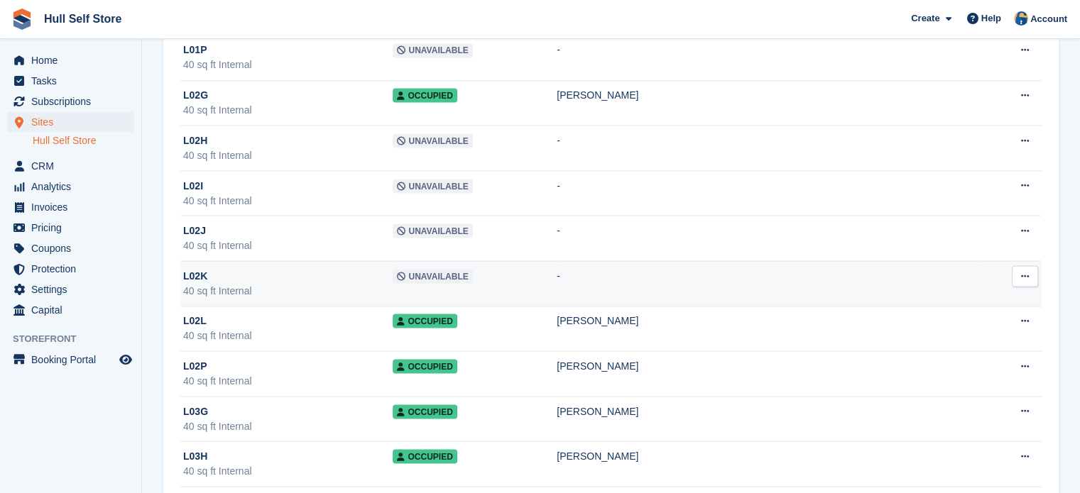
scroll to position [8054, 0]
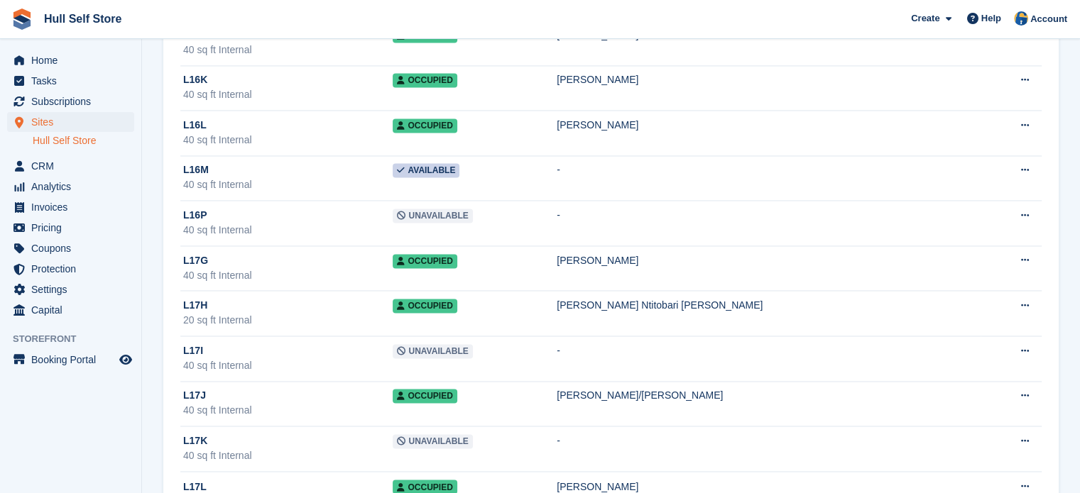
scroll to position [13051, 0]
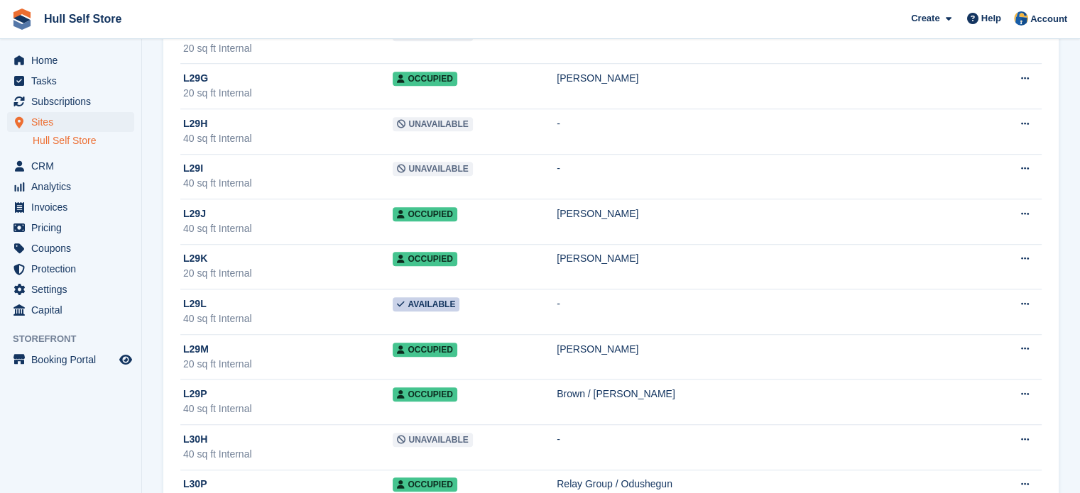
scroll to position [16835, 0]
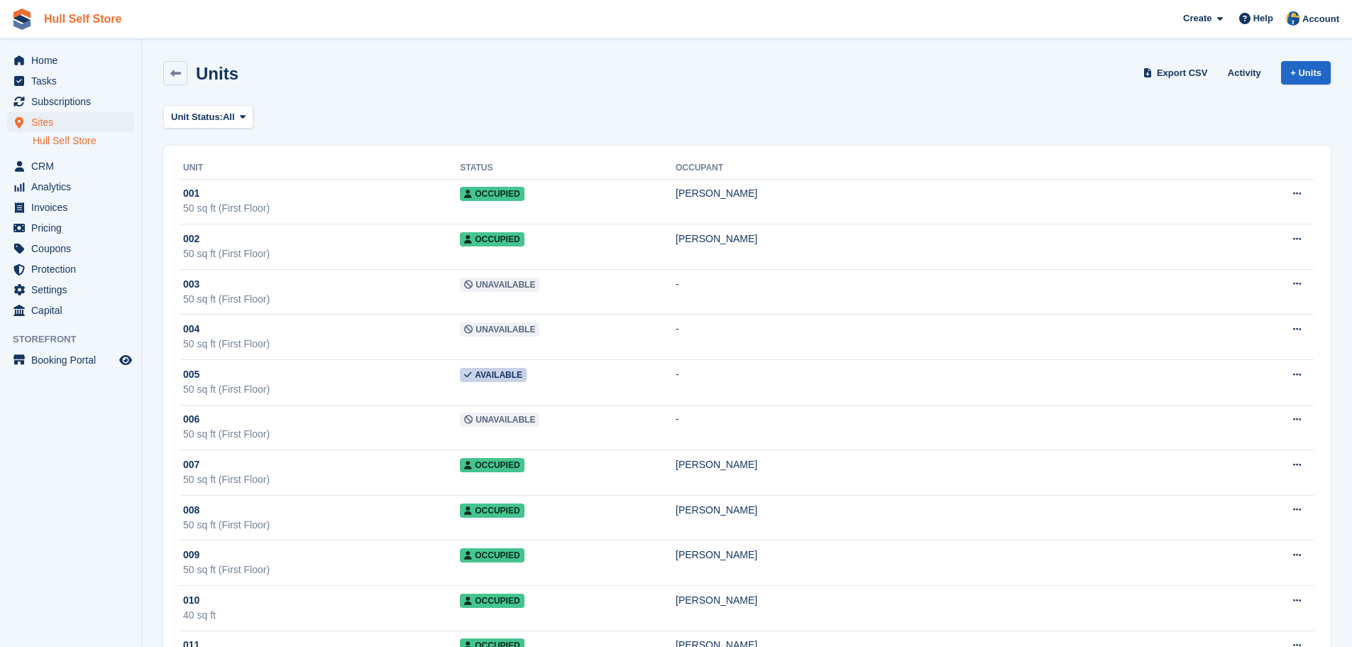
click at [99, 20] on link "Hull Self Store" at bounding box center [82, 18] width 89 height 23
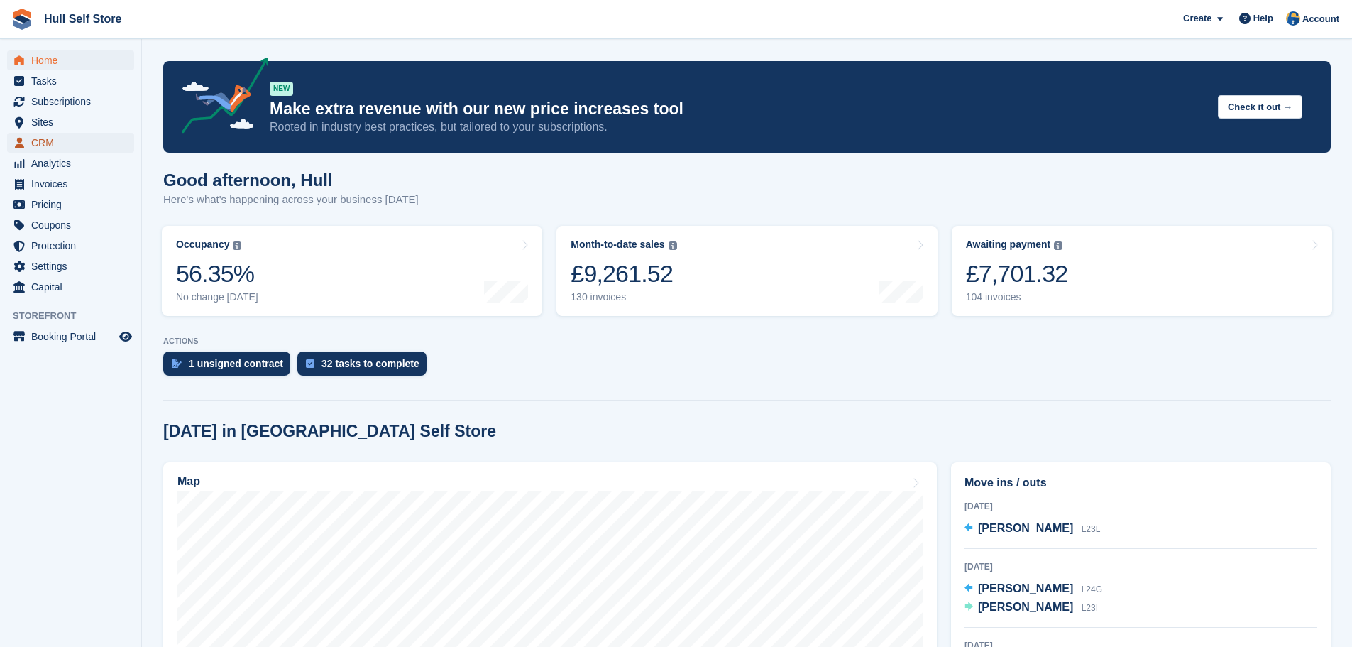
click at [54, 148] on span "CRM" at bounding box center [73, 143] width 85 height 20
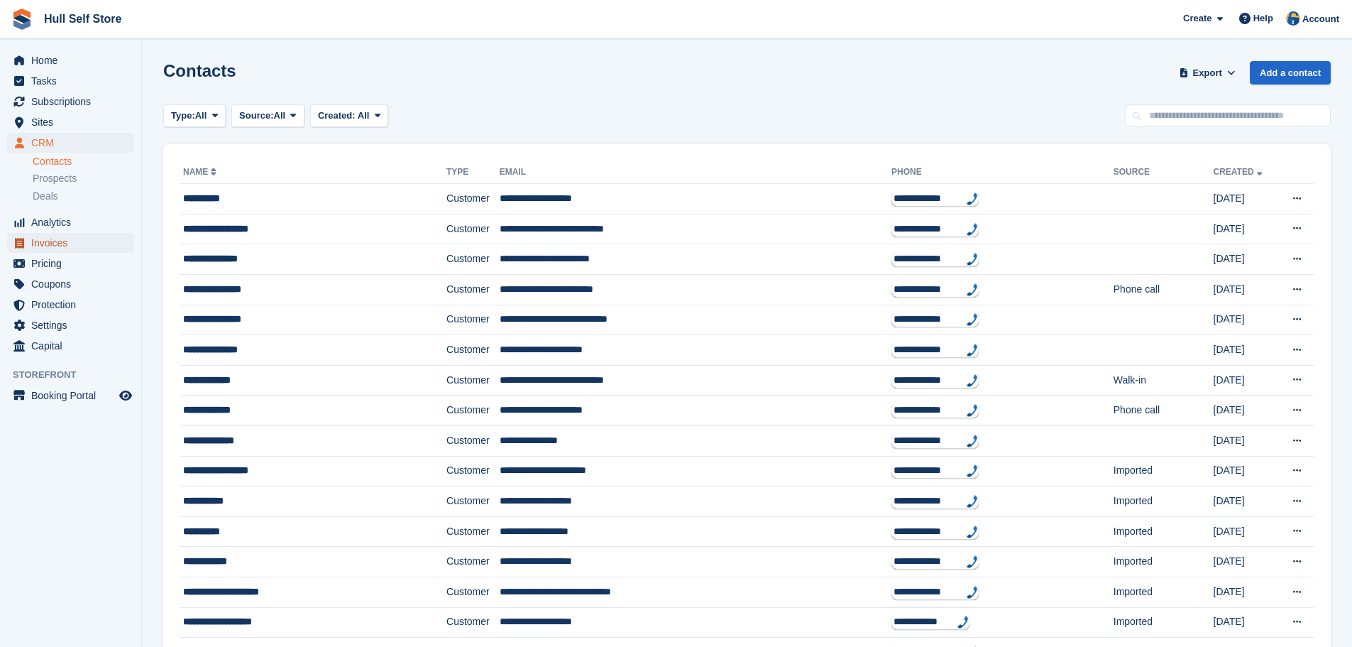
click at [44, 239] on span "Invoices" at bounding box center [73, 243] width 85 height 20
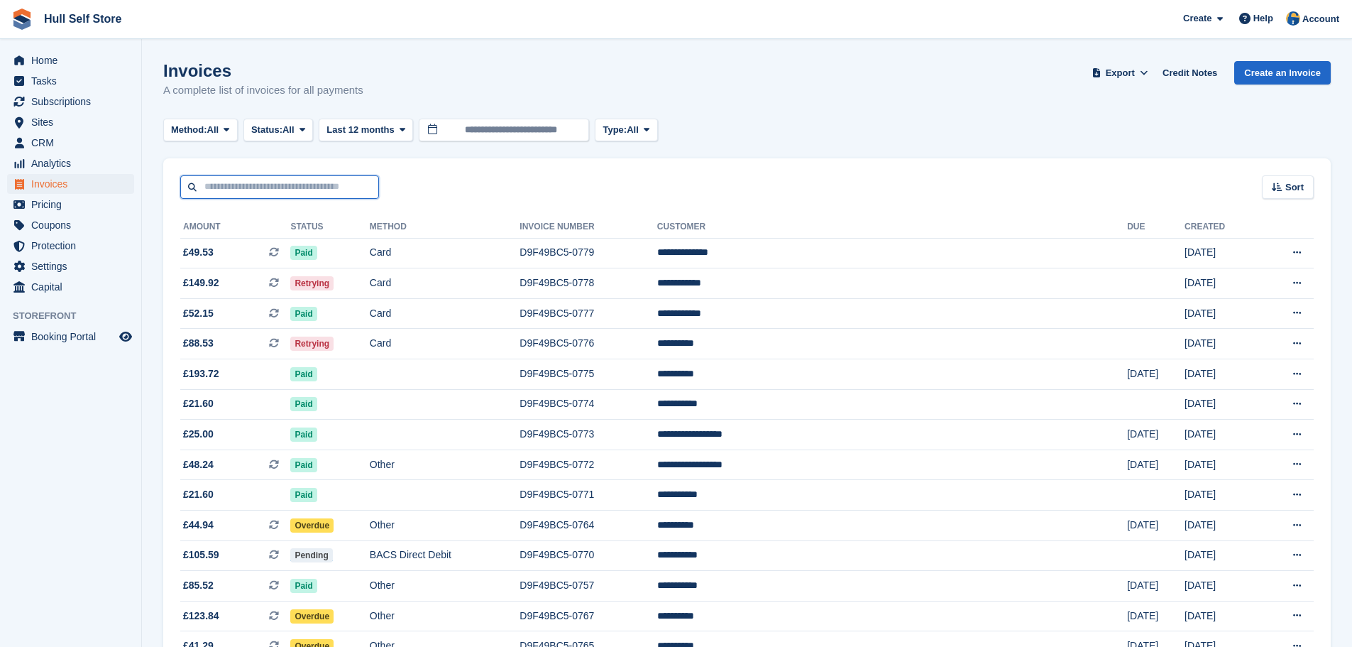
click at [262, 191] on input "text" at bounding box center [279, 186] width 199 height 23
type input "*******"
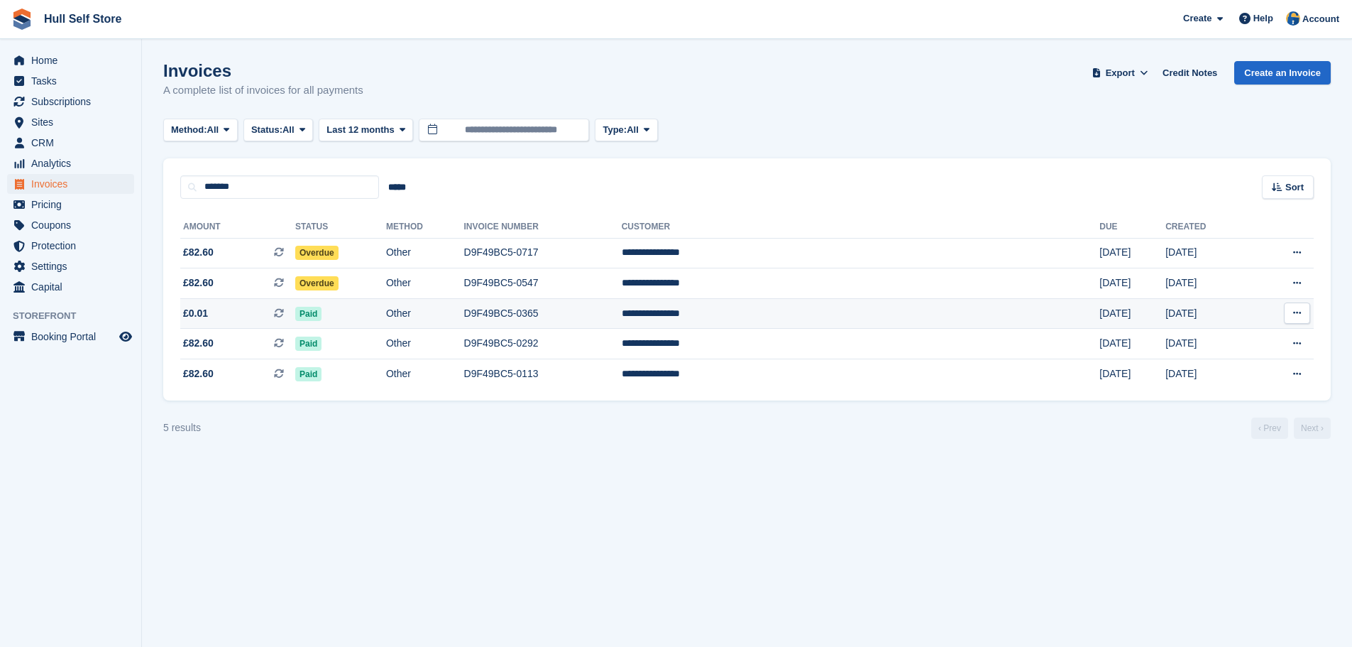
click at [464, 302] on td "Other" at bounding box center [425, 313] width 78 height 31
